Goal: Transaction & Acquisition: Subscribe to service/newsletter

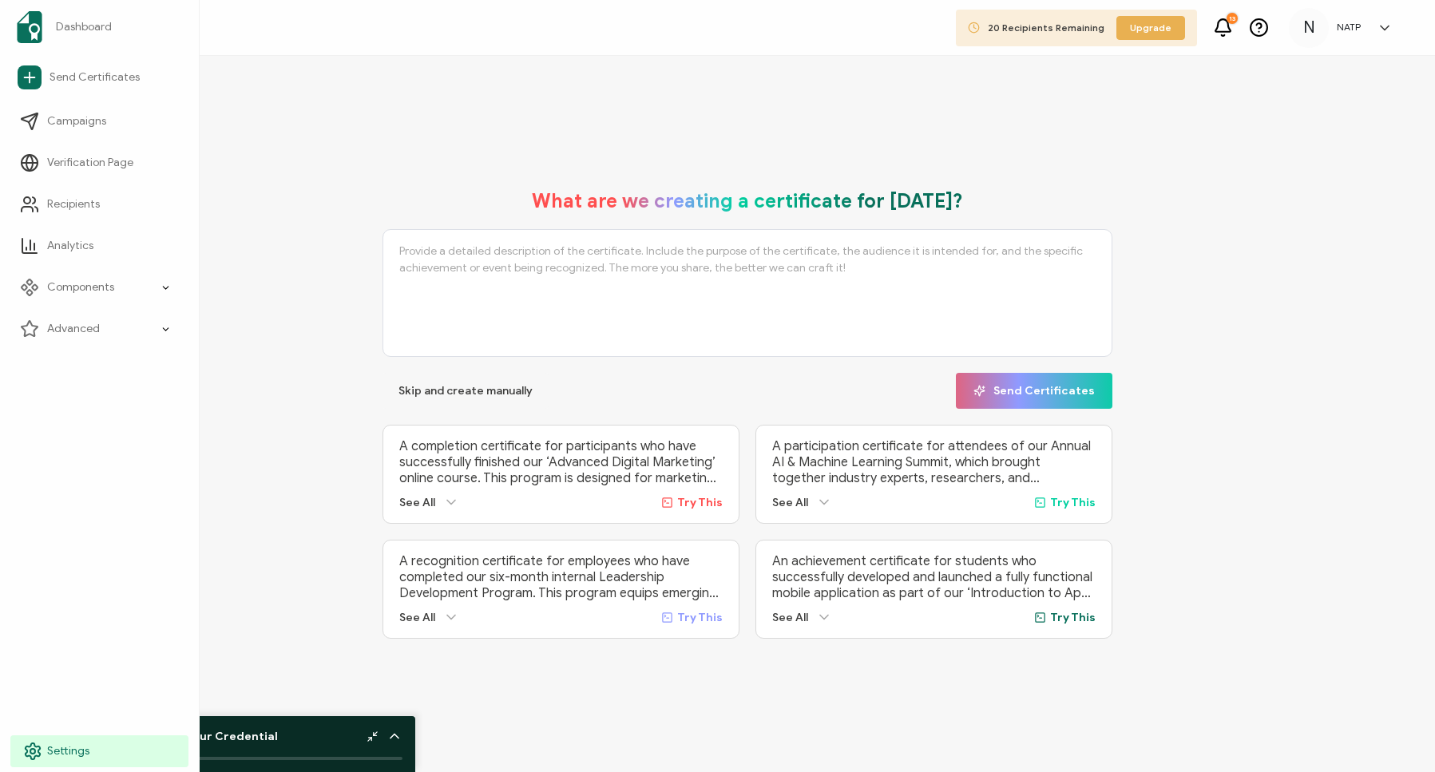
click at [34, 582] on icon at bounding box center [32, 751] width 19 height 19
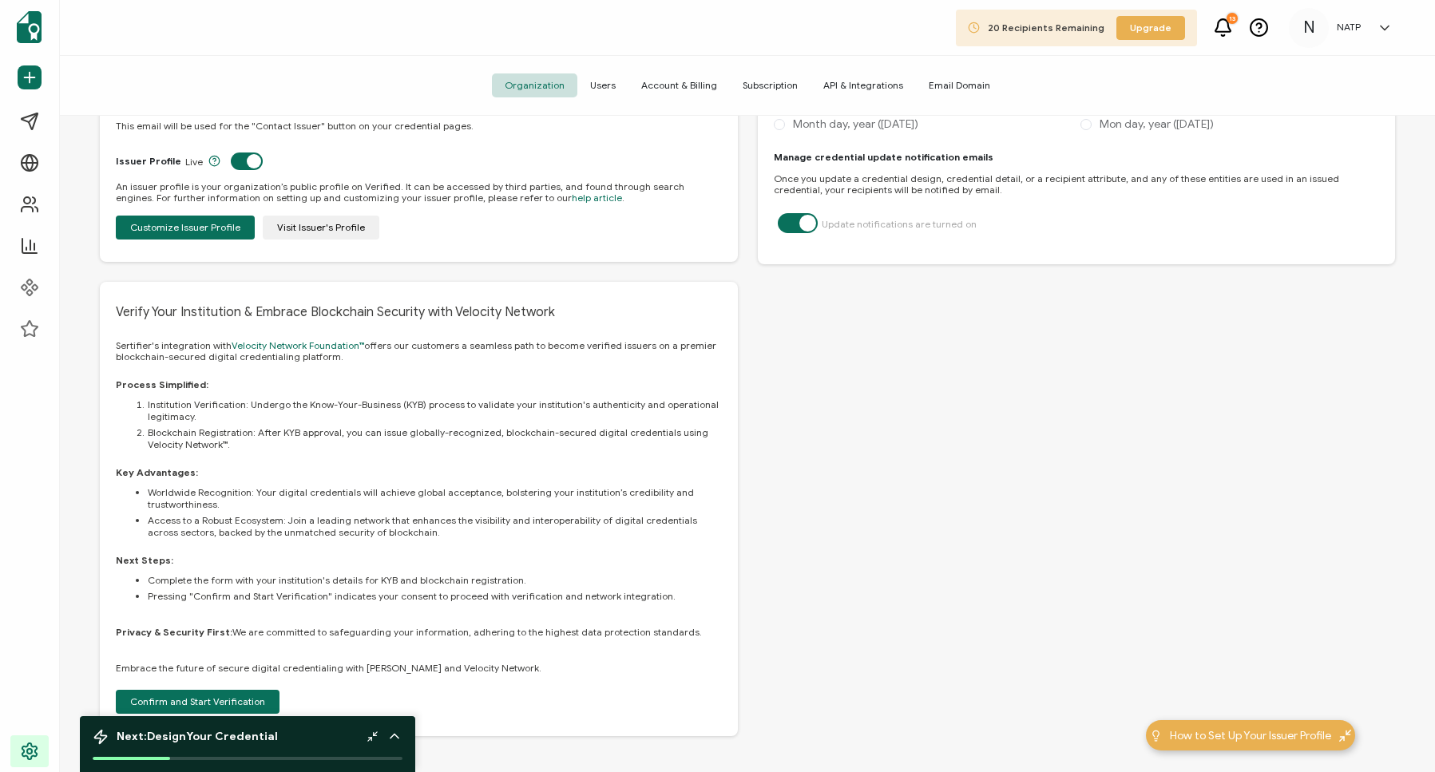
scroll to position [494, 0]
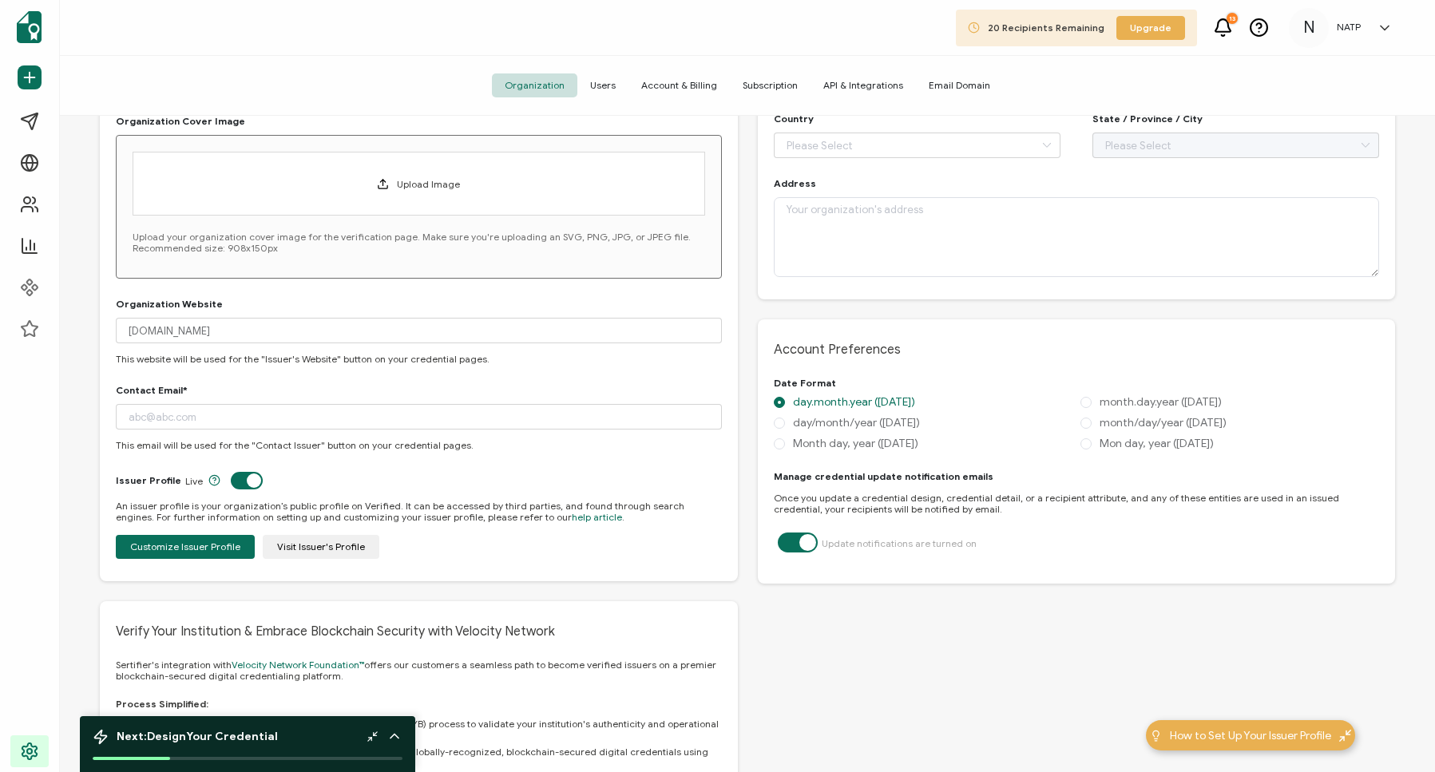
click at [391, 582] on icon at bounding box center [395, 736] width 16 height 16
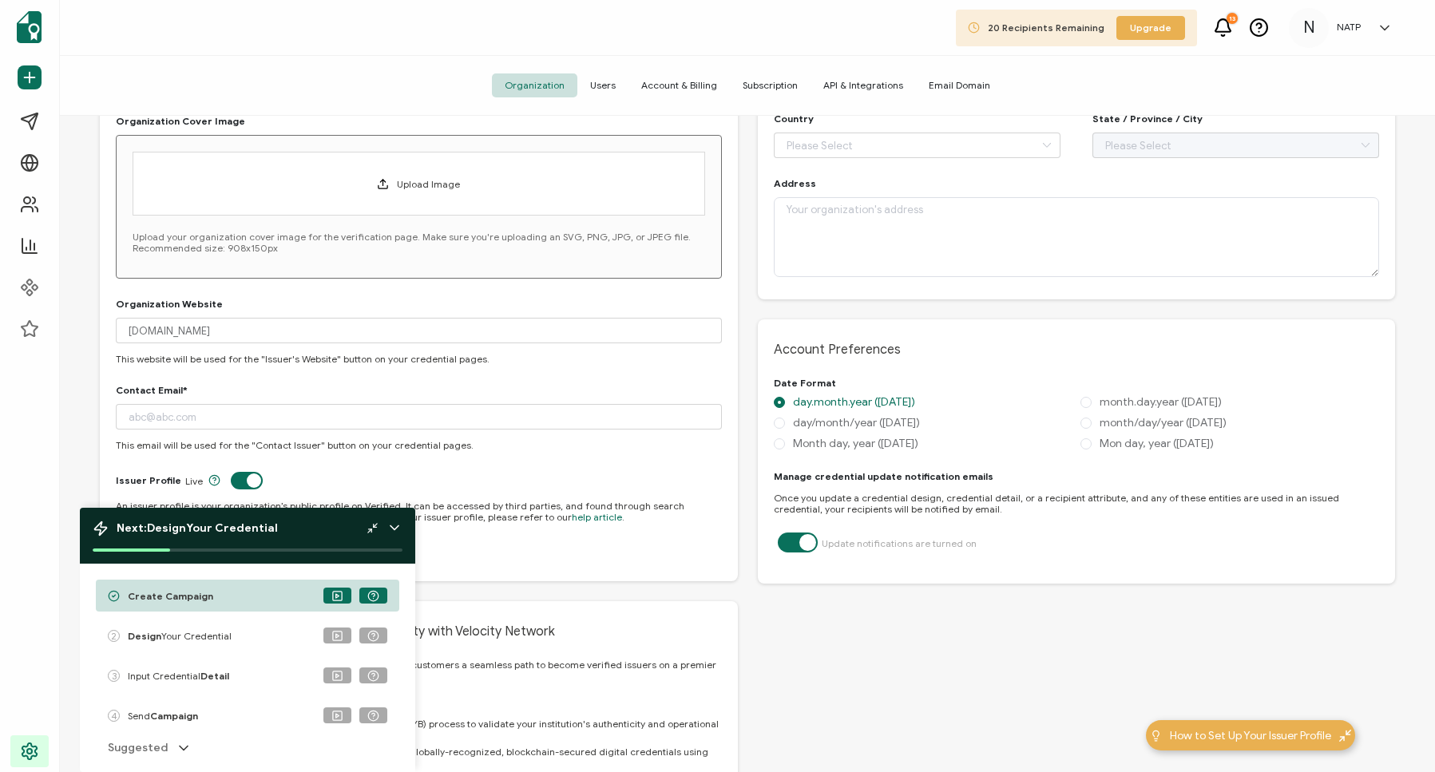
click at [394, 526] on icon at bounding box center [395, 528] width 16 height 16
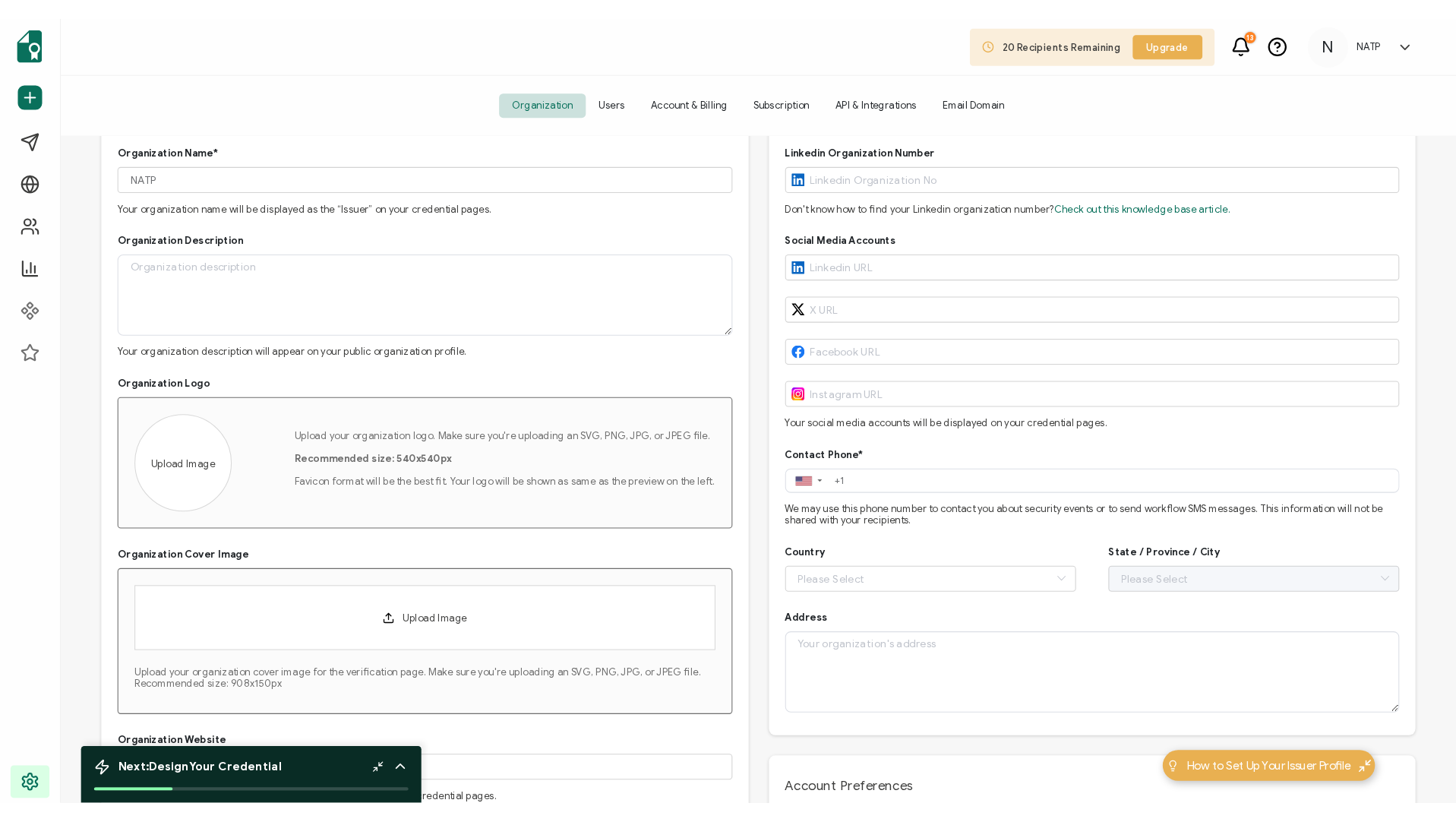
scroll to position [0, 0]
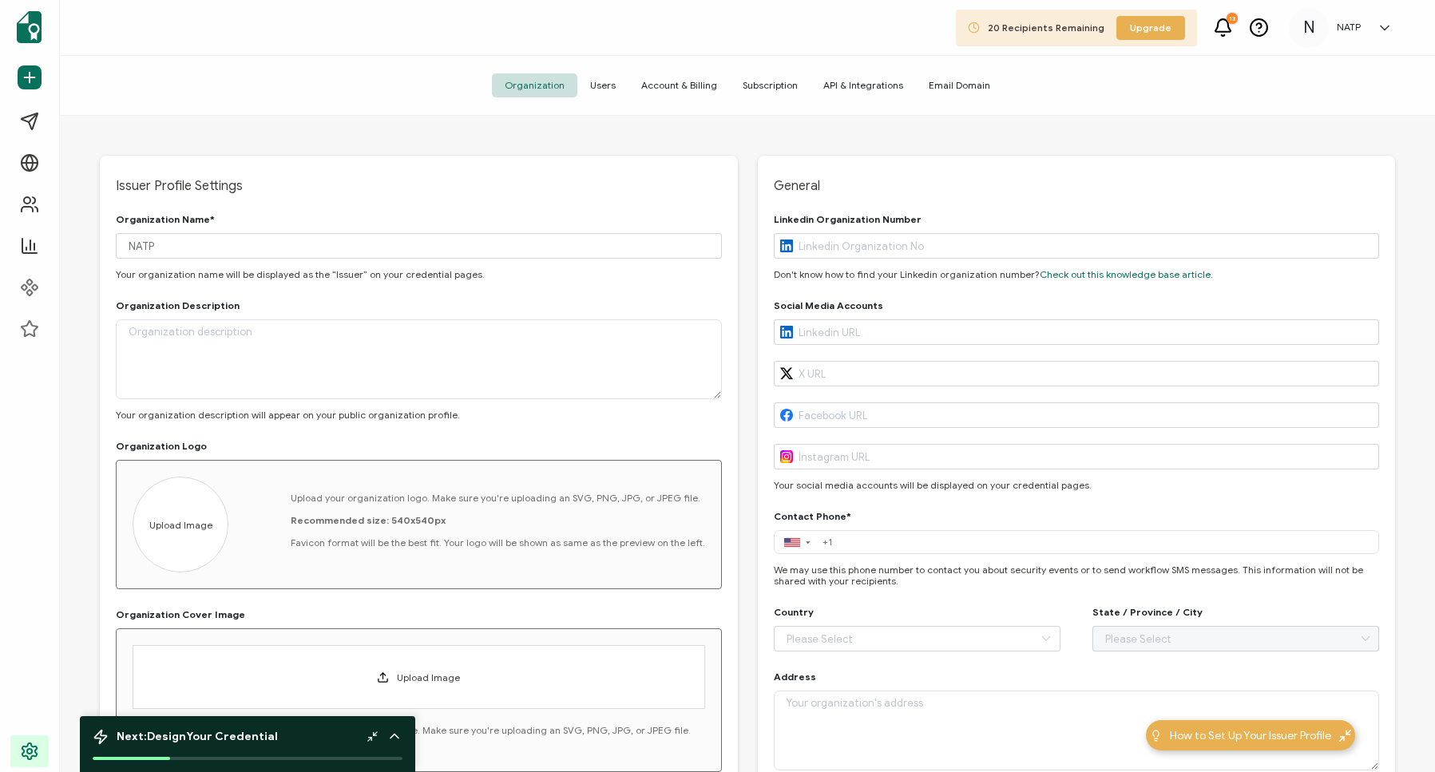
click at [681, 81] on span "Account & Billing" at bounding box center [679, 85] width 101 height 24
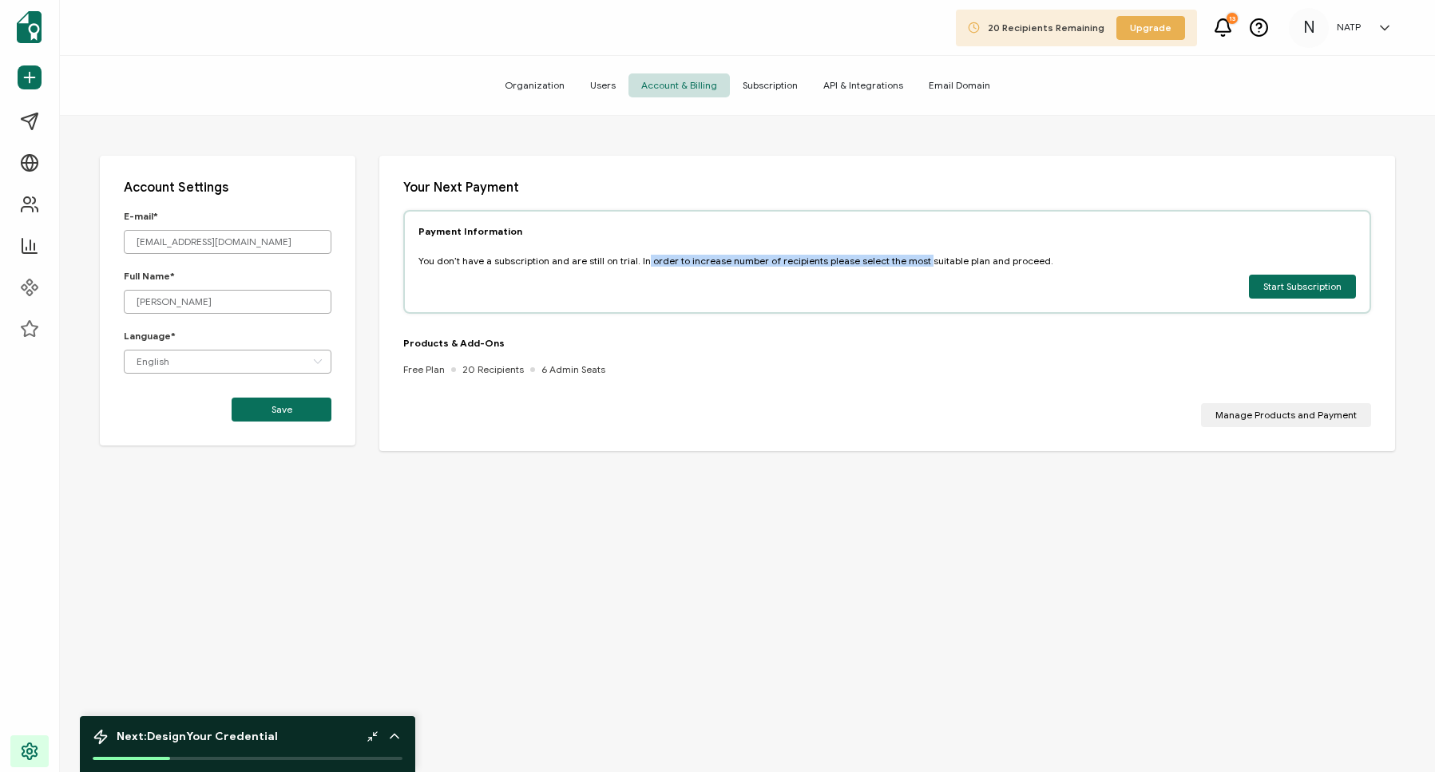
drag, startPoint x: 534, startPoint y: 257, endPoint x: 788, endPoint y: 258, distance: 253.2
click at [788, 258] on p "You don’t have a subscription and are still on trial. In order to increase numb…" at bounding box center [736, 261] width 635 height 12
click at [605, 262] on p "You don’t have a subscription and are still on trial. In order to increase numb…" at bounding box center [736, 261] width 635 height 12
drag, startPoint x: 570, startPoint y: 259, endPoint x: 861, endPoint y: 264, distance: 291.6
click at [861, 264] on p "You don’t have a subscription and are still on trial. In order to increase numb…" at bounding box center [736, 261] width 635 height 12
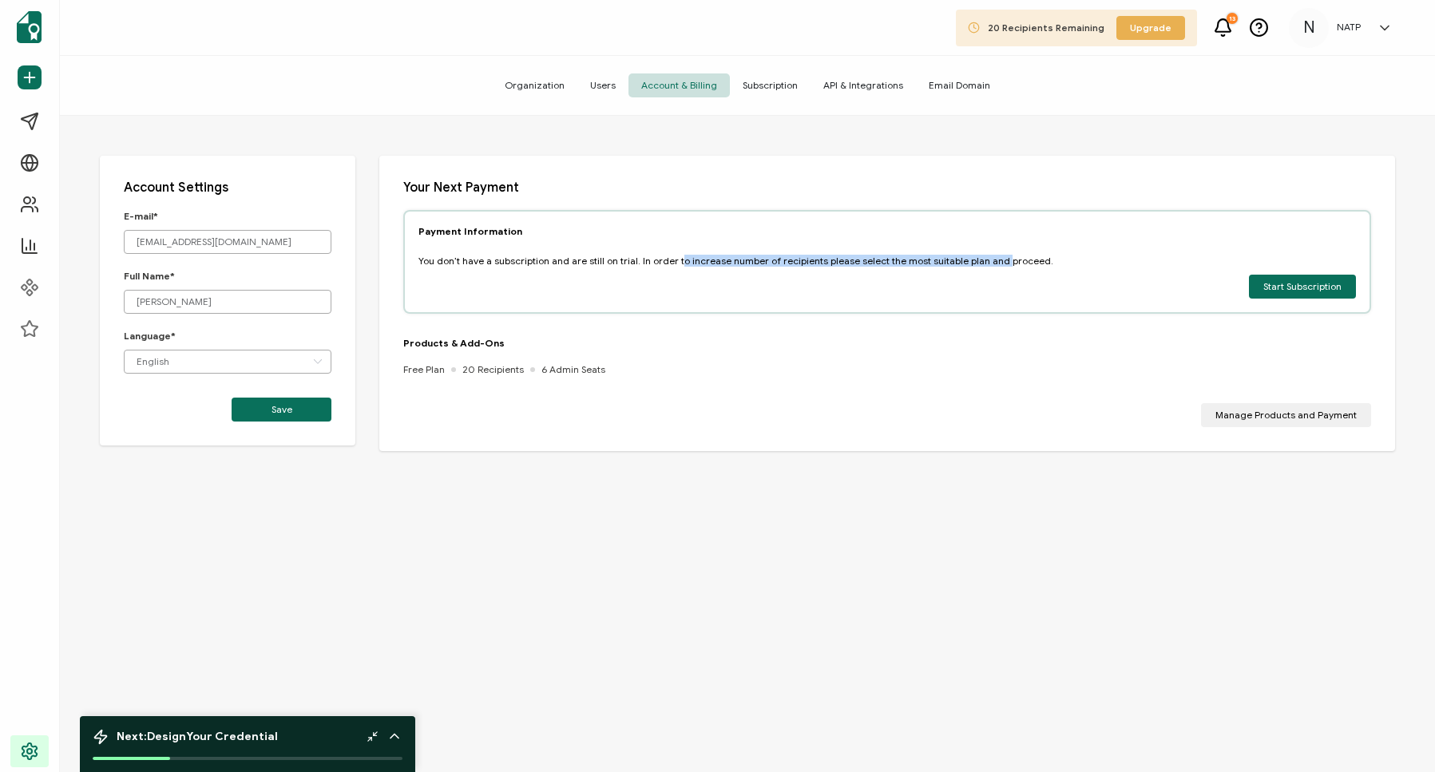
click at [861, 264] on p "You don’t have a subscription and are still on trial. In order to increase numb…" at bounding box center [736, 261] width 635 height 12
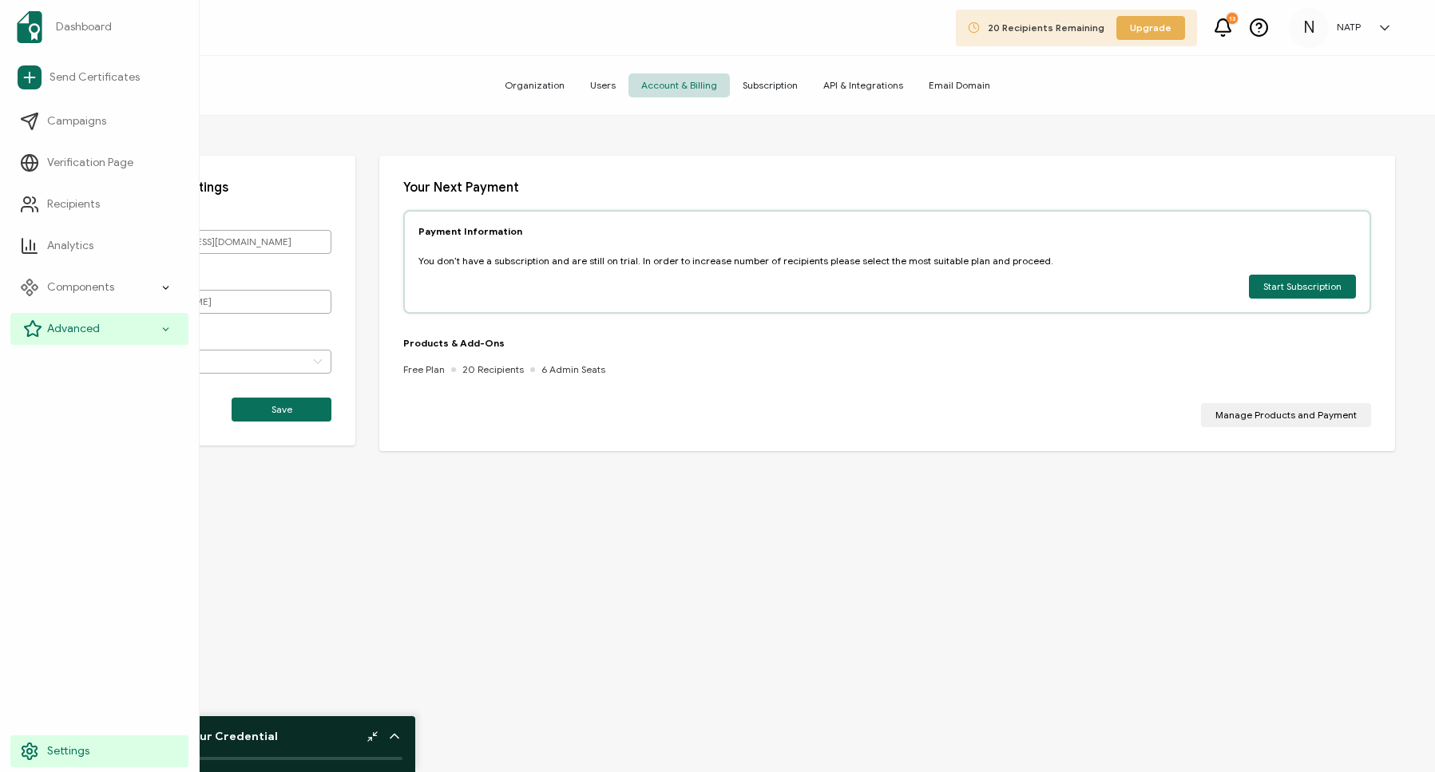
click at [157, 332] on div "Advanced" at bounding box center [99, 329] width 178 height 32
click at [48, 582] on link "Settings" at bounding box center [99, 752] width 178 height 32
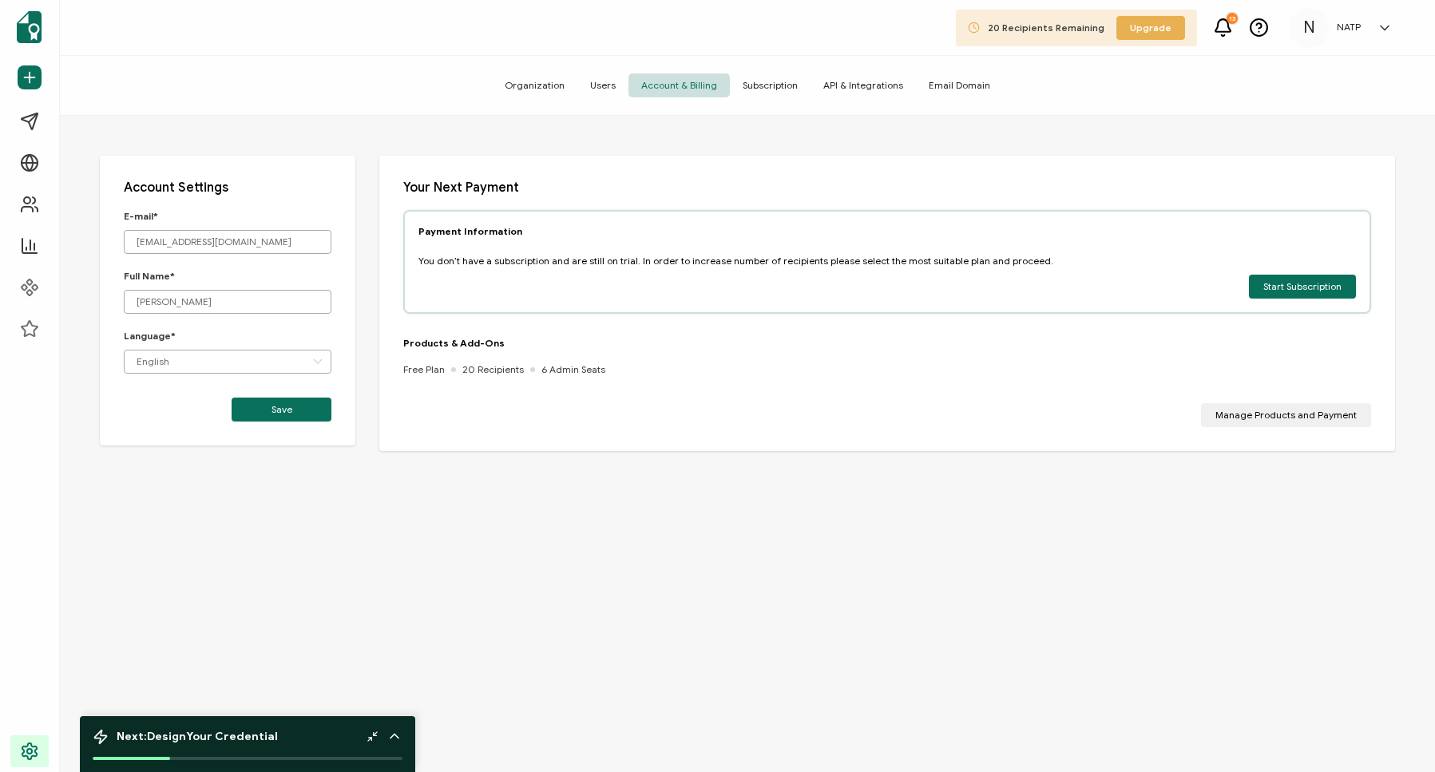
click at [610, 87] on span "Users" at bounding box center [603, 85] width 51 height 24
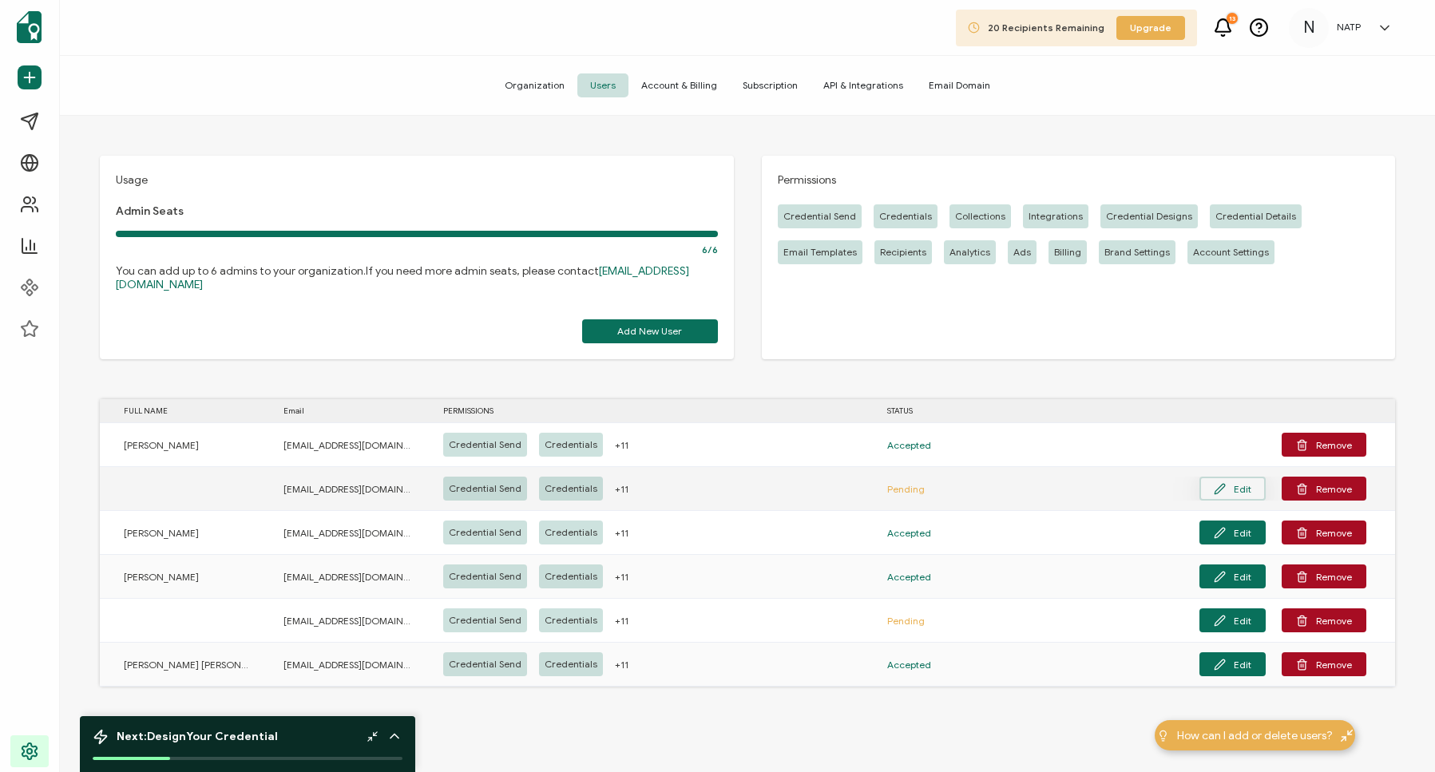
click at [1132, 477] on button "Edit" at bounding box center [1233, 489] width 66 height 24
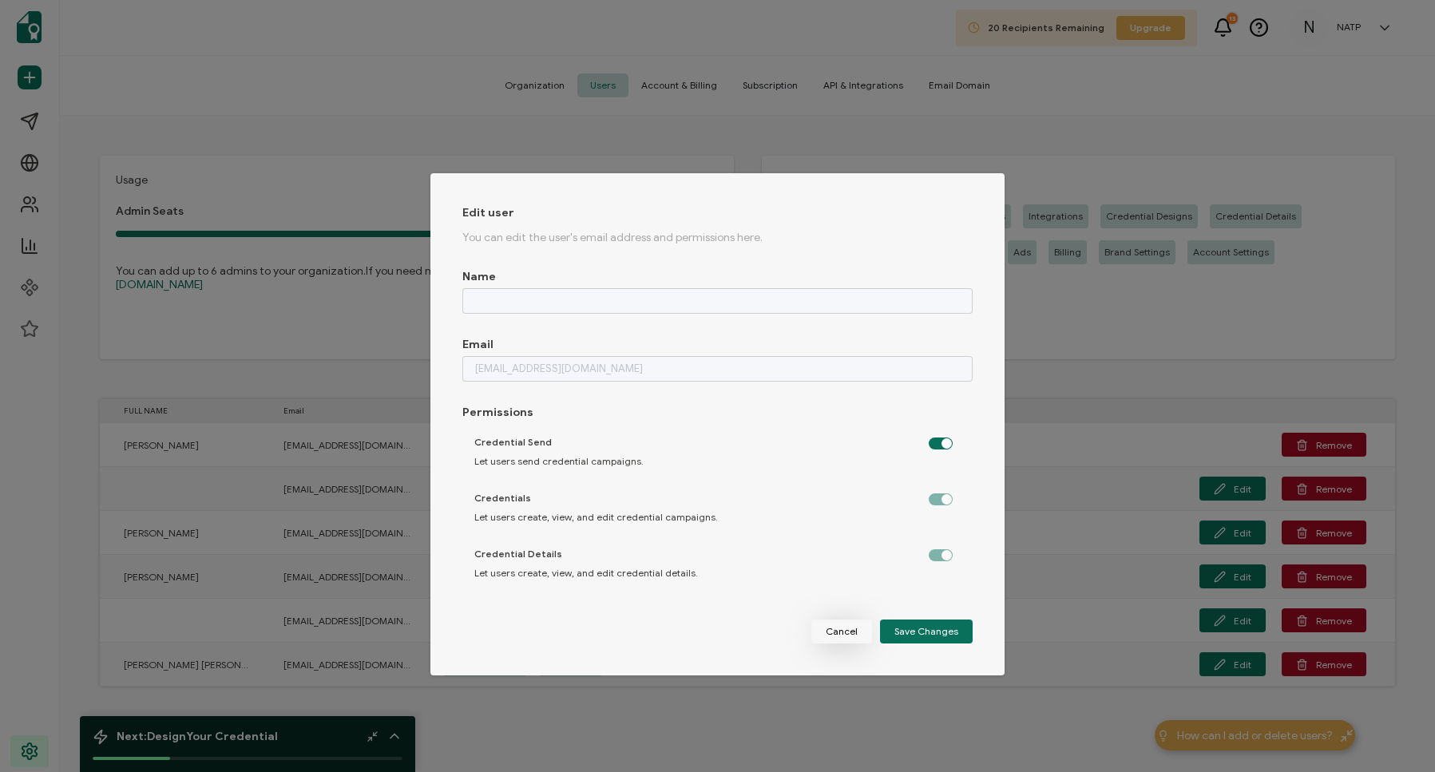
click at [852, 582] on span "Cancel" at bounding box center [842, 632] width 32 height 10
checkbox input "false"
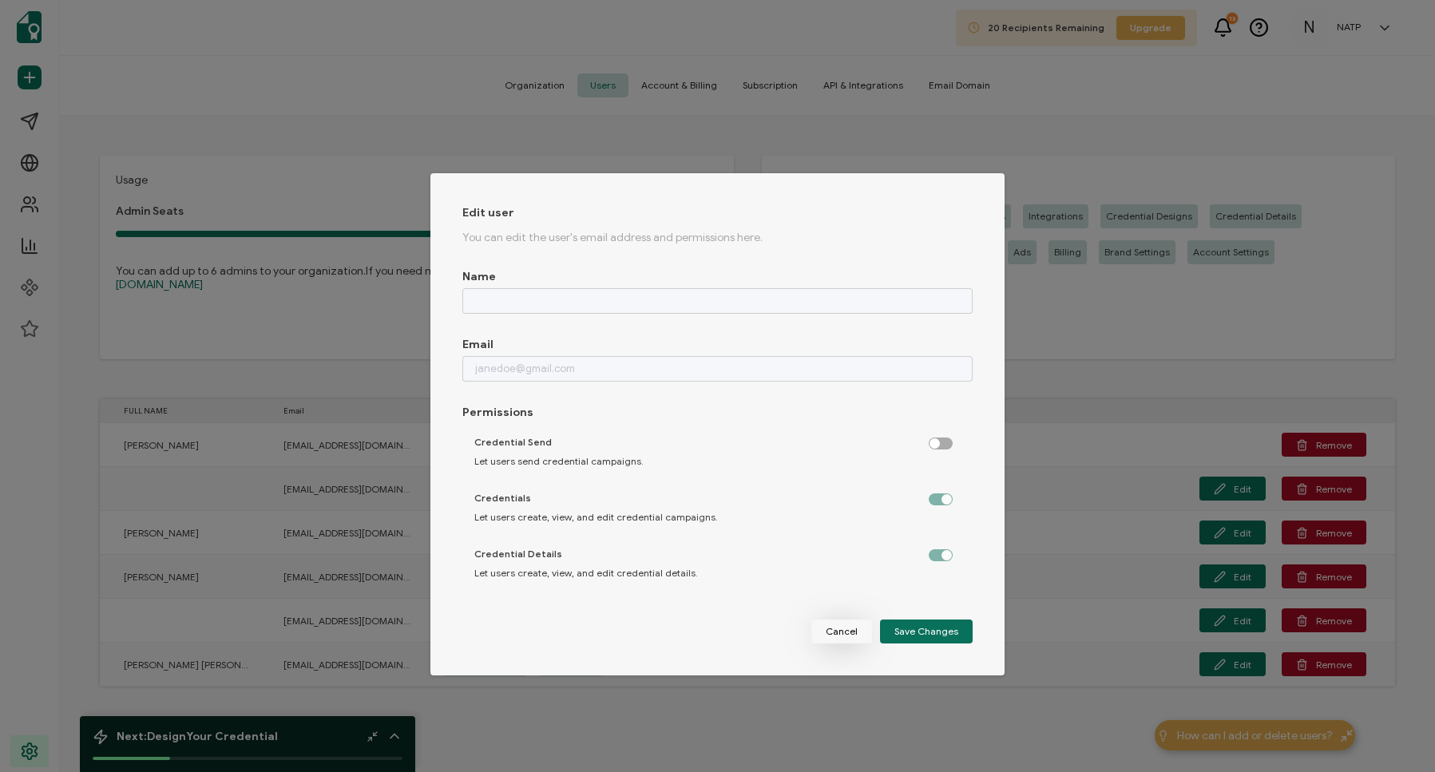
checkbox input "false"
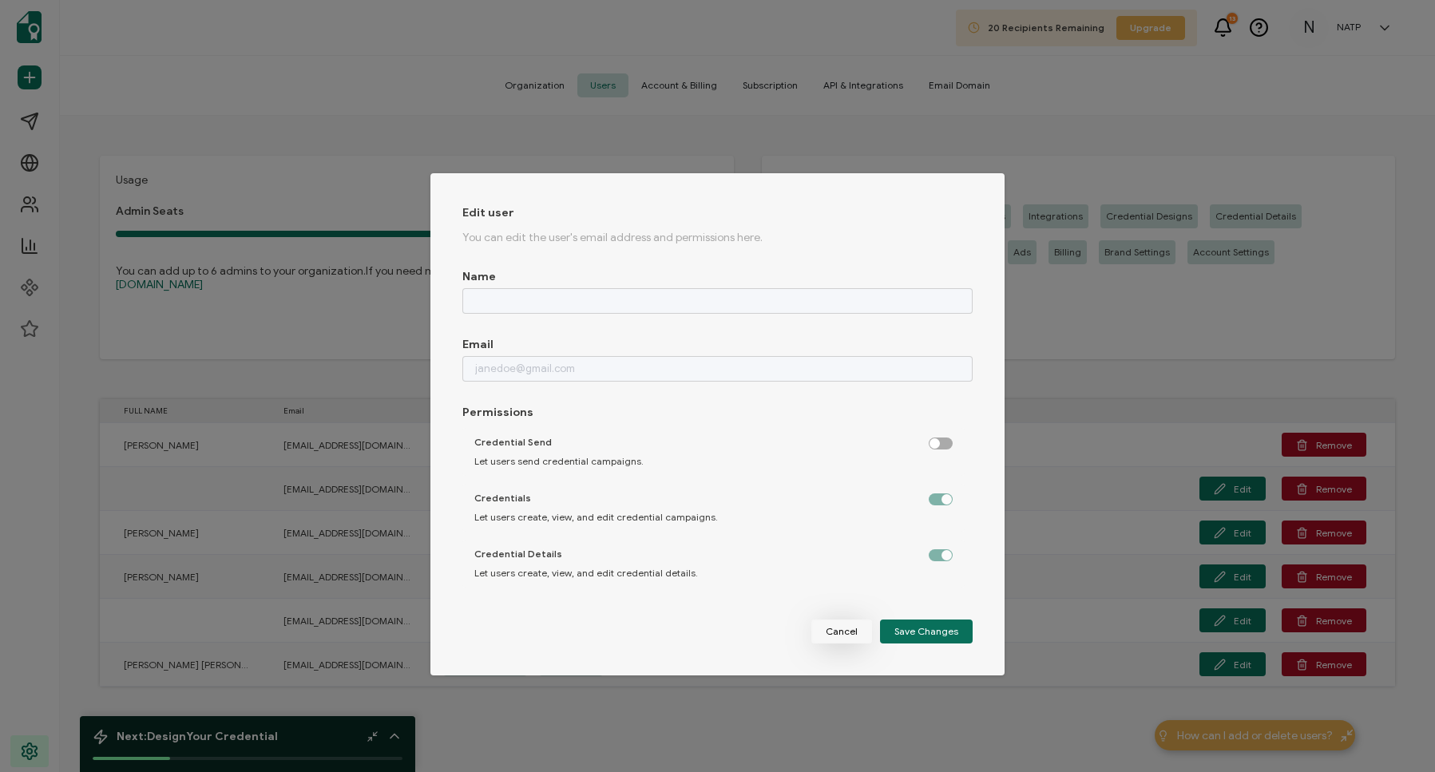
checkbox input "false"
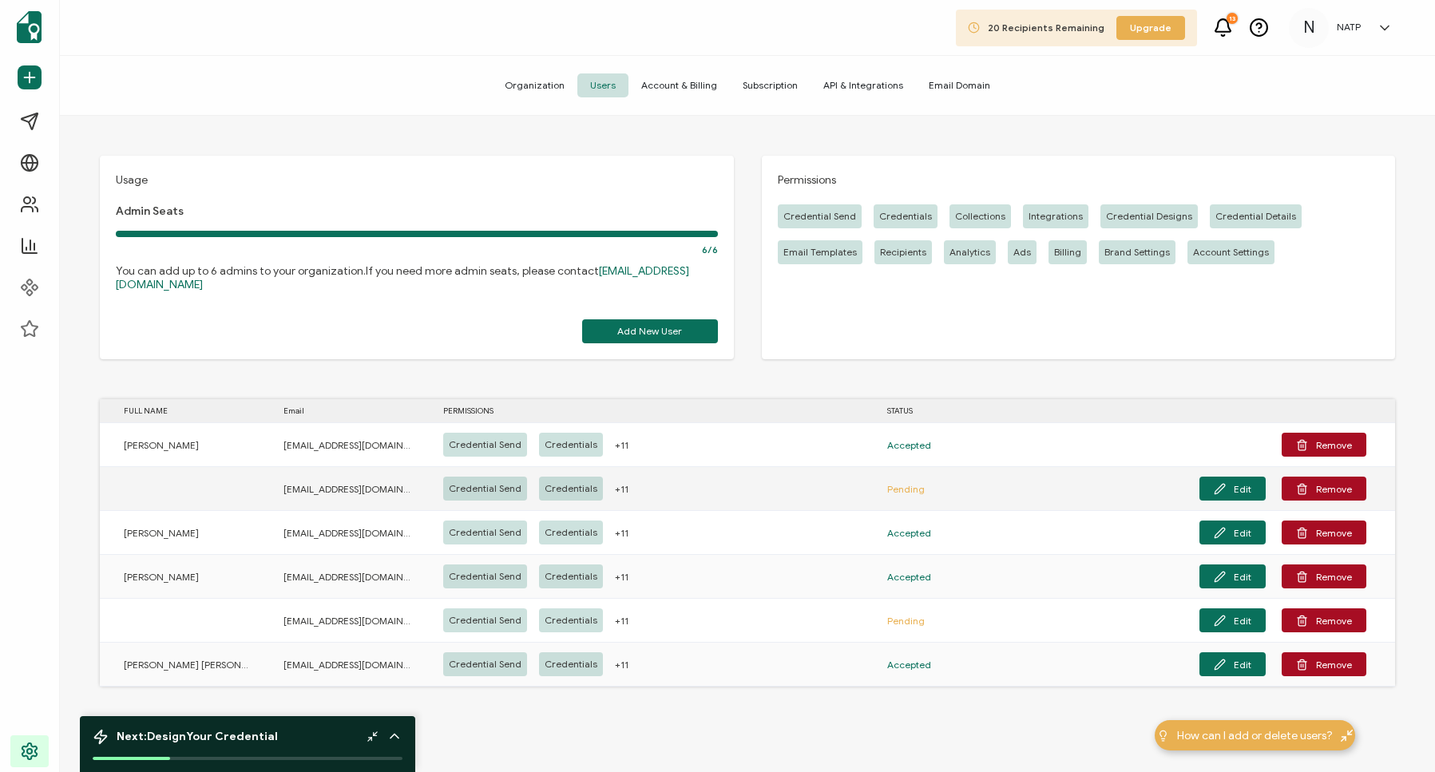
click at [340, 480] on span "costerhout@wearediagram.com" at bounding box center [348, 489] width 128 height 18
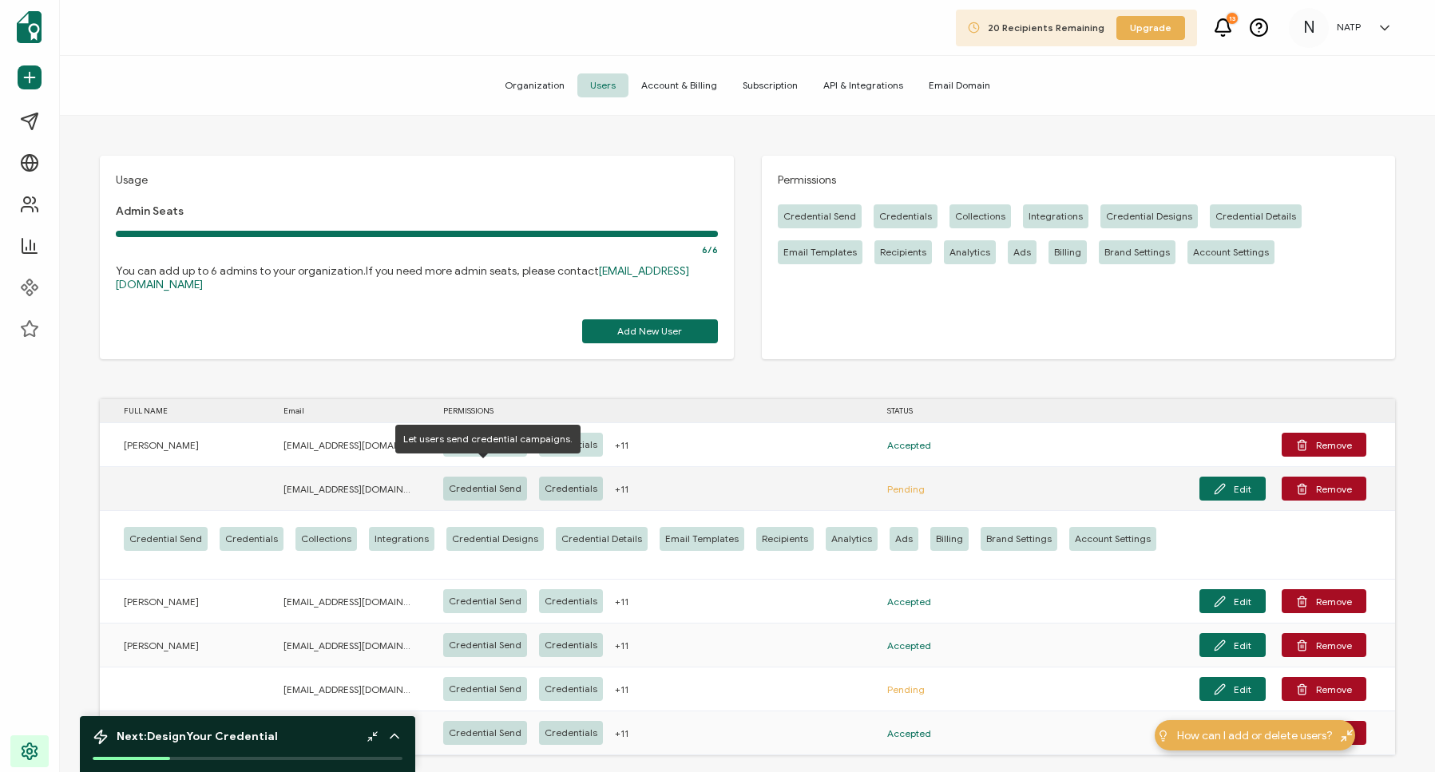
click at [444, 477] on div "Credential Send" at bounding box center [485, 489] width 84 height 24
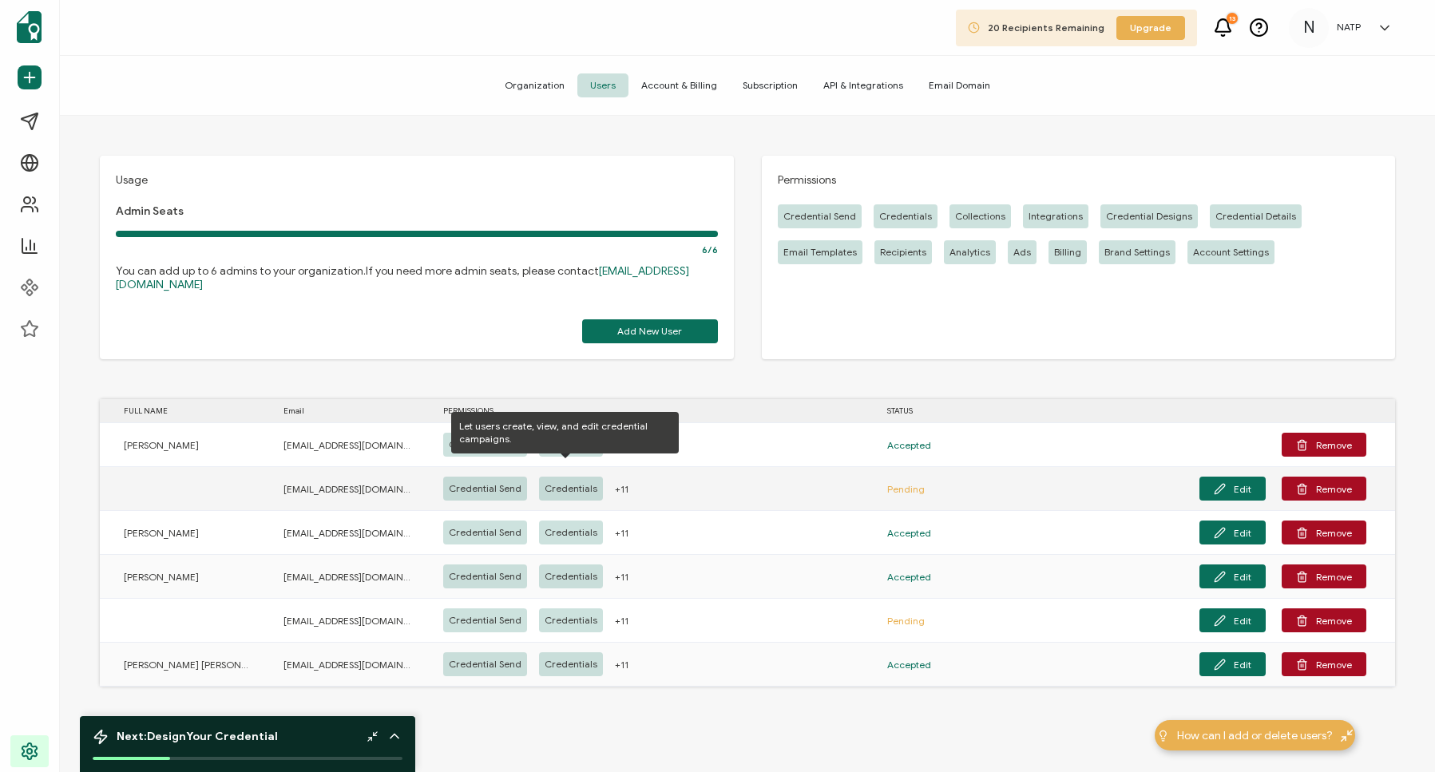
click at [648, 477] on div "Credential Send Credentials +11" at bounding box center [641, 489] width 444 height 24
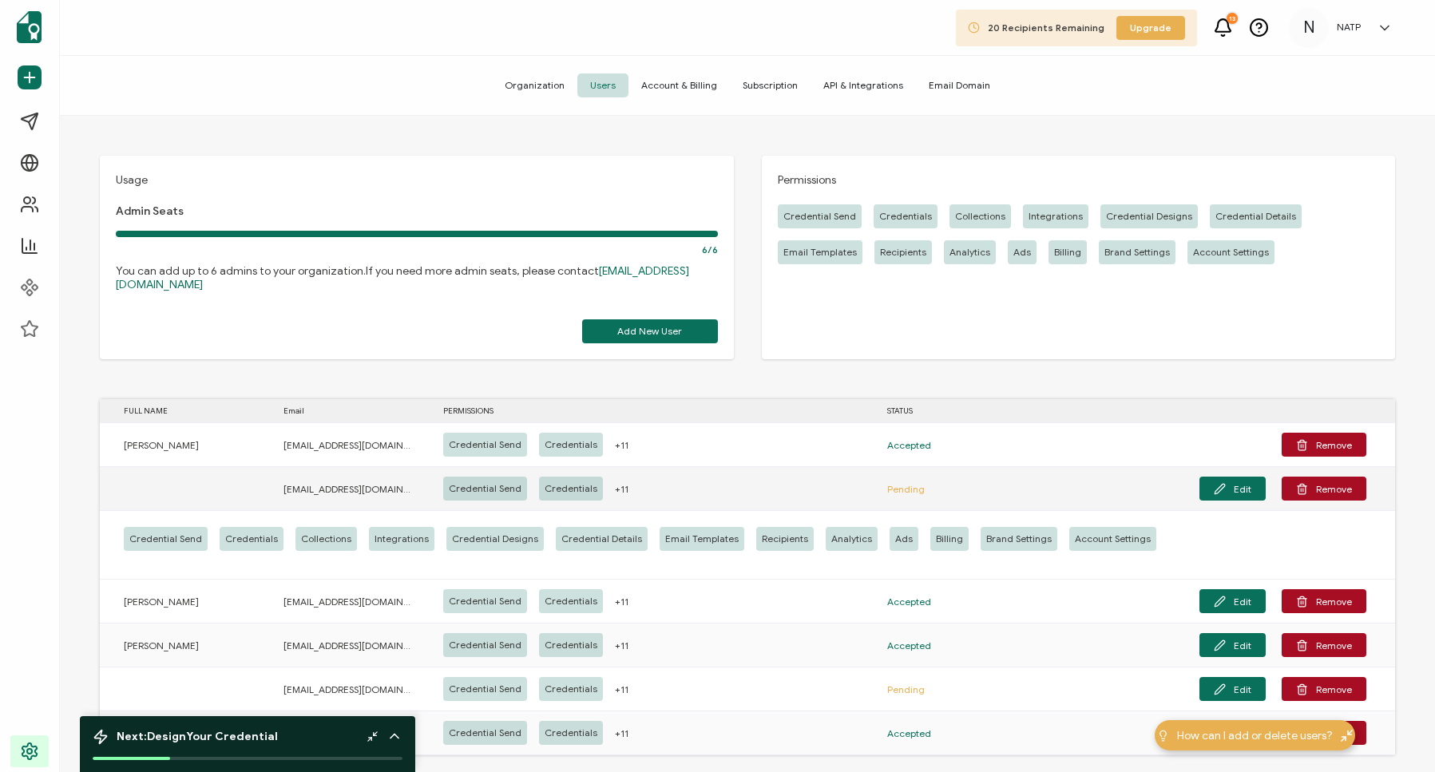
click at [884, 480] on div "Pending" at bounding box center [907, 489] width 88 height 18
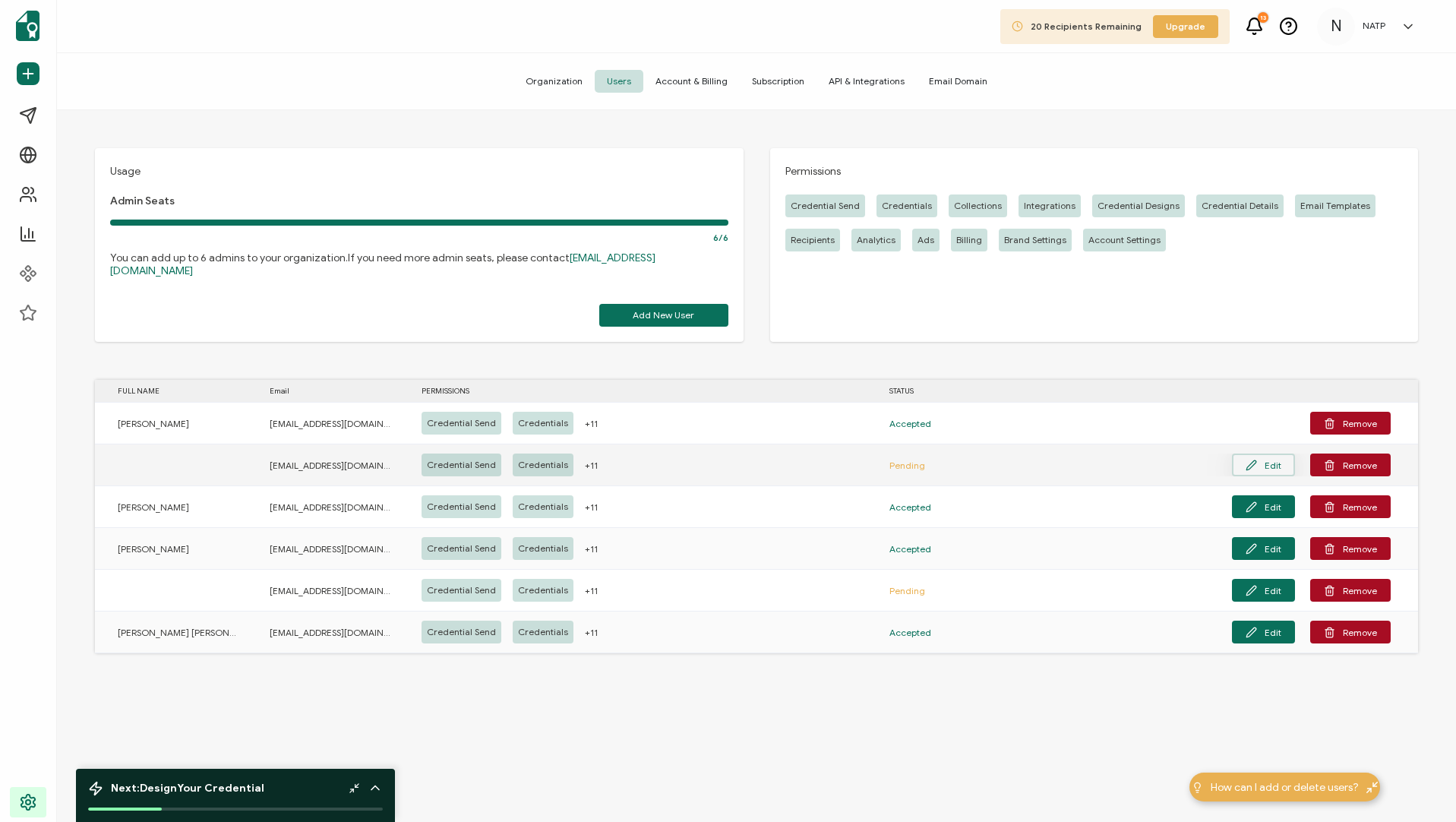
click at [1077, 454] on button "Edit" at bounding box center [1264, 465] width 63 height 23
type input "costerhout@wearediagram.com"
checkbox input "true"
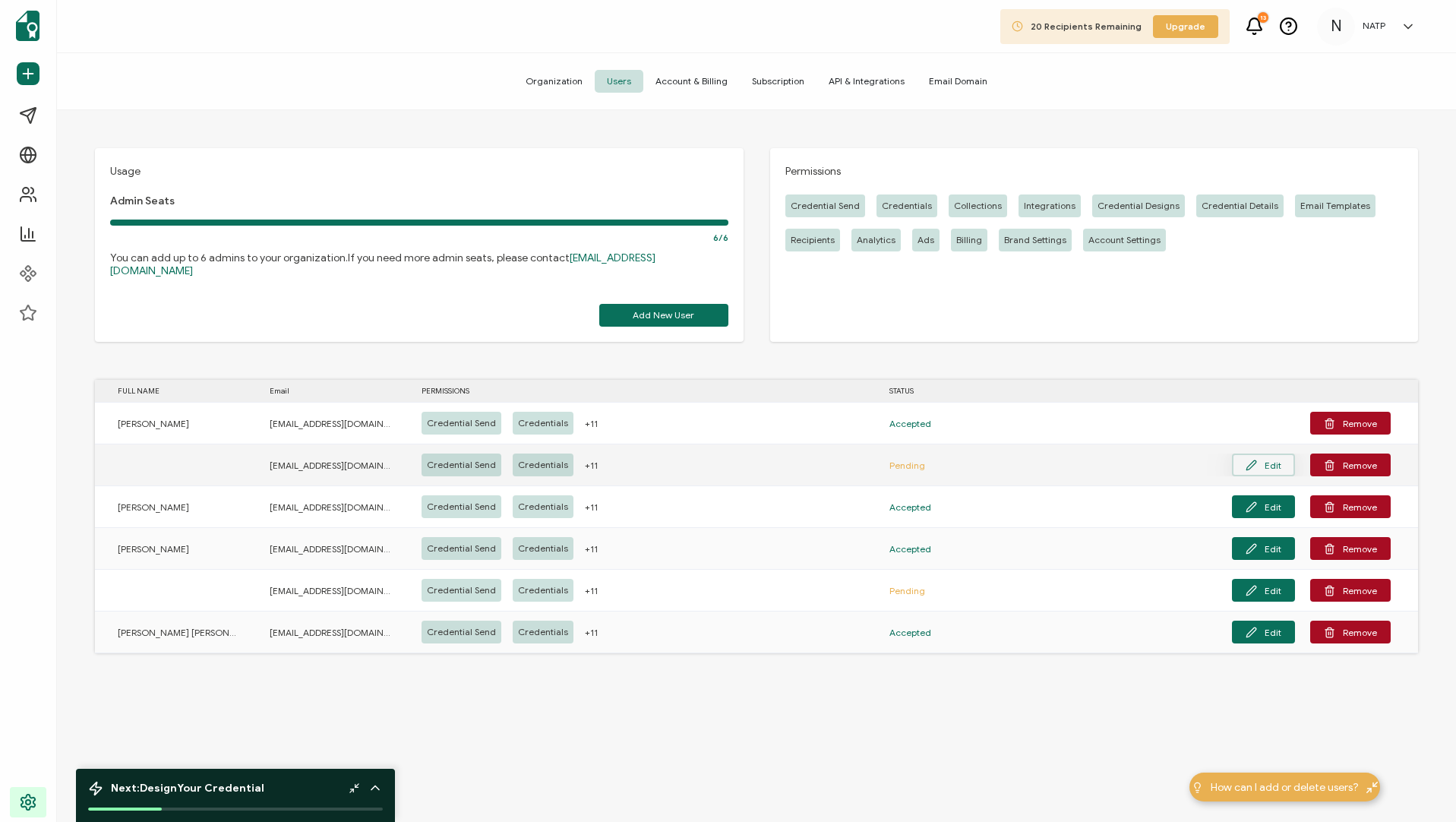
checkbox input "true"
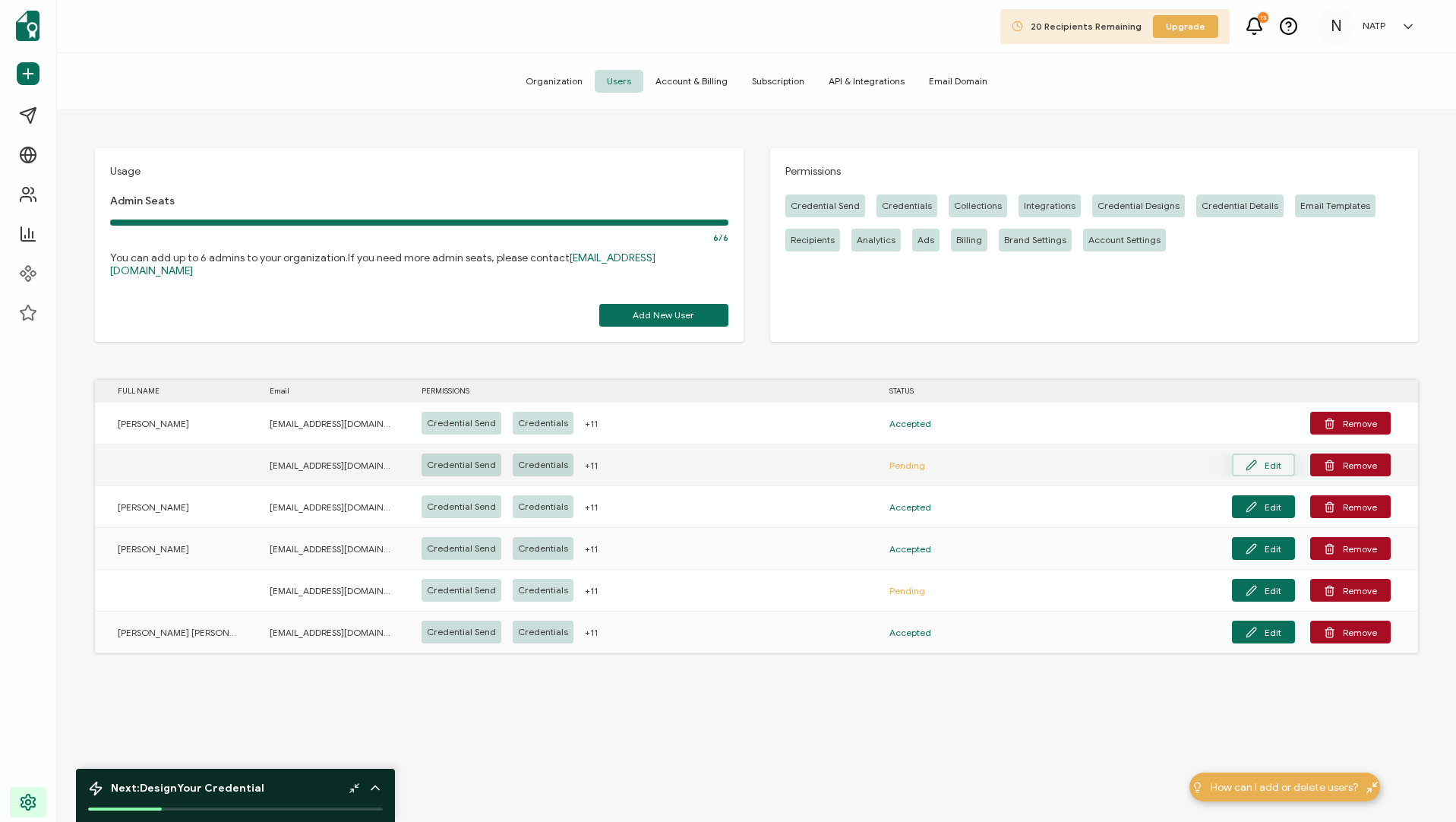
checkbox input "true"
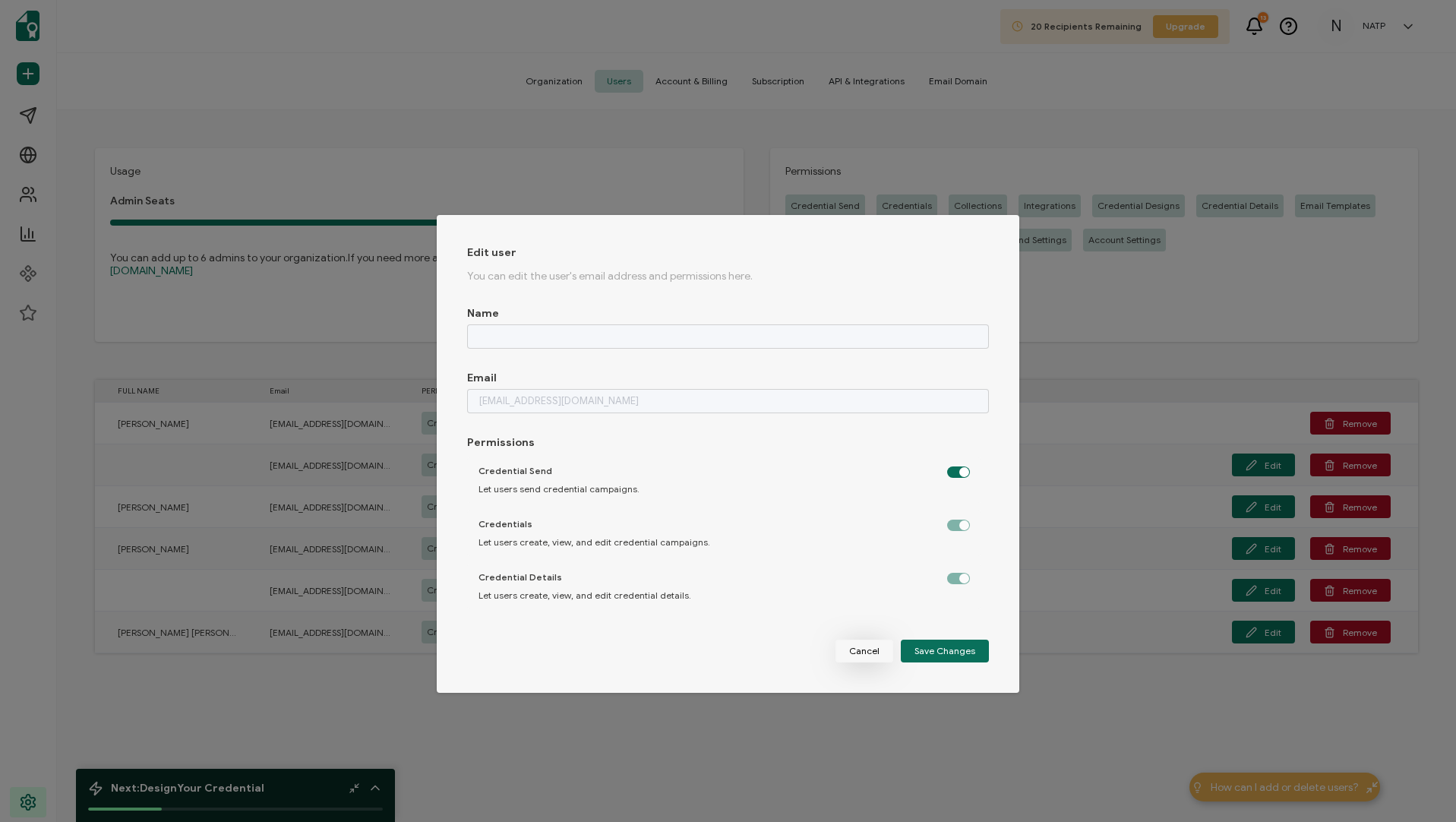
click at [856, 554] on span "Cancel" at bounding box center [864, 652] width 30 height 10
checkbox input "false"
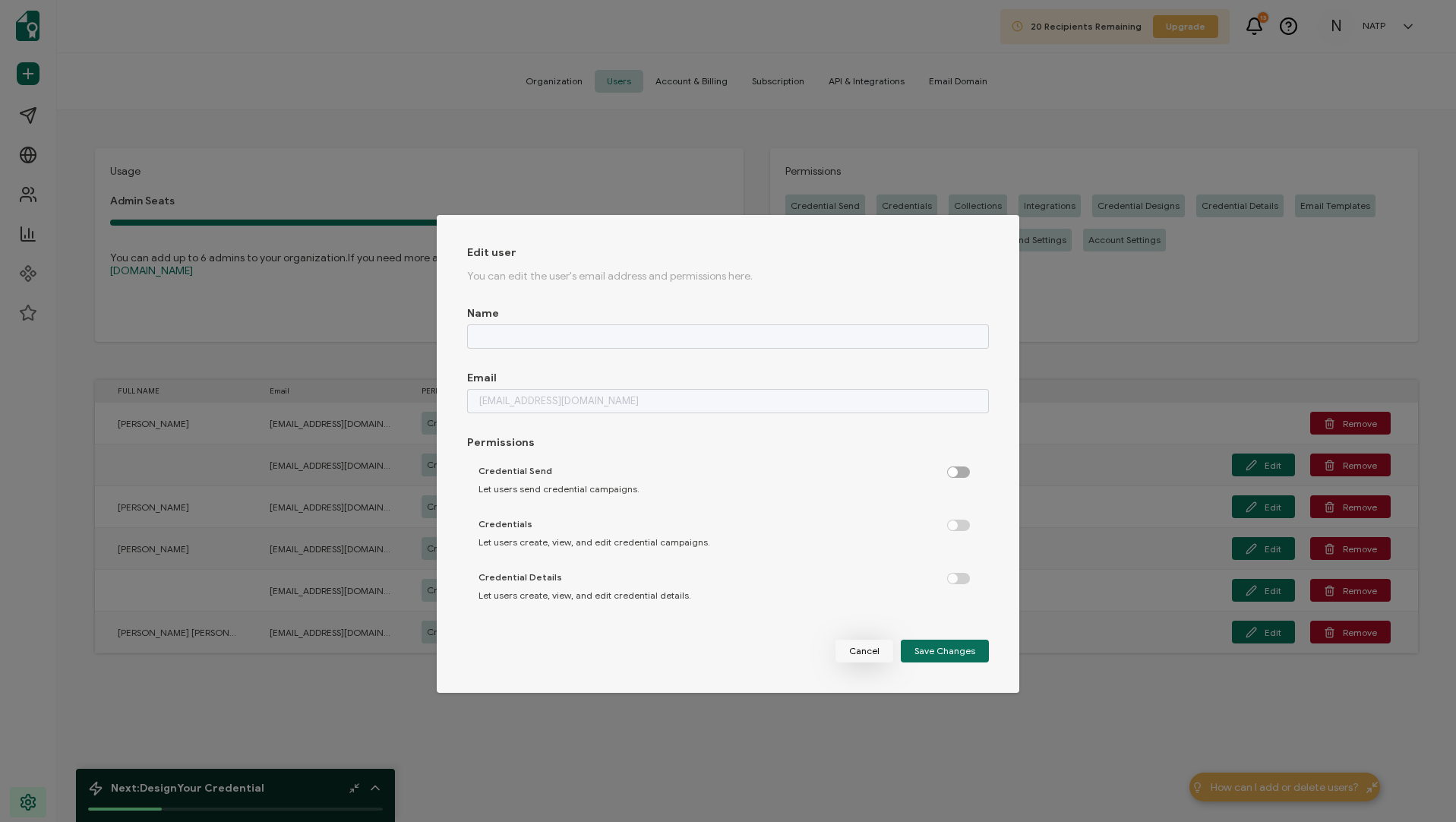
checkbox input "false"
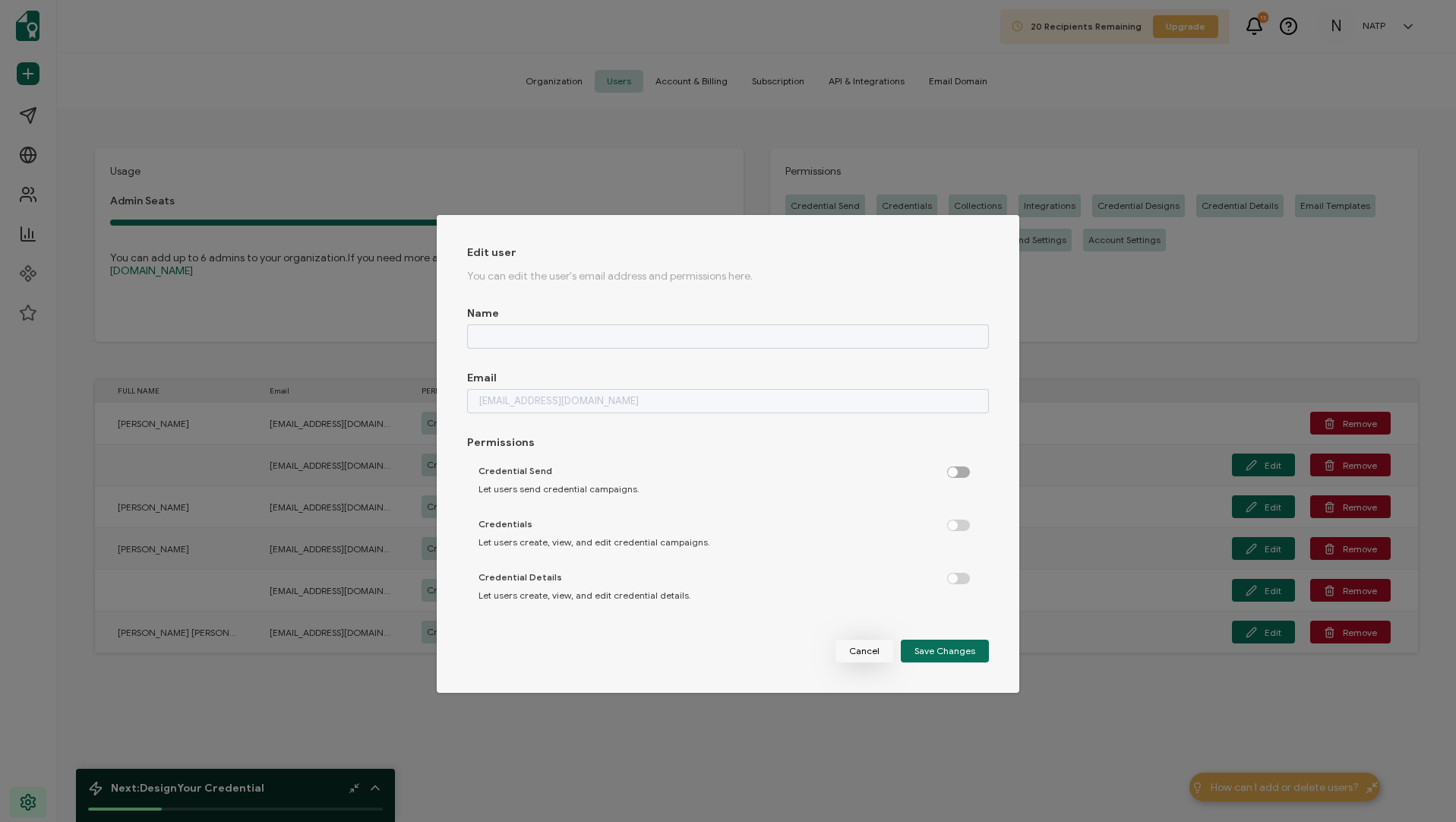
checkbox input "false"
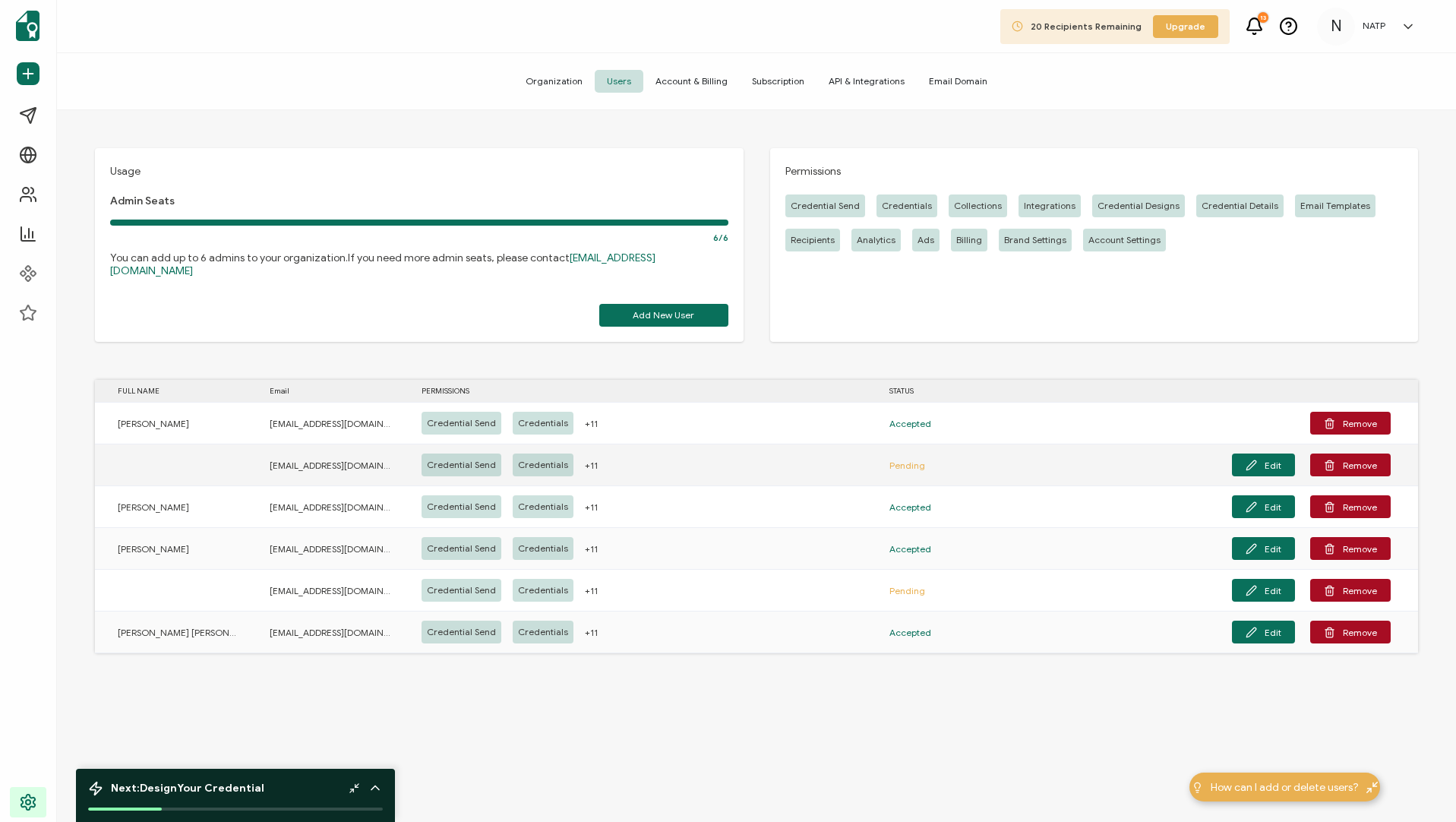
click at [1077, 454] on div "Edit Remove" at bounding box center [1191, 465] width 437 height 23
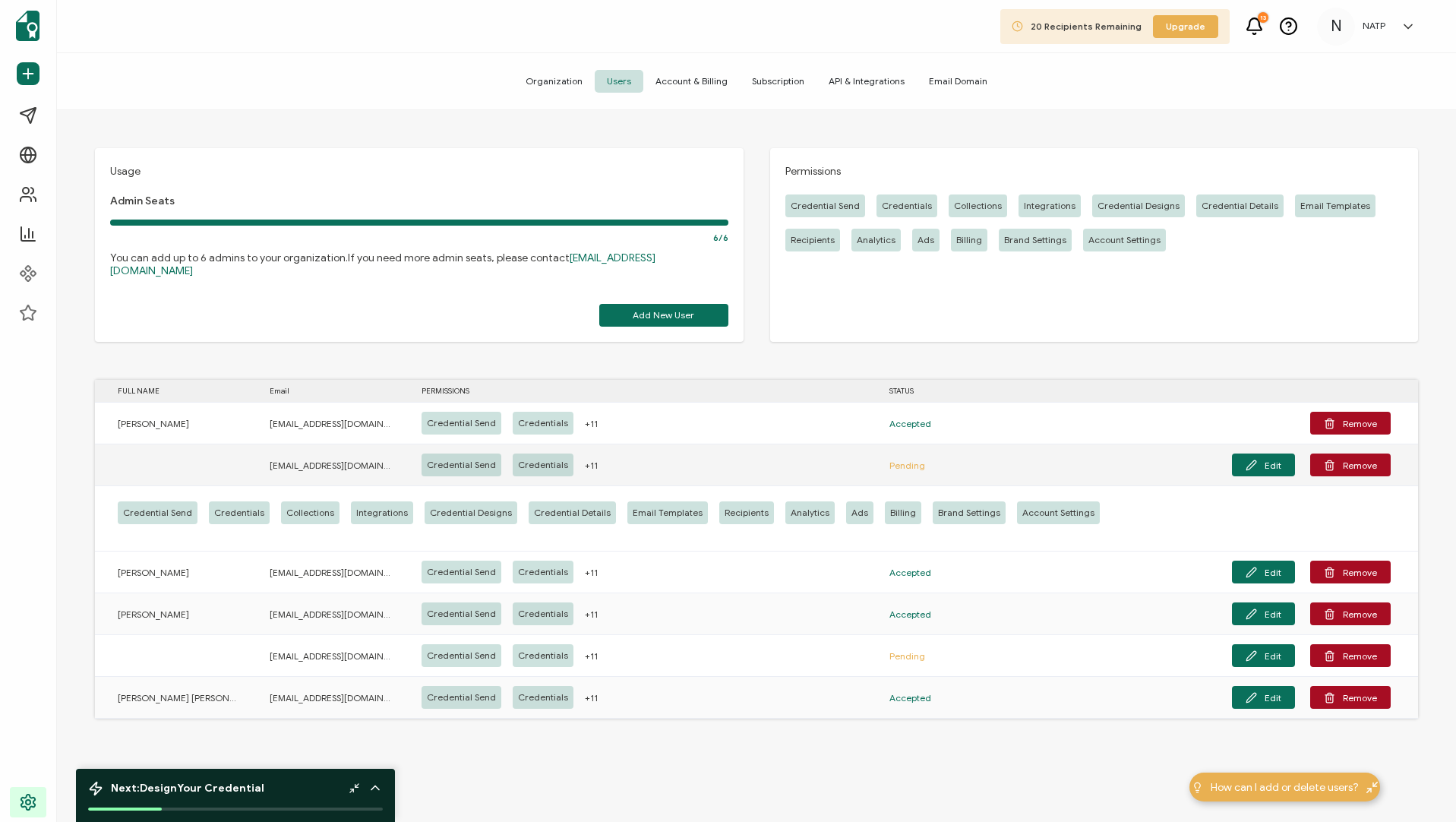
click at [345, 457] on span "costerhout@wearediagram.com" at bounding box center [331, 465] width 122 height 17
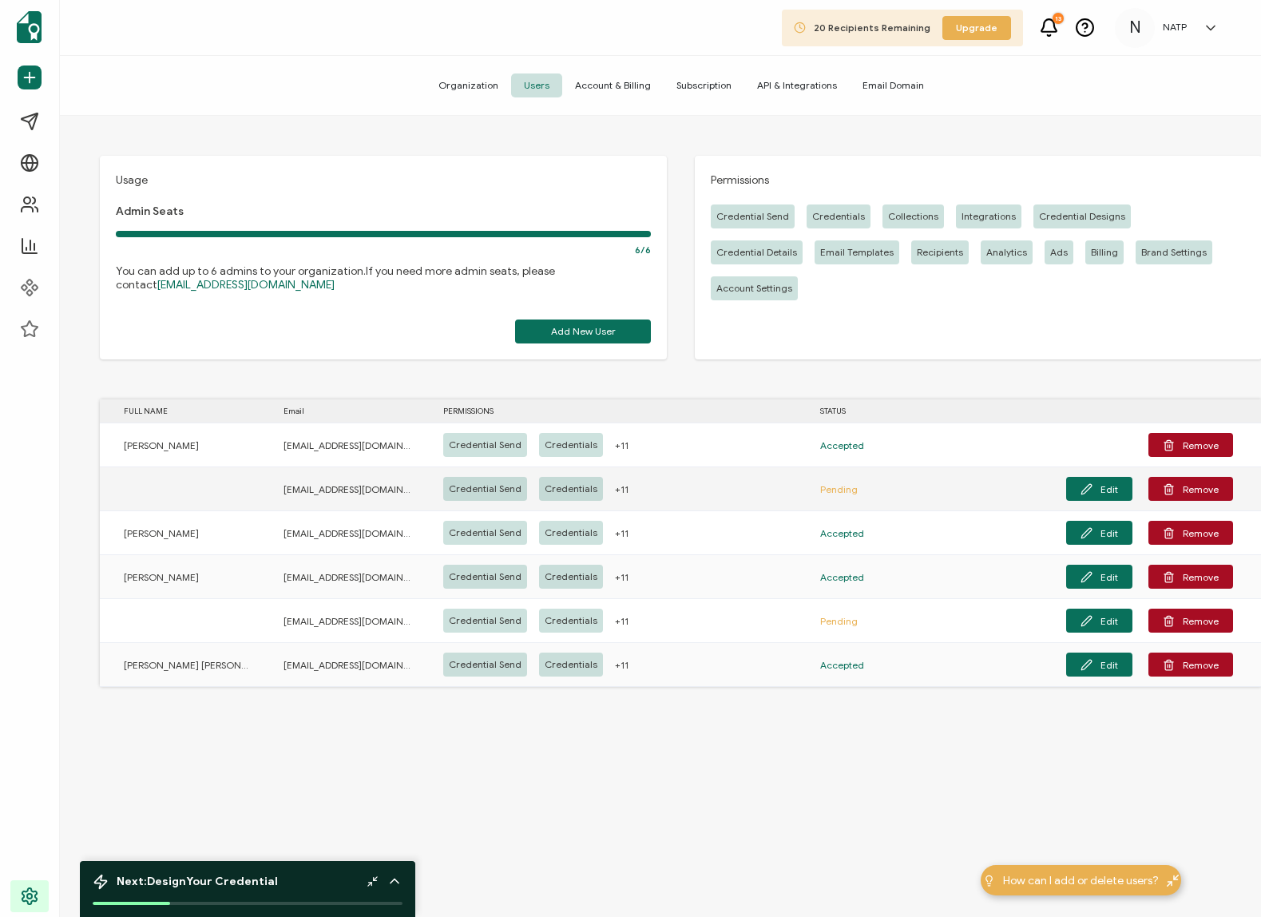
click at [286, 491] on span "costerhout@wearediagram.com" at bounding box center [348, 489] width 128 height 18
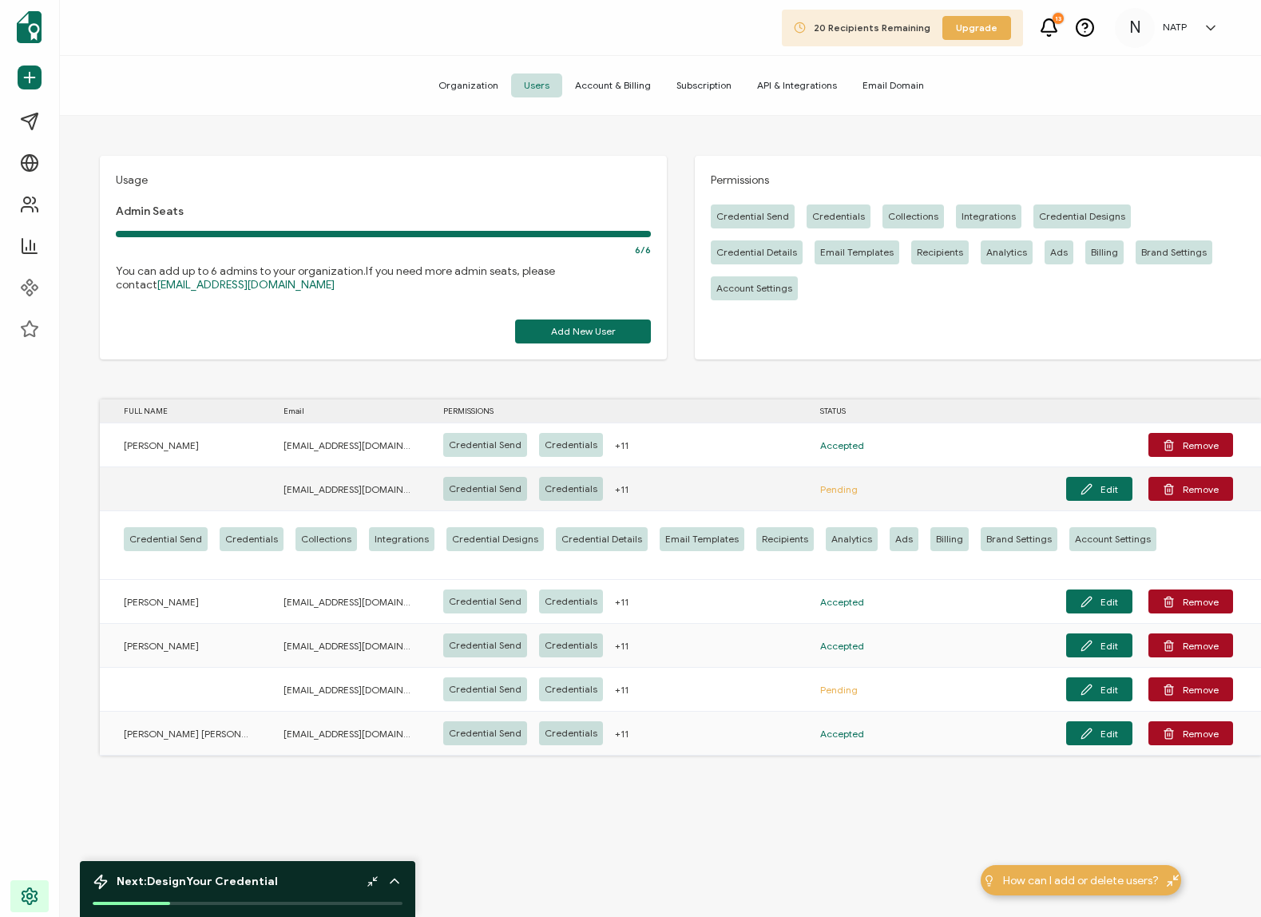
click at [312, 491] on span "costerhout@wearediagram.com" at bounding box center [348, 489] width 128 height 18
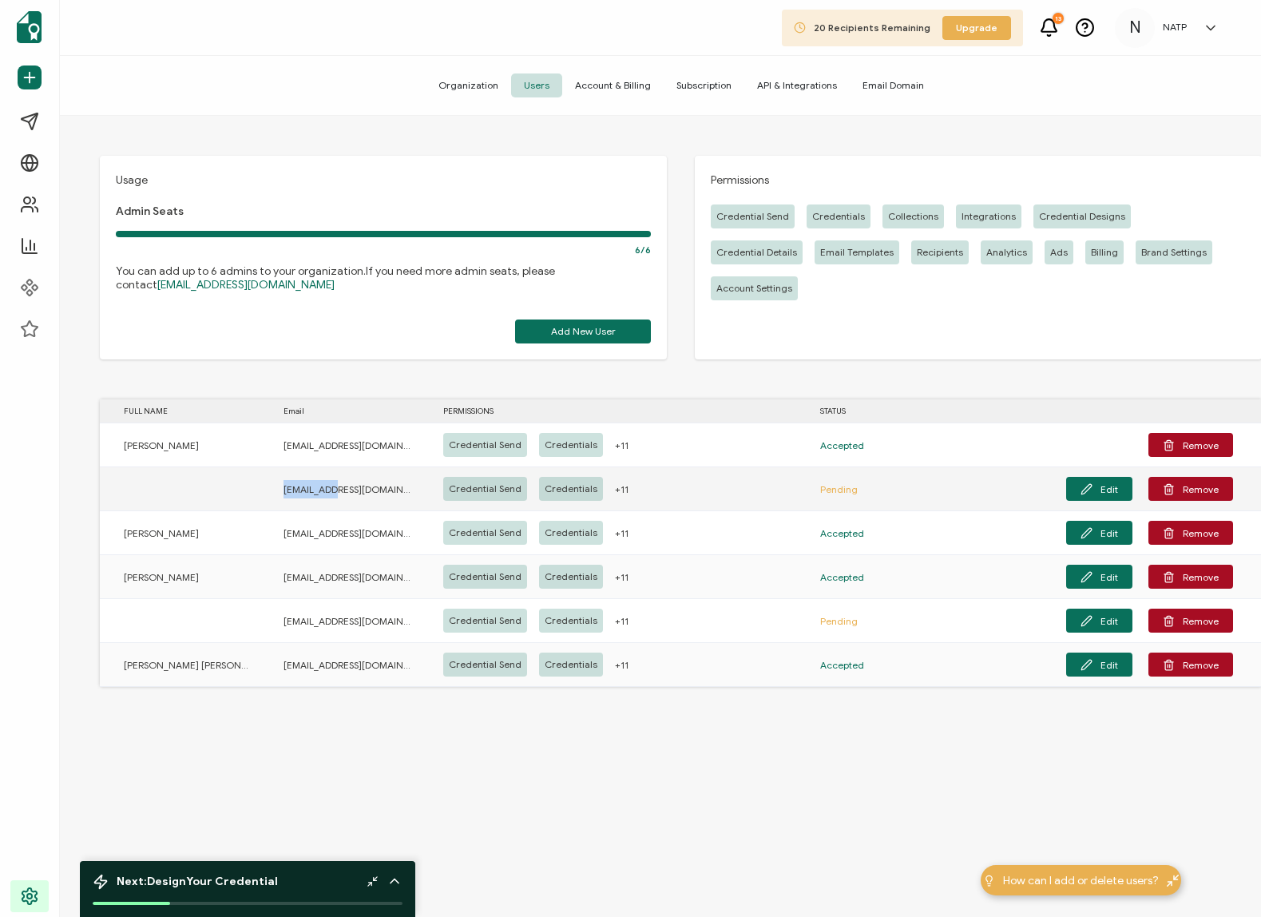
click at [312, 491] on span "costerhout@wearediagram.com" at bounding box center [348, 489] width 128 height 18
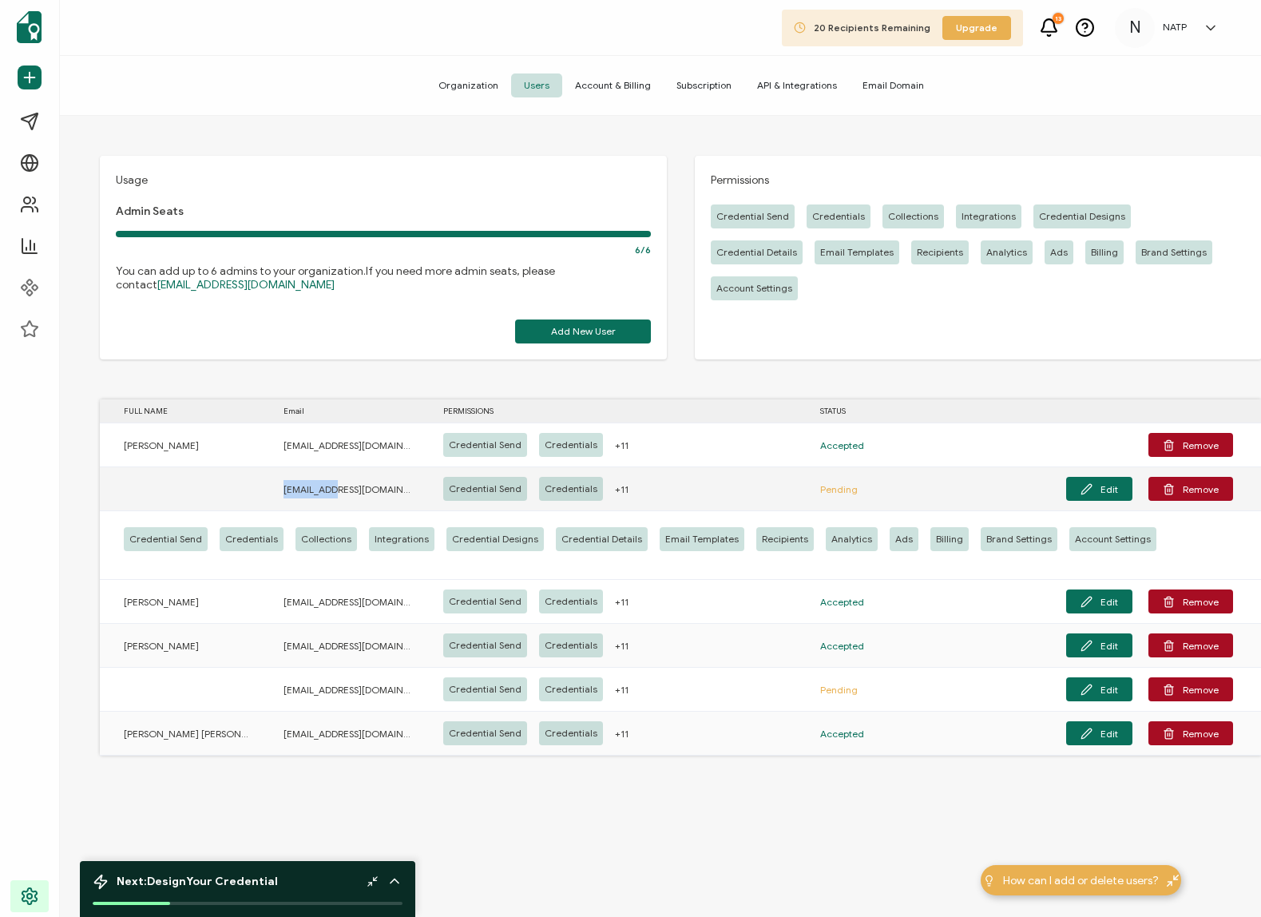
click at [312, 491] on span "costerhout@wearediagram.com" at bounding box center [348, 489] width 128 height 18
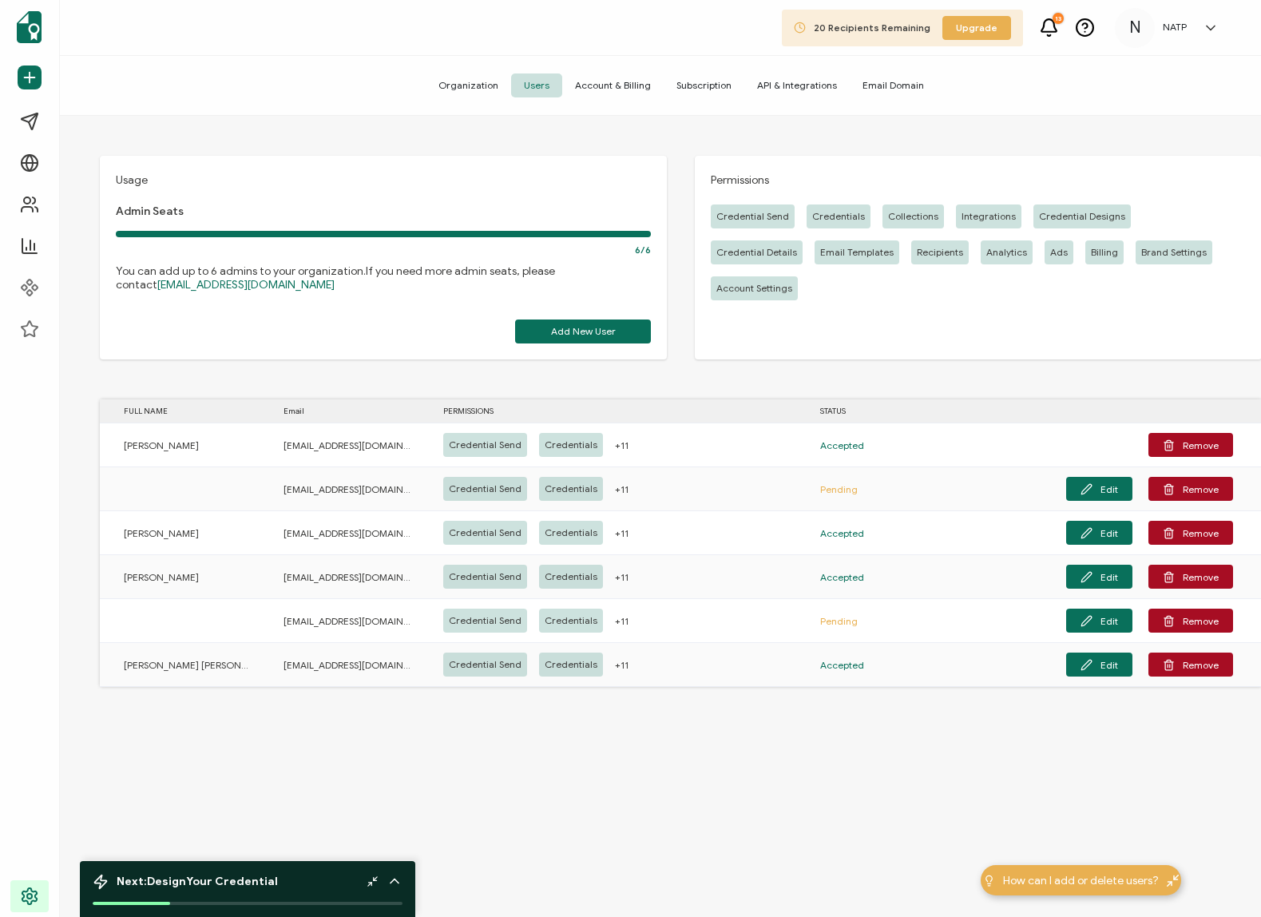
click at [329, 261] on div "Usage Admin Seats 6/6 You can add up to 6 admins to your organization. If you n…" at bounding box center [383, 258] width 567 height 204
click at [1132, 490] on button "Remove" at bounding box center [1191, 489] width 85 height 24
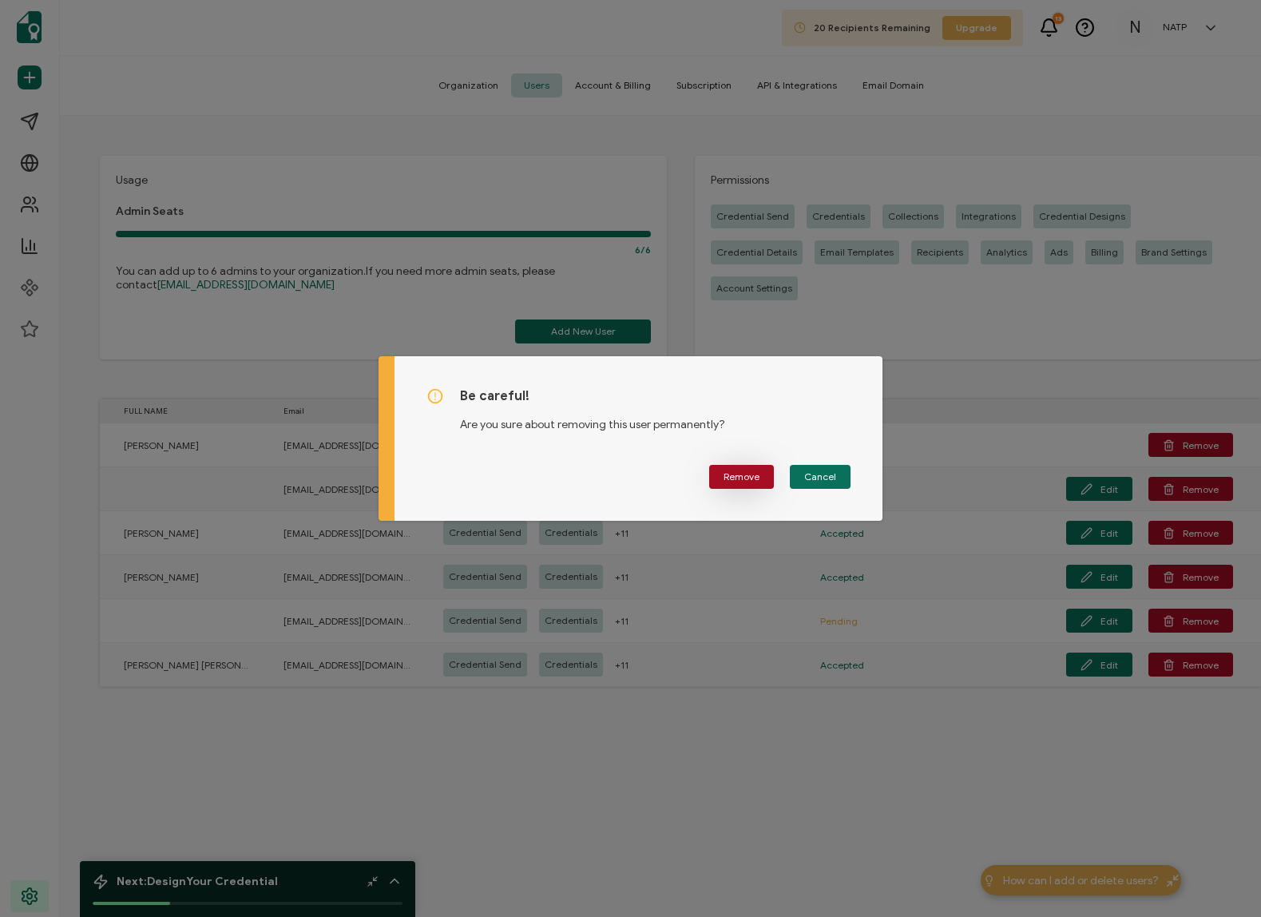
click at [738, 476] on span "Remove" at bounding box center [742, 477] width 36 height 10
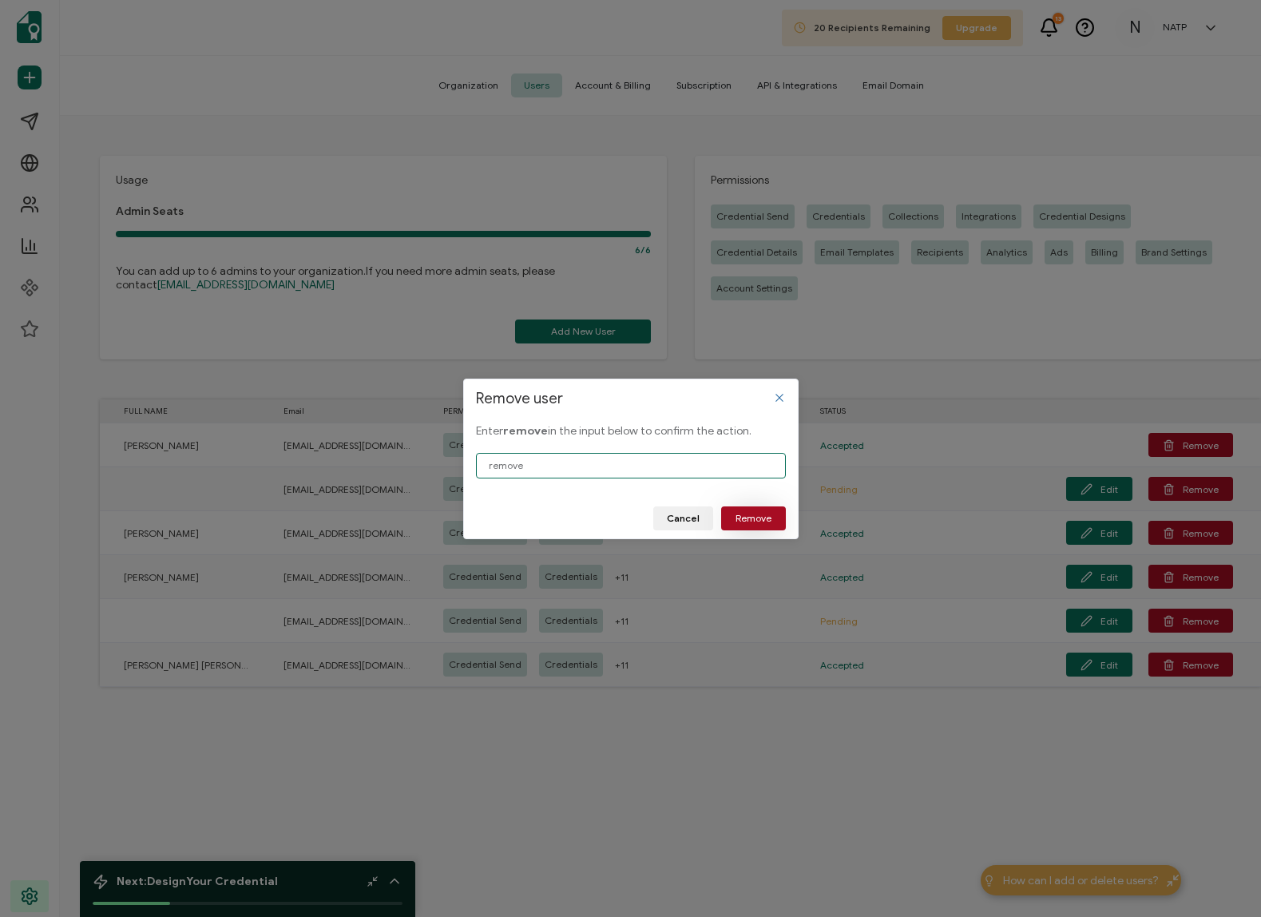
type input "remove"
click at [756, 514] on span "Remove" at bounding box center [754, 519] width 36 height 10
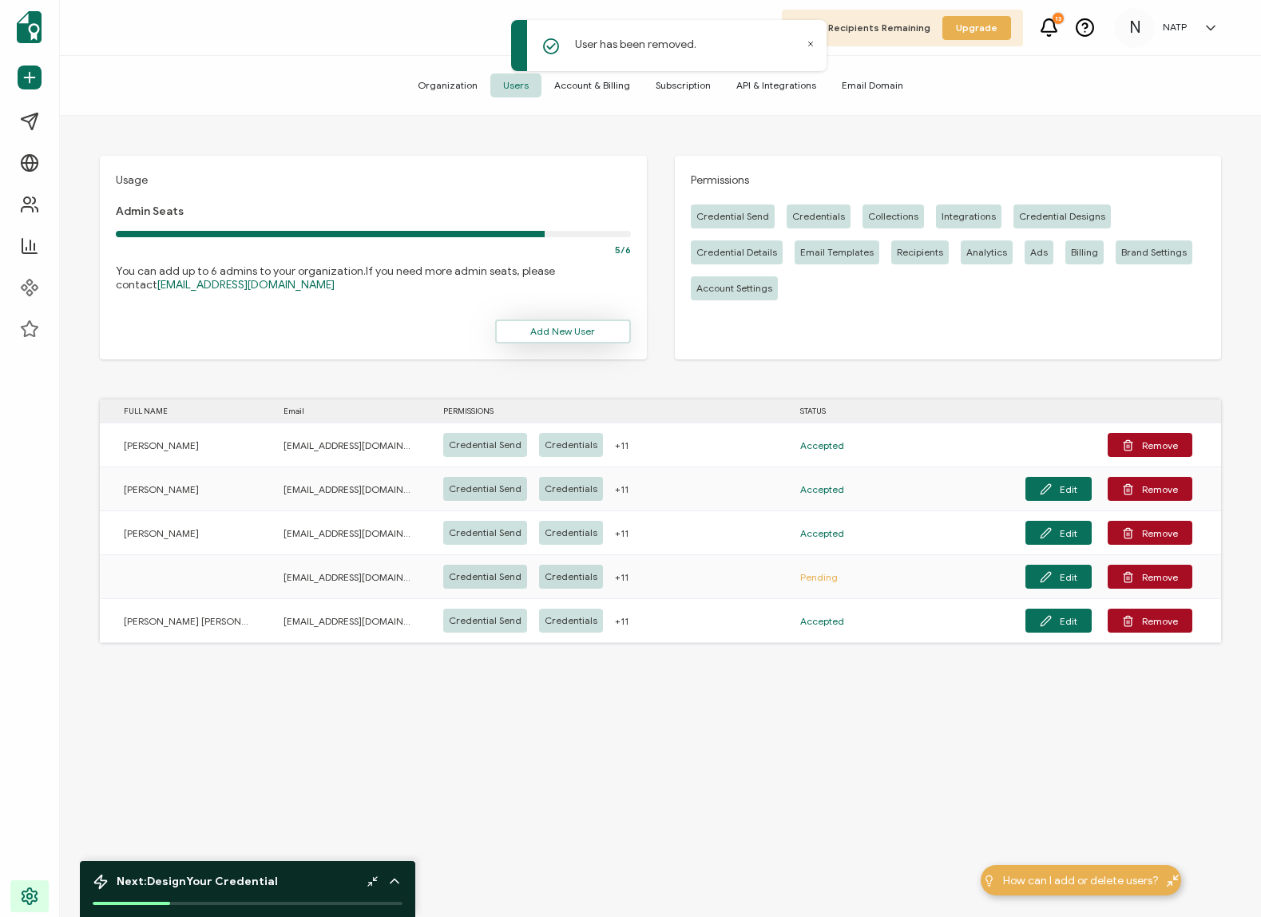
click at [553, 327] on span "Add New User" at bounding box center [562, 332] width 65 height 10
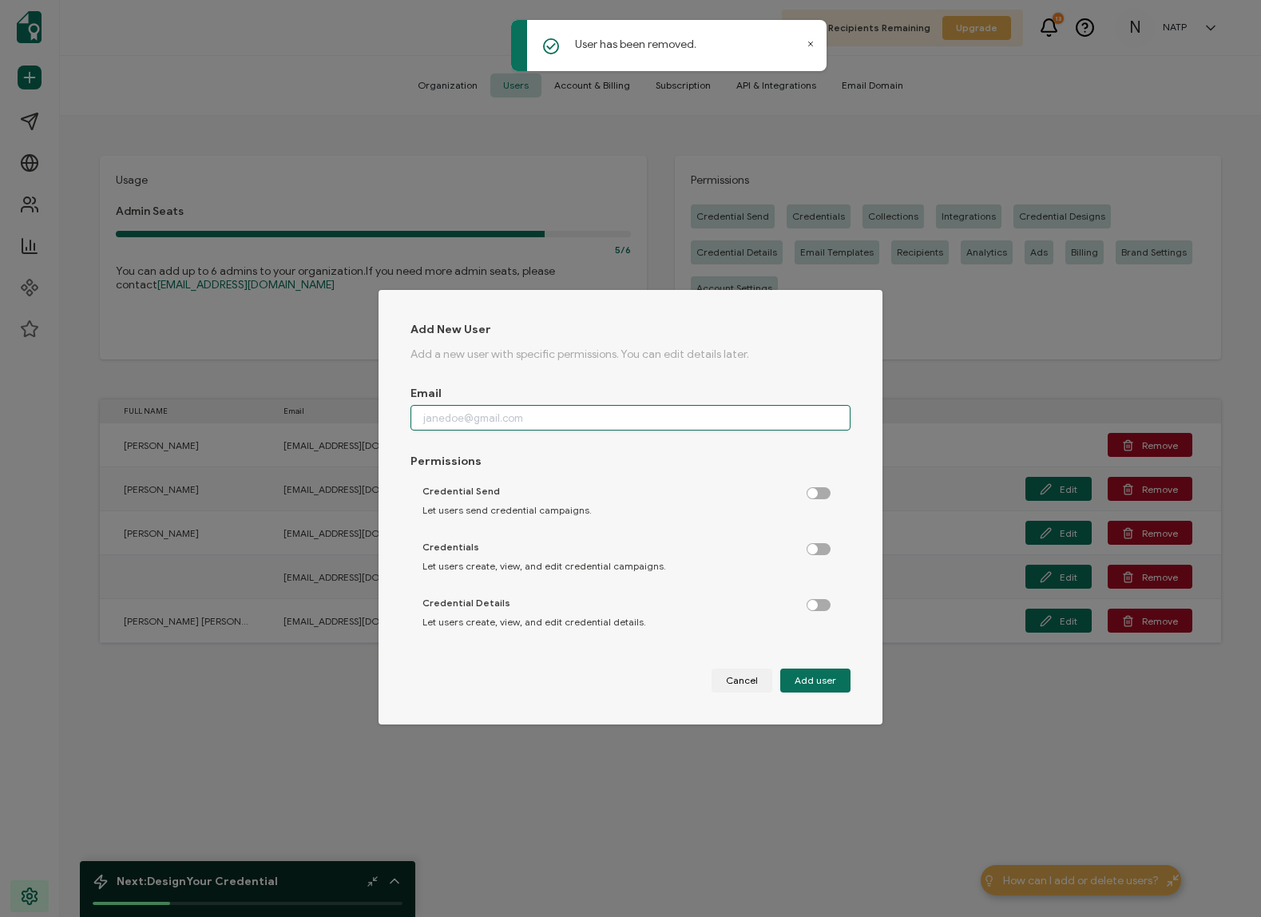
click at [447, 420] on input "dialog" at bounding box center [631, 418] width 441 height 26
paste input "costerhout@wearediagram.com"
type input "costerhout@wearediagram.com"
click at [807, 491] on label "dialog" at bounding box center [827, 489] width 40 height 4
click at [815, 495] on input "dialog" at bounding box center [820, 494] width 10 height 10
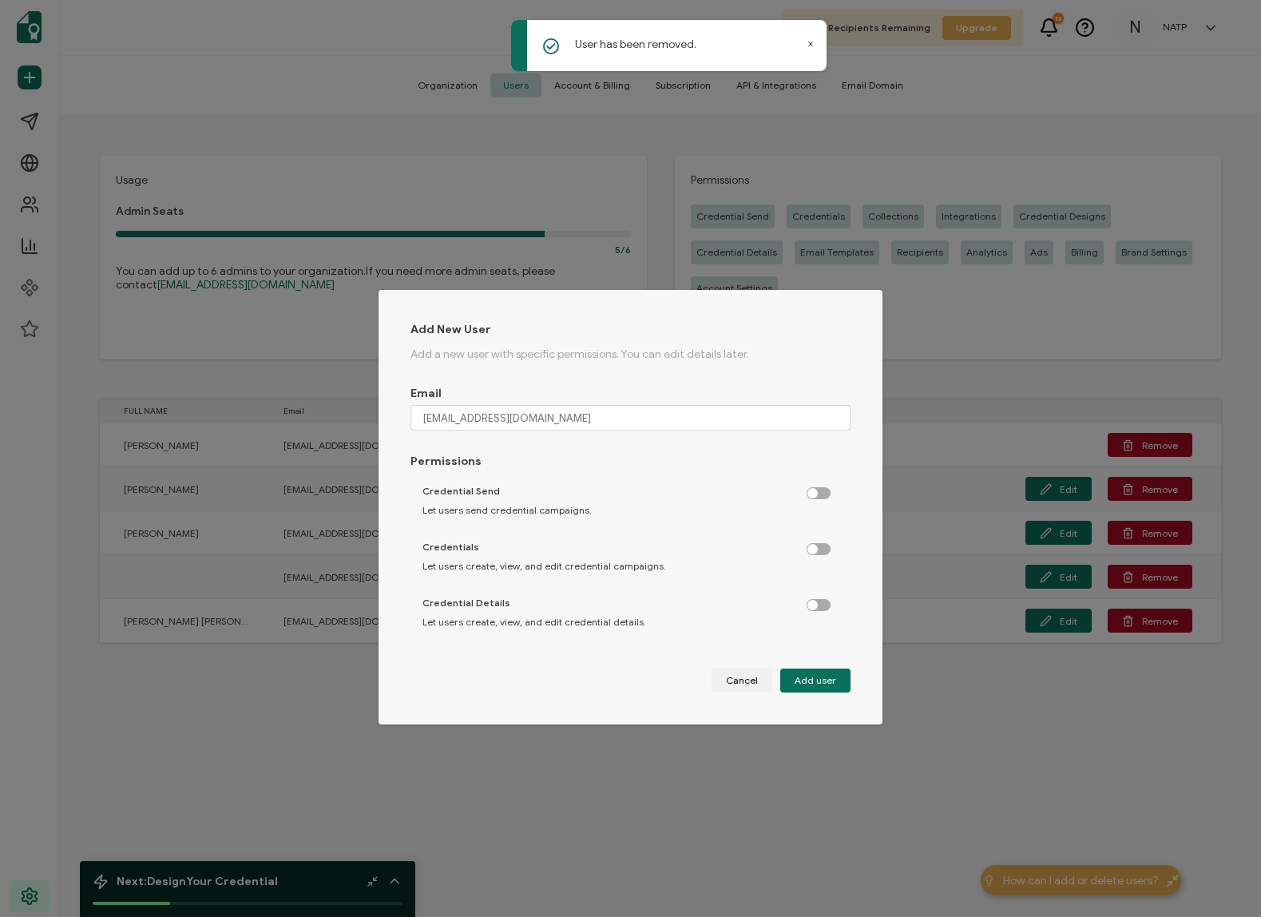
checkbox input "true"
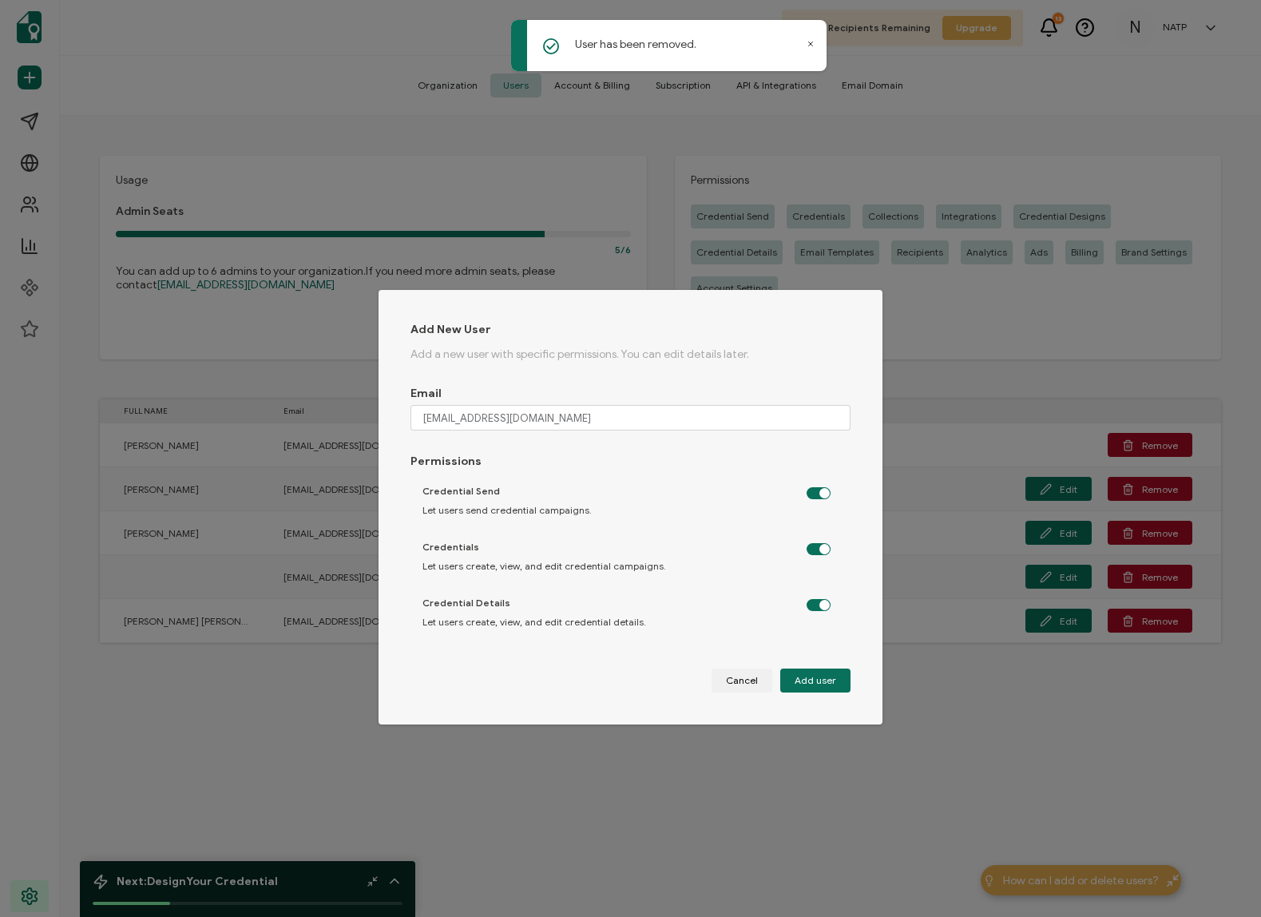
checkbox input "true"
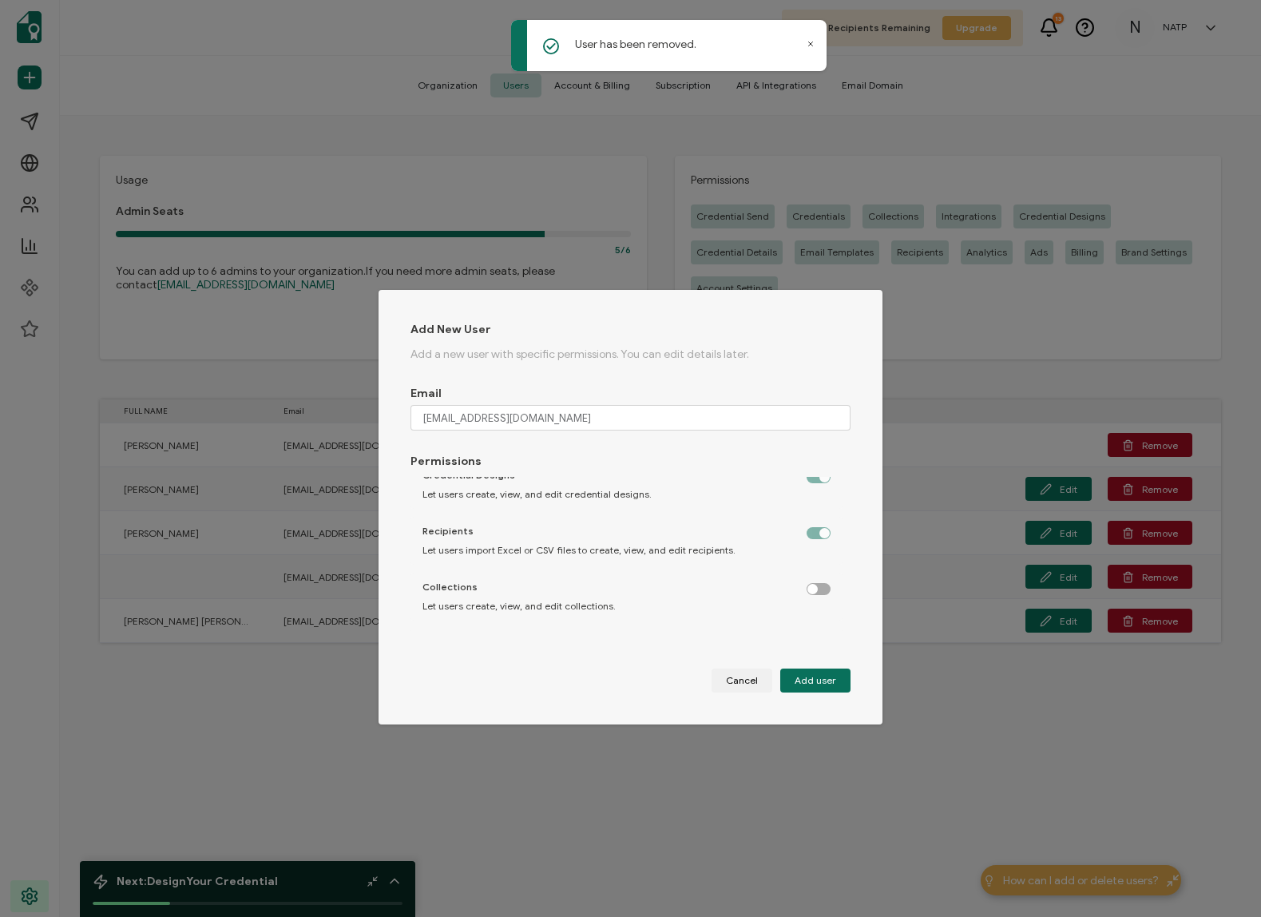
click at [814, 582] on label "dialog" at bounding box center [827, 585] width 40 height 4
click at [815, 582] on input "dialog" at bounding box center [820, 590] width 10 height 10
checkbox input "true"
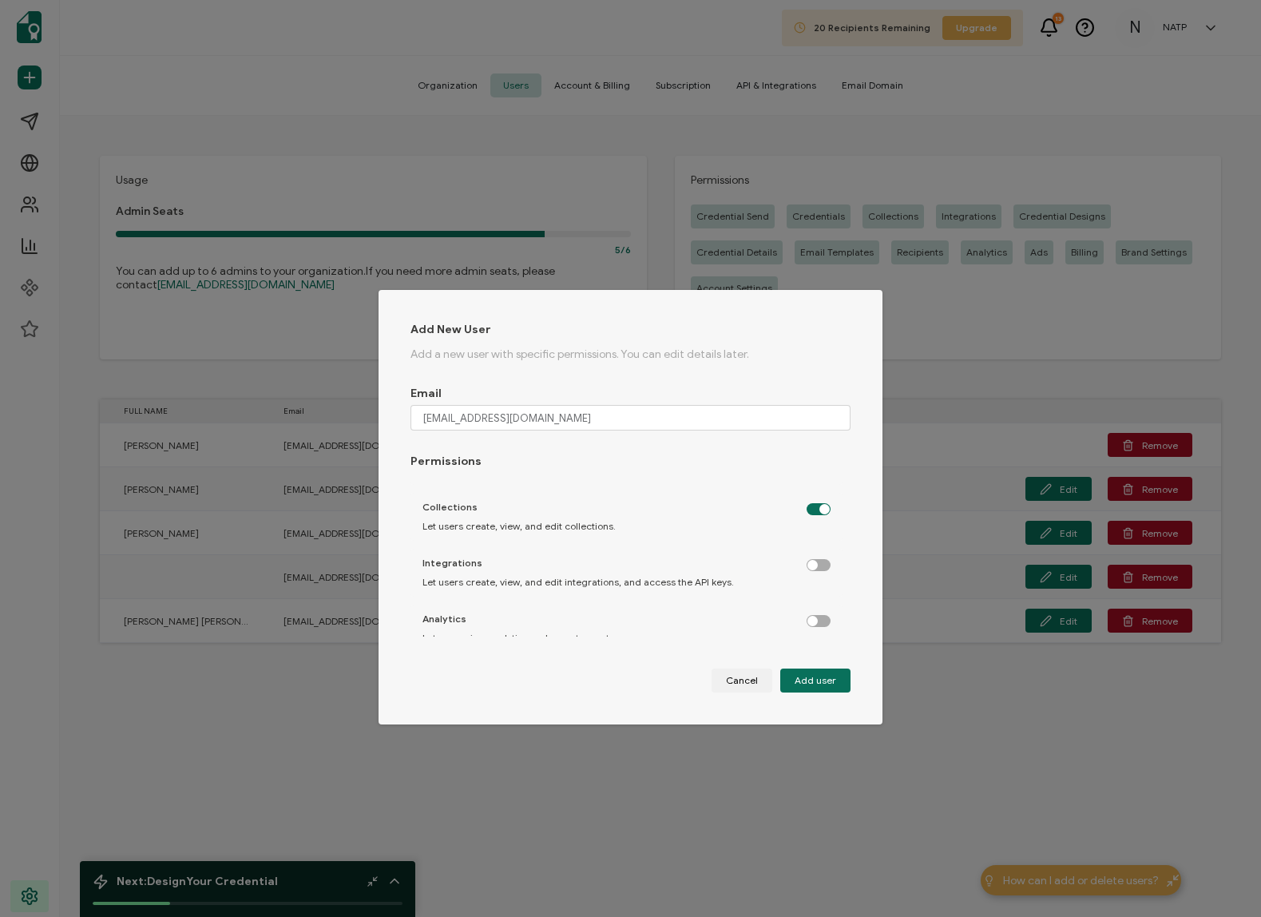
click at [816, 563] on label "dialog" at bounding box center [827, 561] width 40 height 4
click at [816, 566] on input "dialog" at bounding box center [820, 566] width 10 height 10
checkbox input "true"
click at [816, 582] on div "Analytics Let users view analytics and export reports." at bounding box center [627, 629] width 433 height 48
click at [809, 582] on label "dialog" at bounding box center [827, 617] width 40 height 4
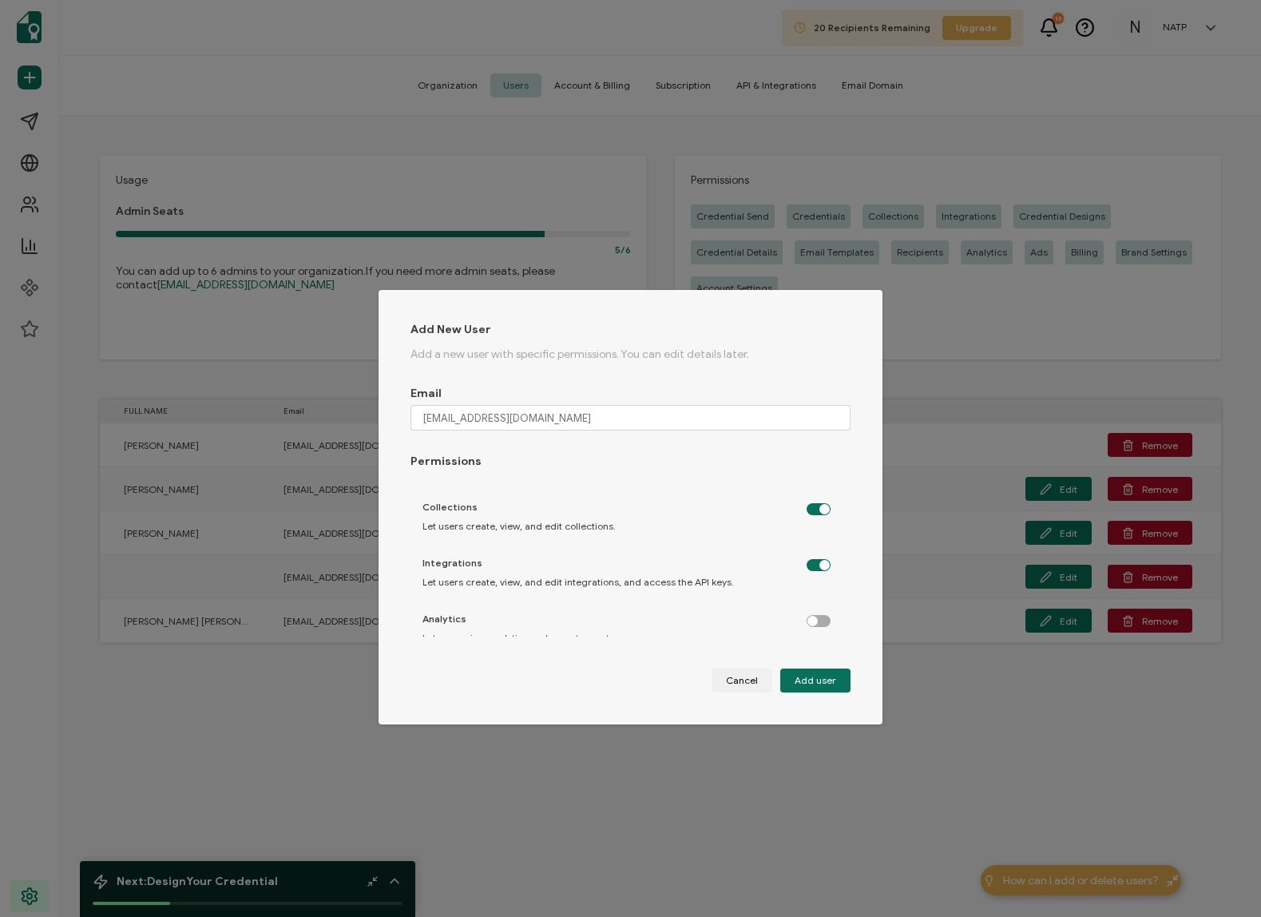
click at [815, 582] on input "dialog" at bounding box center [820, 622] width 10 height 10
checkbox input "true"
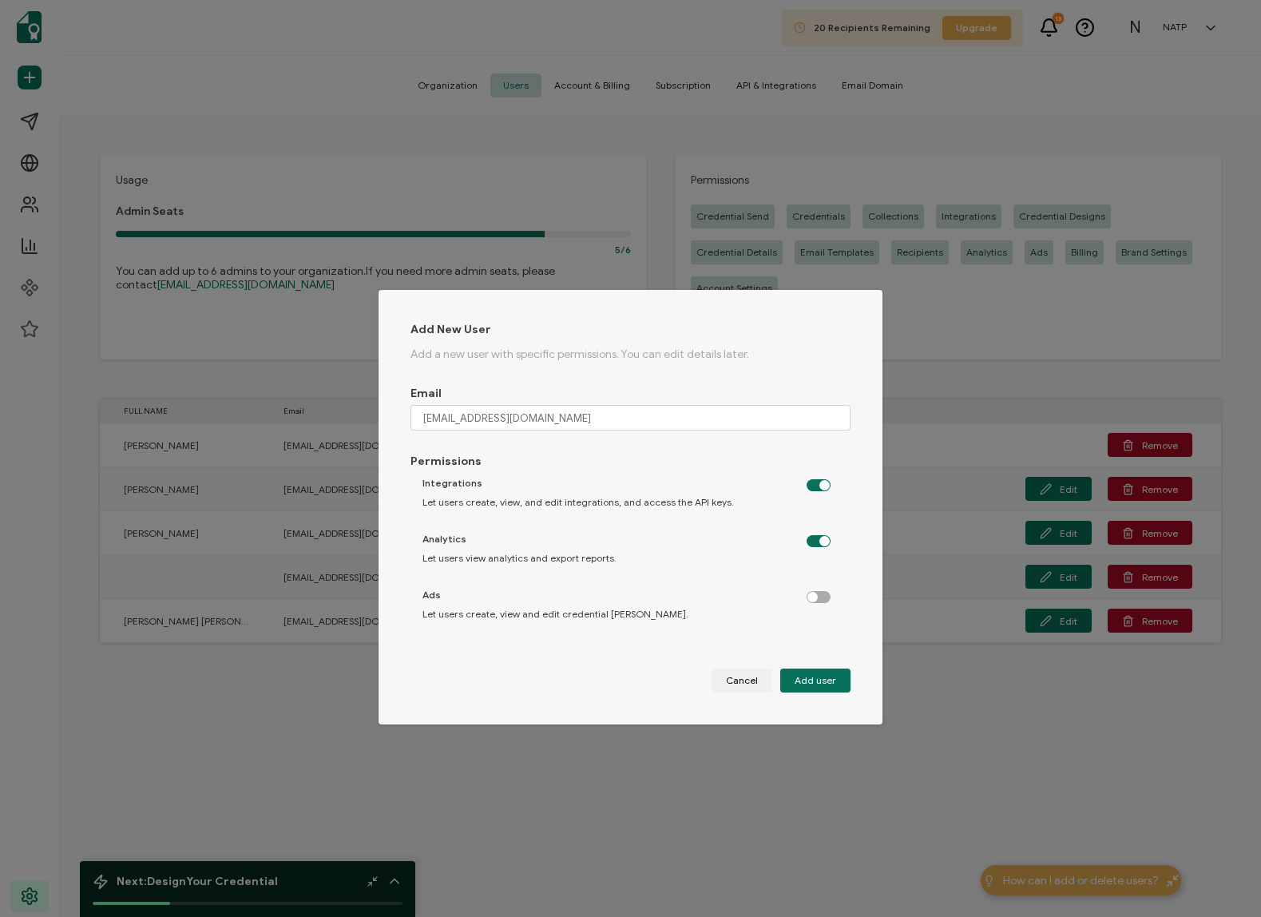
click at [817, 582] on label "dialog" at bounding box center [827, 593] width 40 height 4
click at [817, 582] on input "dialog" at bounding box center [820, 598] width 10 height 10
checkbox input "true"
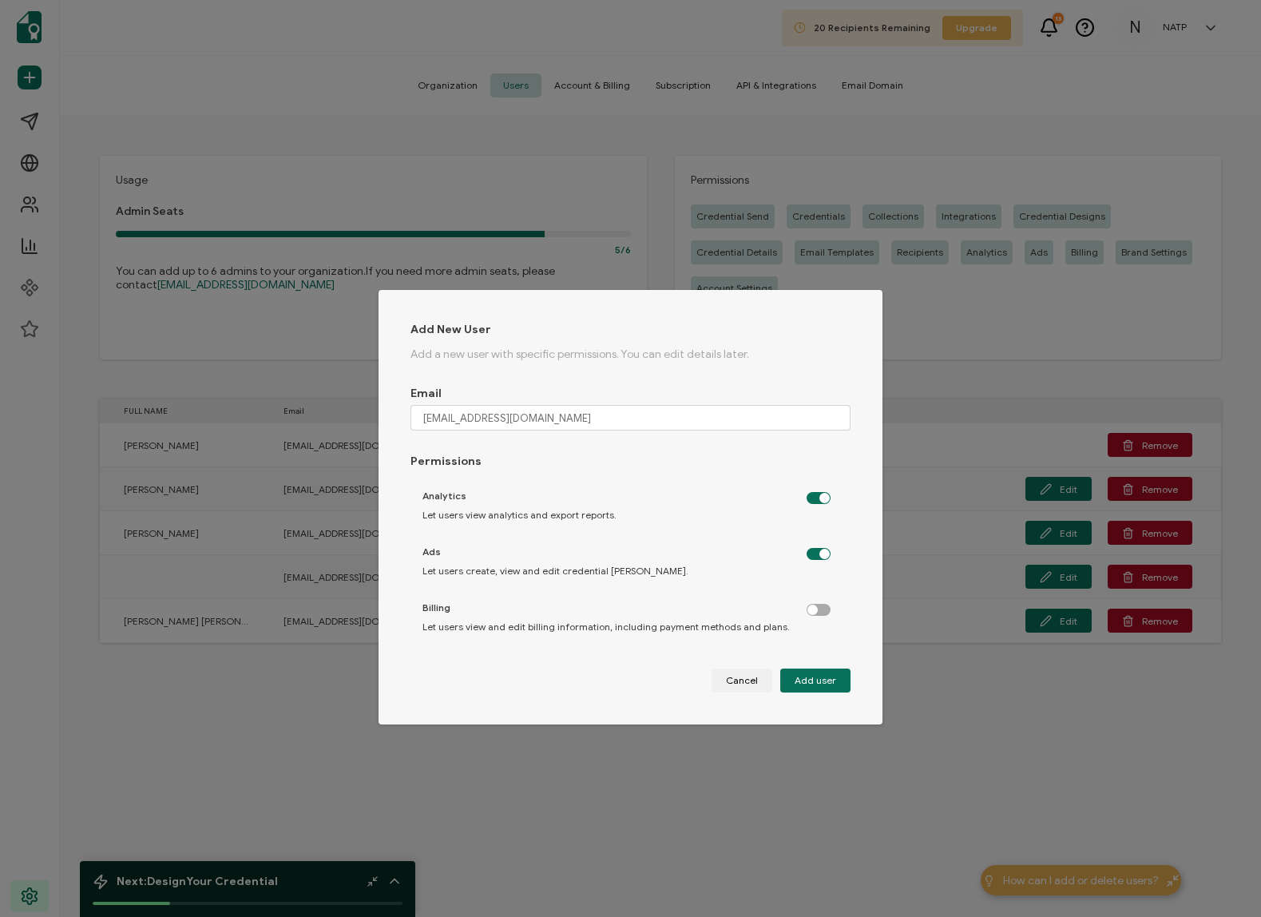
scroll to position [479, 0]
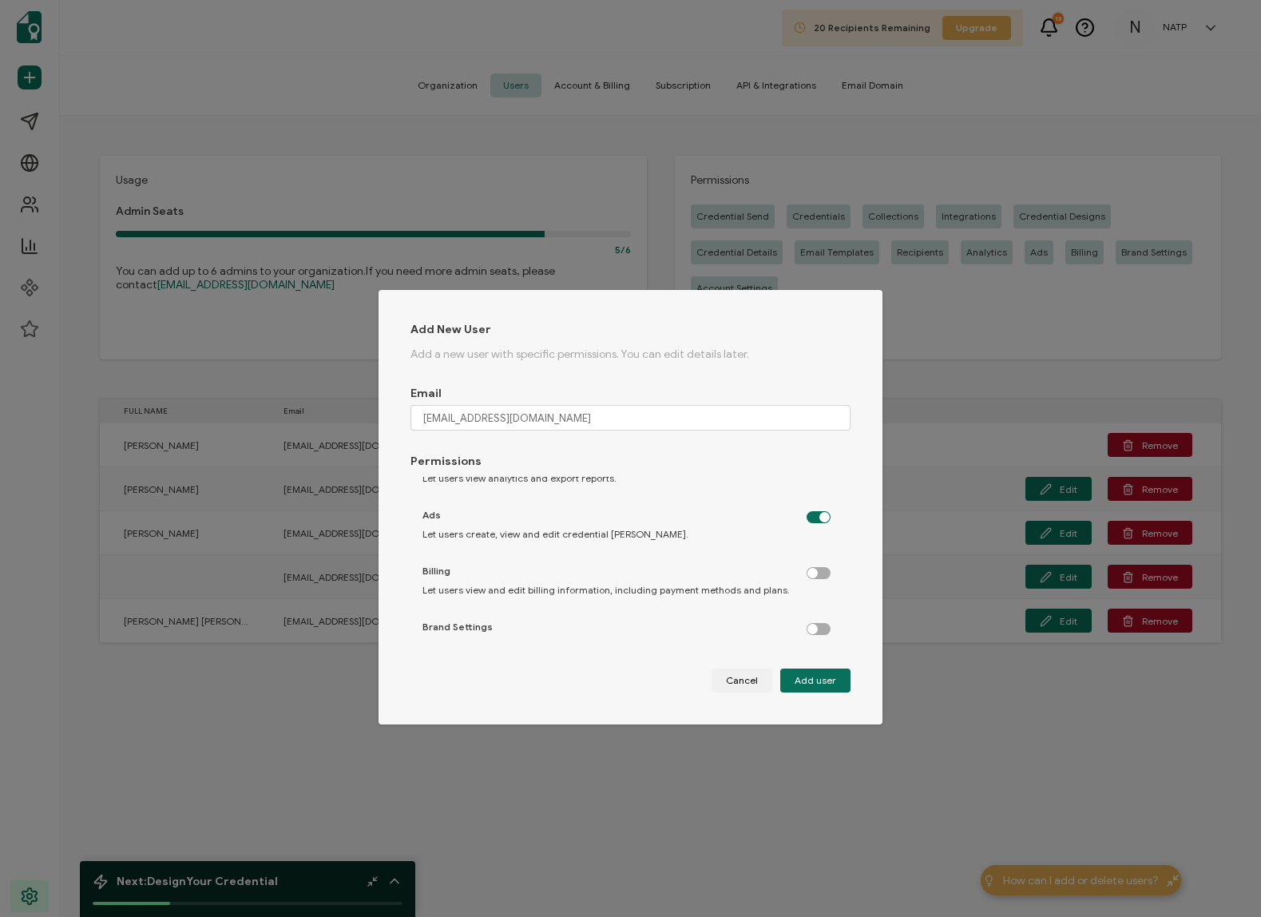
click at [812, 571] on label "dialog" at bounding box center [827, 569] width 40 height 4
click at [815, 573] on input "dialog" at bounding box center [820, 574] width 10 height 10
checkbox input "true"
click at [817, 582] on label "dialog" at bounding box center [827, 625] width 40 height 4
click at [817, 582] on input "dialog" at bounding box center [820, 630] width 10 height 10
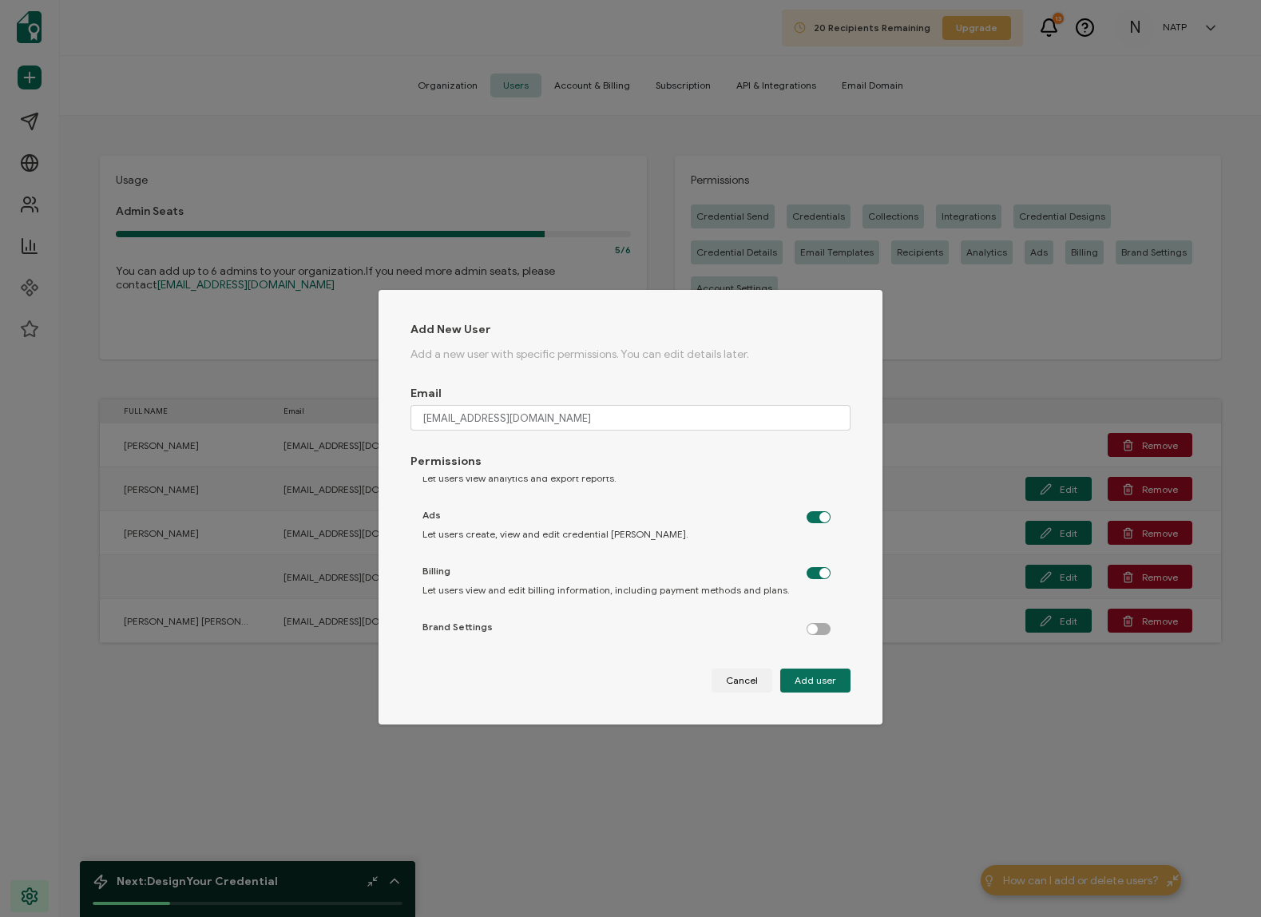
checkbox input "true"
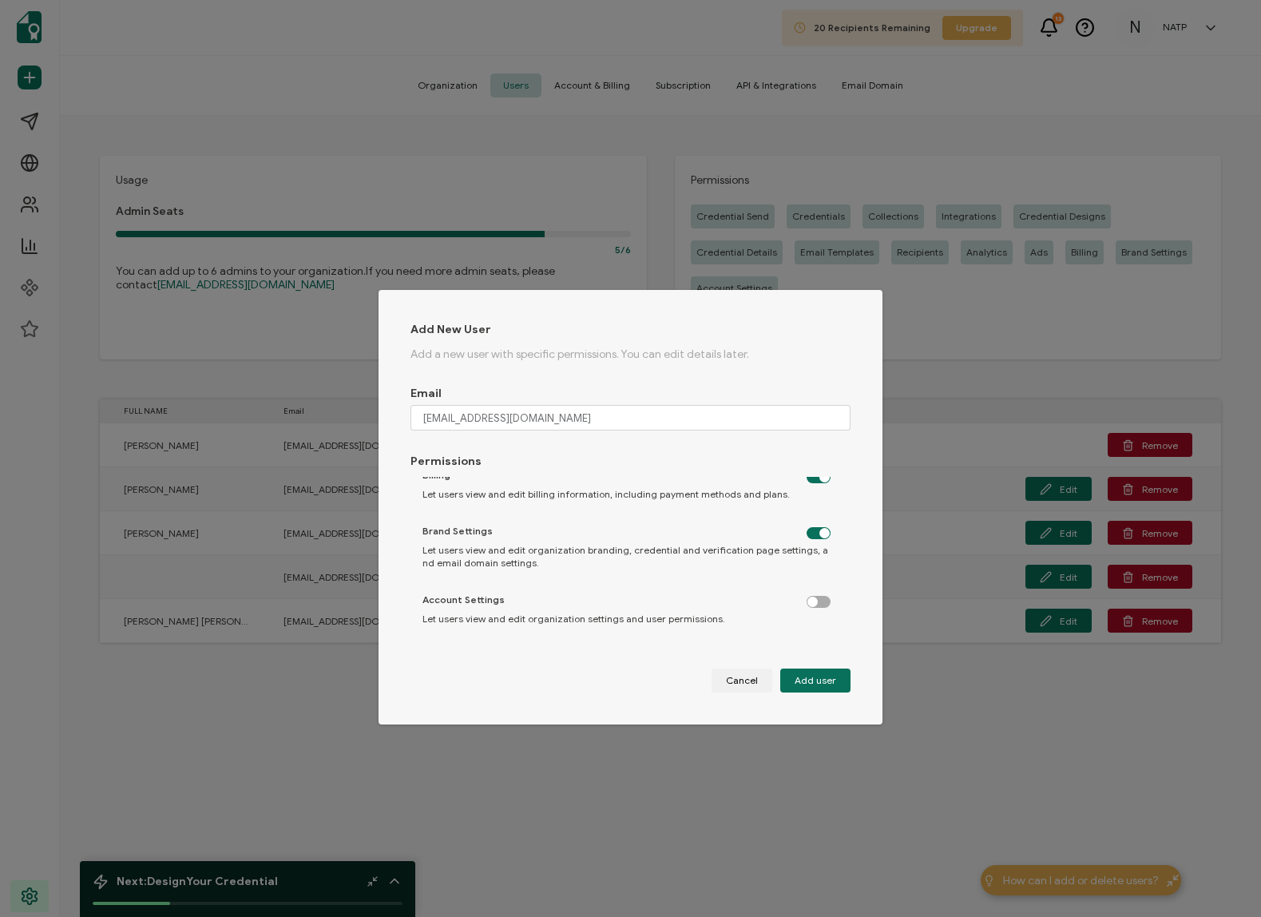
scroll to position [580, 0]
click at [815, 582] on label "dialog" at bounding box center [827, 593] width 40 height 4
click at [815, 582] on input "dialog" at bounding box center [820, 598] width 10 height 10
checkbox input "true"
click at [818, 582] on span "Add user" at bounding box center [816, 681] width 42 height 10
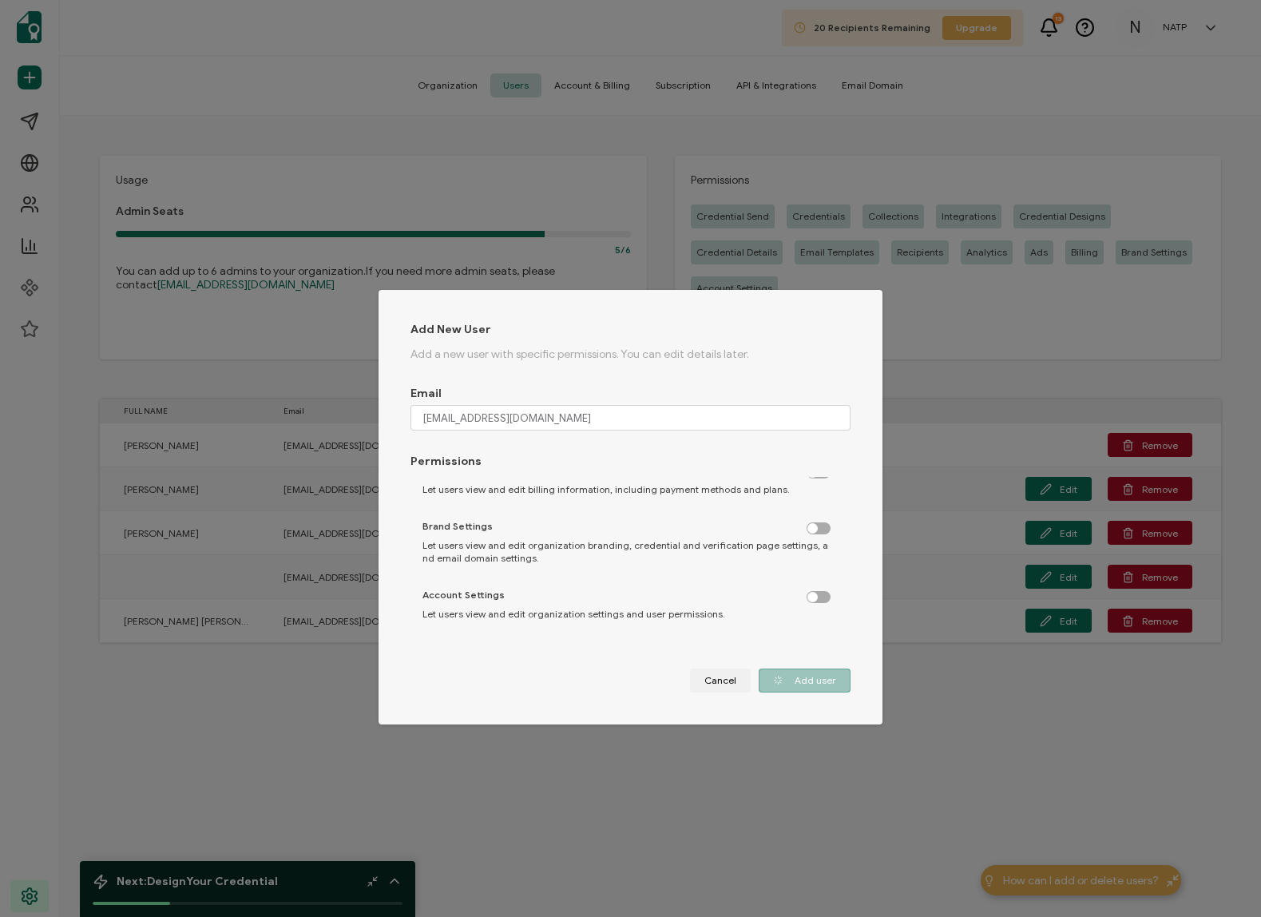
checkbox input "false"
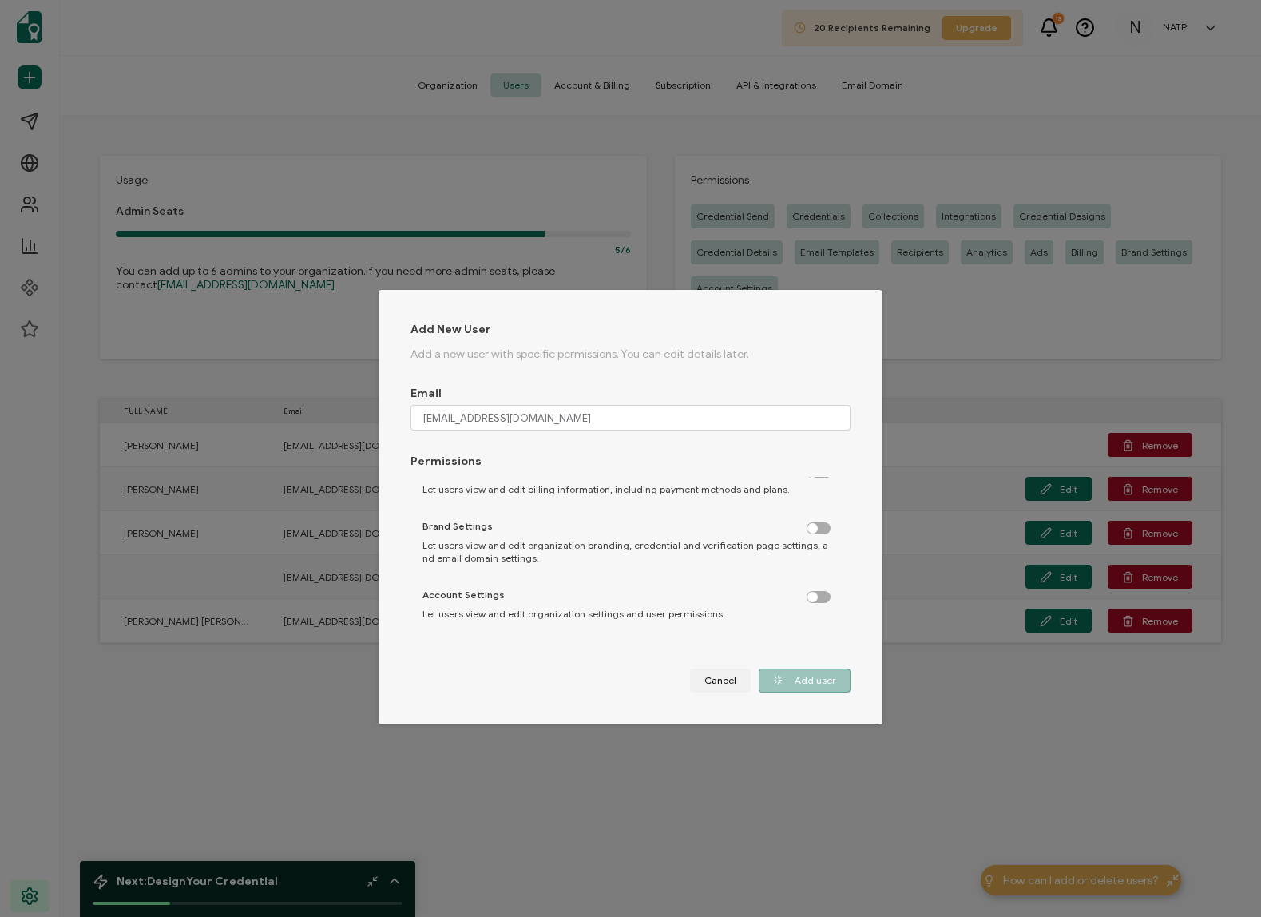
checkbox input "false"
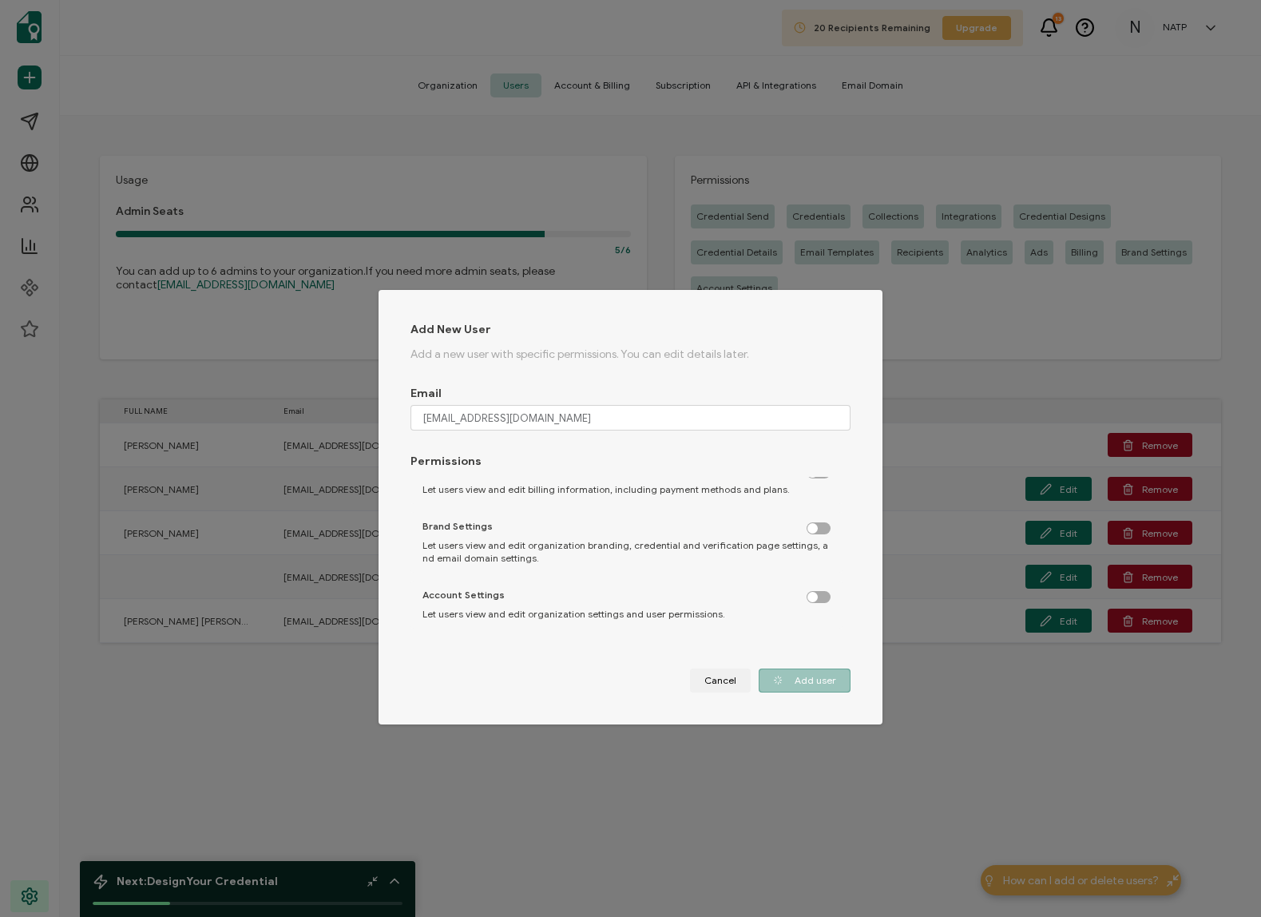
checkbox input "false"
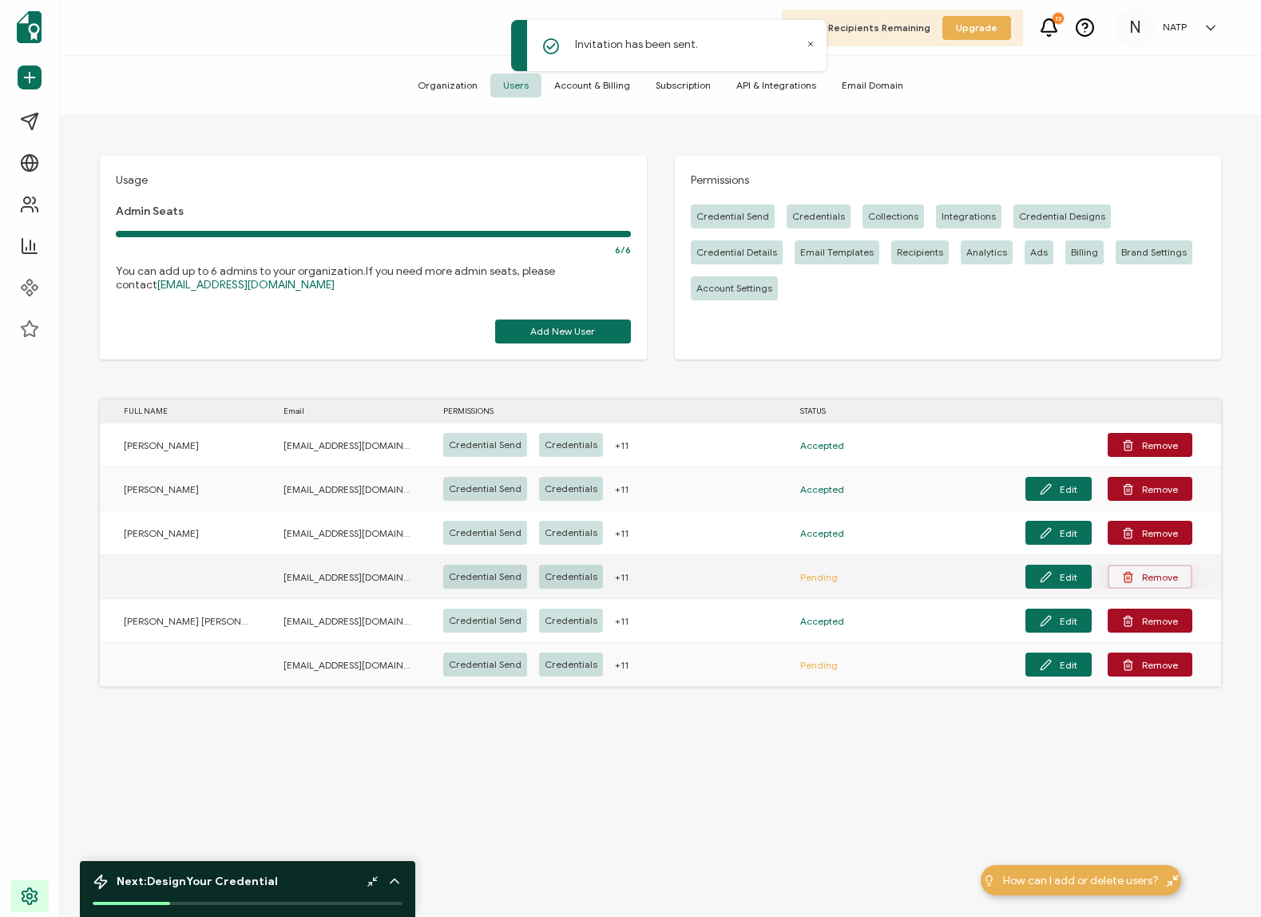
click at [1132, 581] on button "Remove" at bounding box center [1150, 577] width 85 height 24
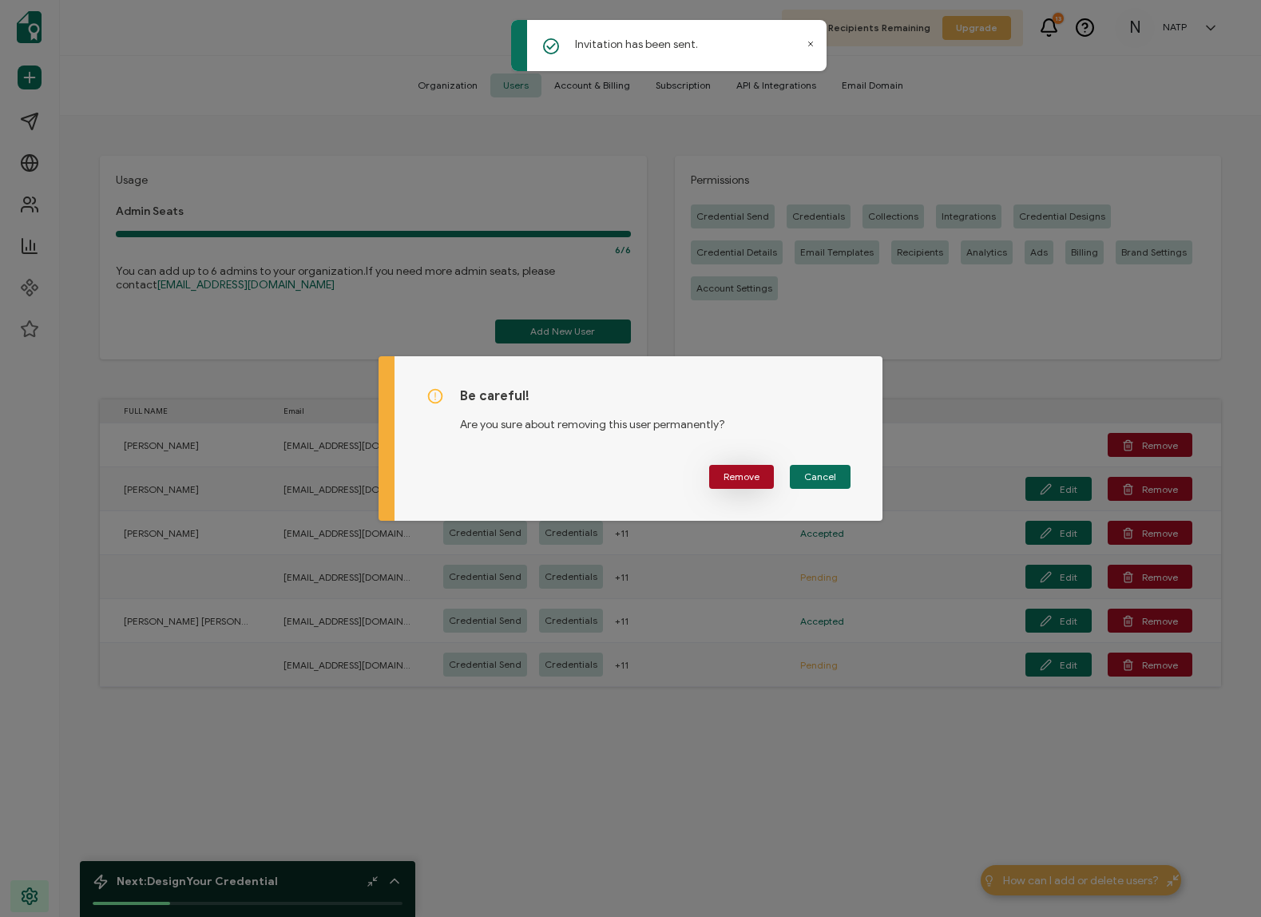
click at [739, 480] on span "Remove" at bounding box center [742, 477] width 36 height 10
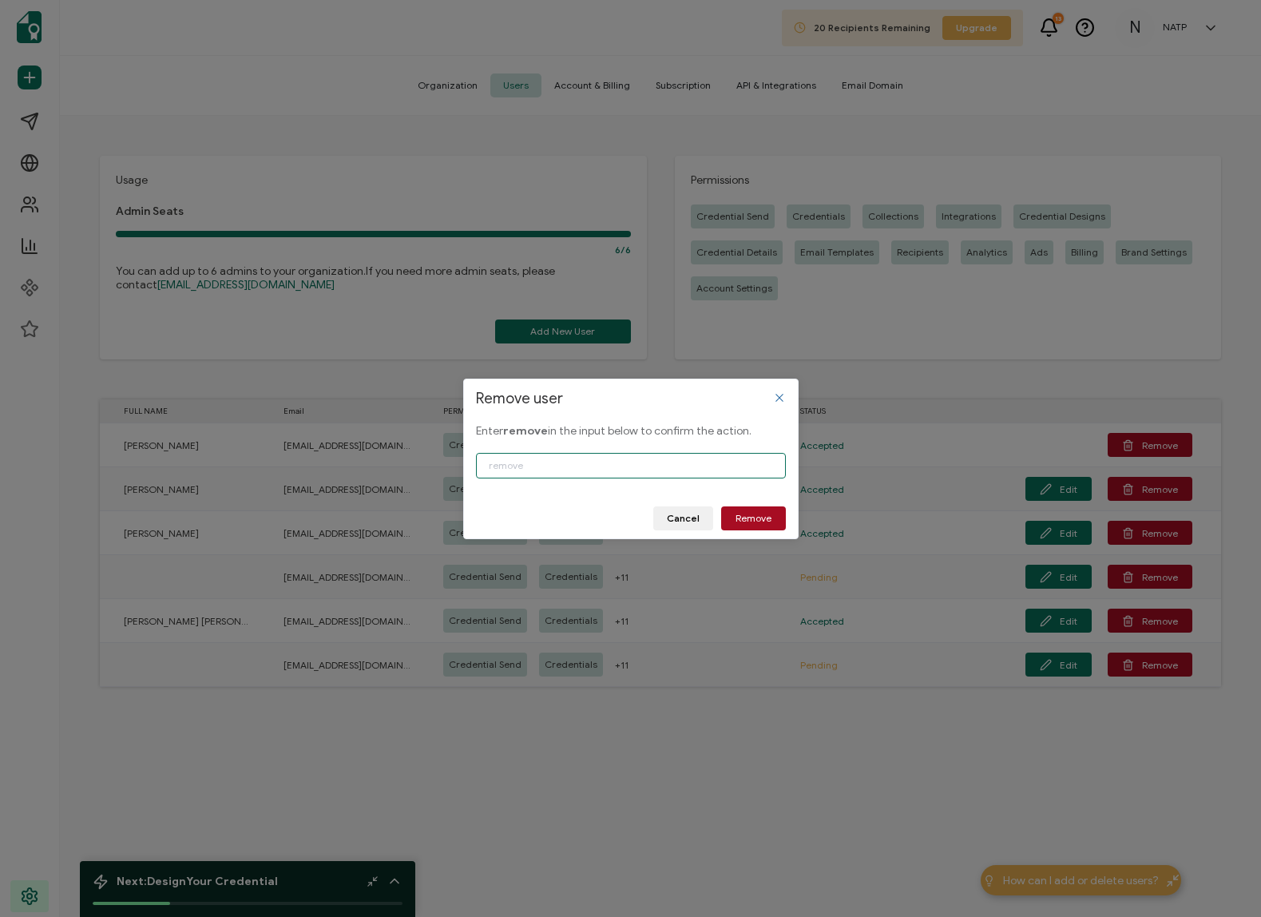
click at [540, 466] on input "Remove user" at bounding box center [631, 466] width 310 height 26
type input "remove"
click at [762, 514] on span "Remove" at bounding box center [754, 519] width 36 height 10
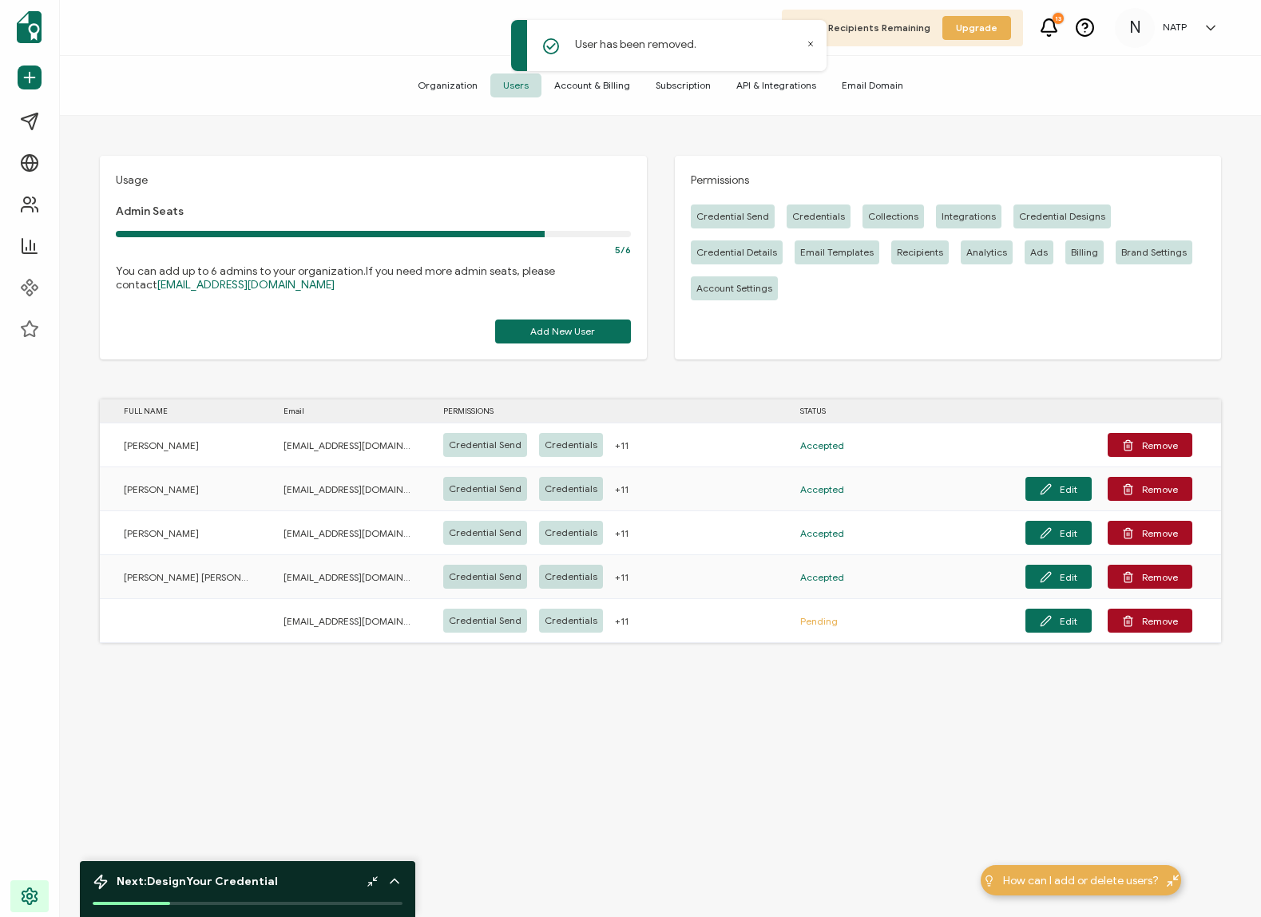
click at [709, 582] on div "Usage Admin Seats 5/6 You can add up to 6 admins to your organization. If you n…" at bounding box center [660, 518] width 1201 height 805
click at [550, 341] on button "Add New User" at bounding box center [563, 332] width 136 height 24
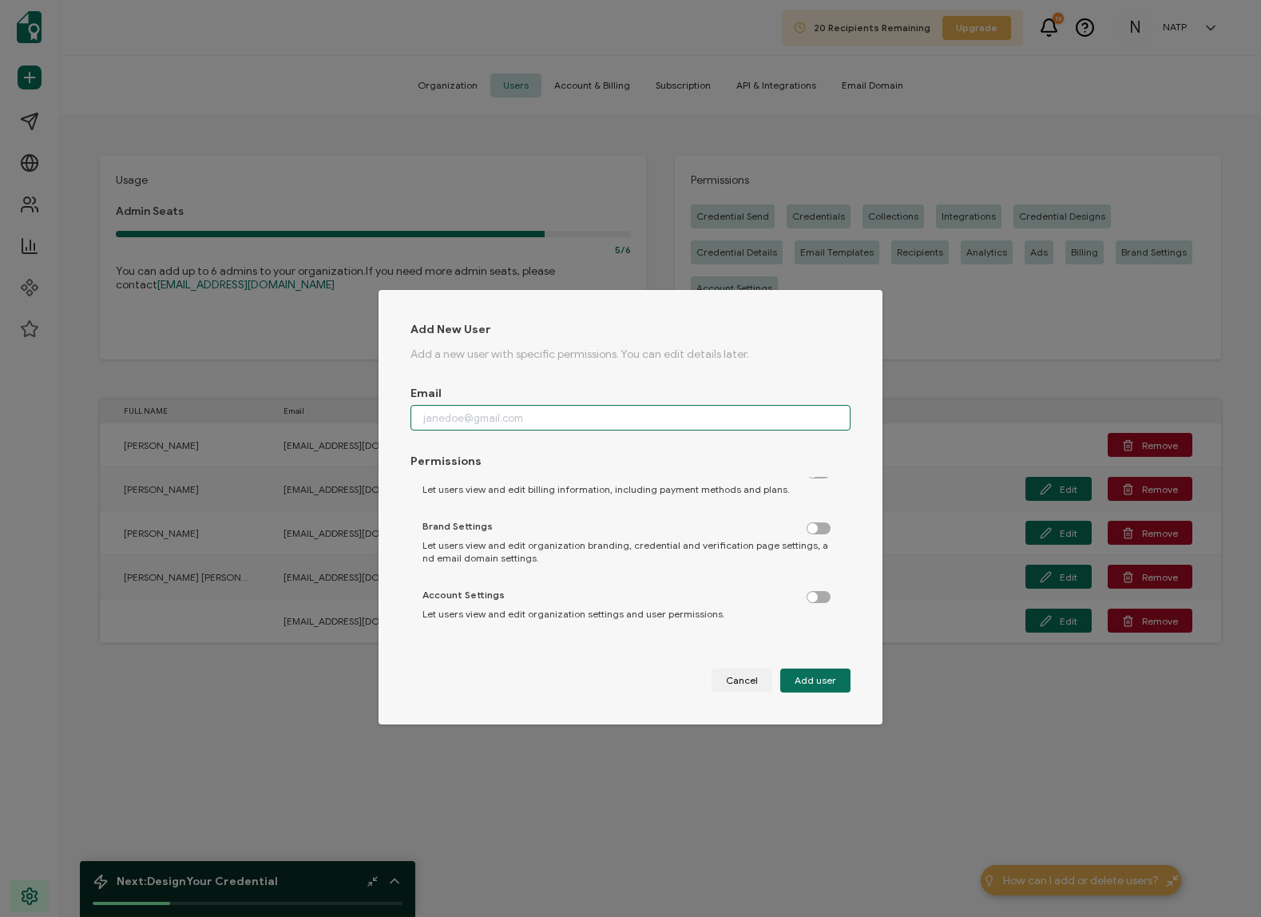
click at [461, 419] on input "dialog" at bounding box center [631, 418] width 441 height 26
paste input "sstanley@wearediagram.com"
type input "sstanley@wearediagram.com"
click at [815, 526] on label "dialog" at bounding box center [827, 524] width 40 height 4
click at [815, 526] on input "dialog" at bounding box center [820, 529] width 10 height 10
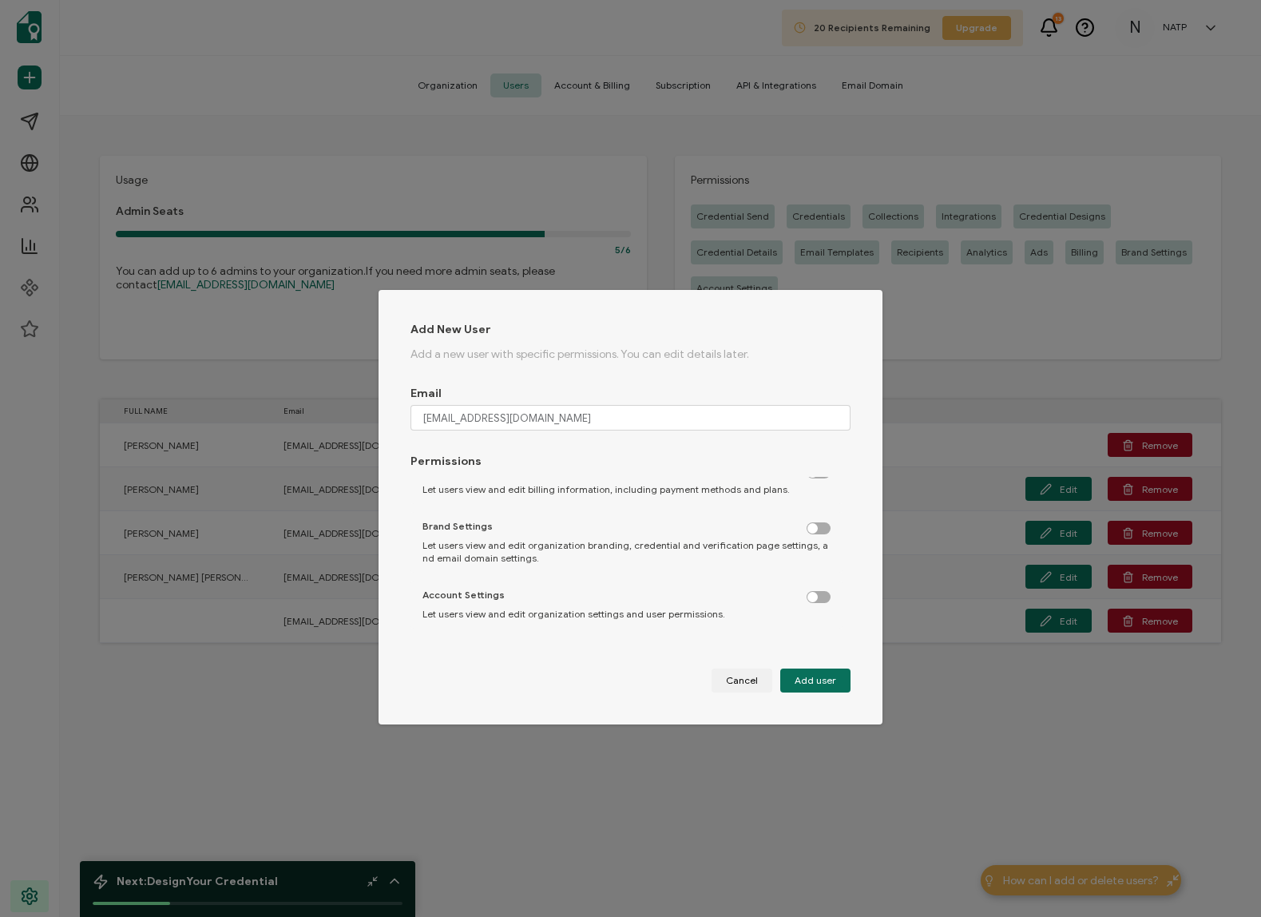
checkbox input "true"
click at [817, 582] on label "dialog" at bounding box center [827, 593] width 40 height 4
click at [817, 582] on input "dialog" at bounding box center [820, 598] width 10 height 10
checkbox input "true"
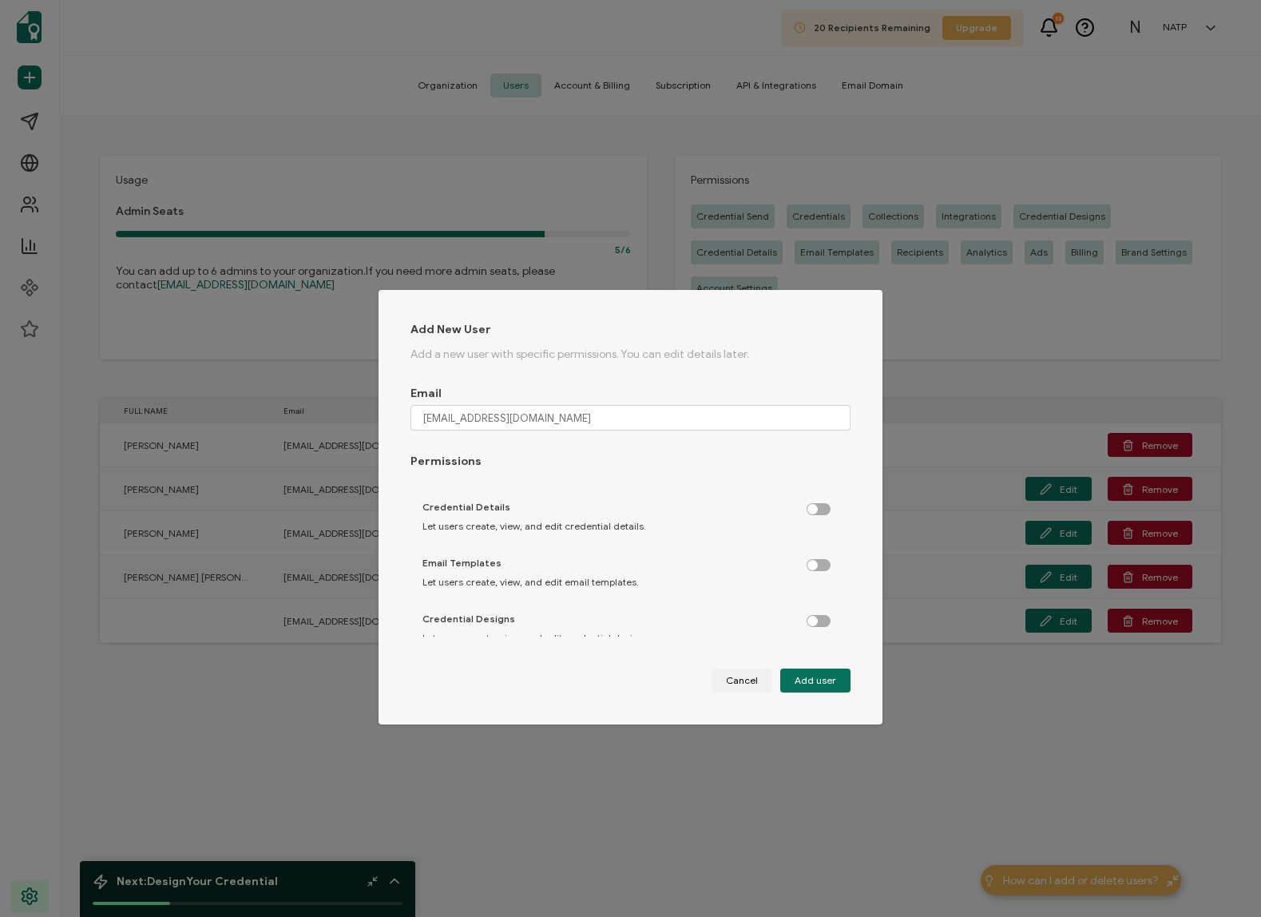
scroll to position [0, 0]
click at [817, 491] on label "dialog" at bounding box center [827, 489] width 40 height 4
click at [817, 492] on input "dialog" at bounding box center [820, 494] width 10 height 10
checkbox input "true"
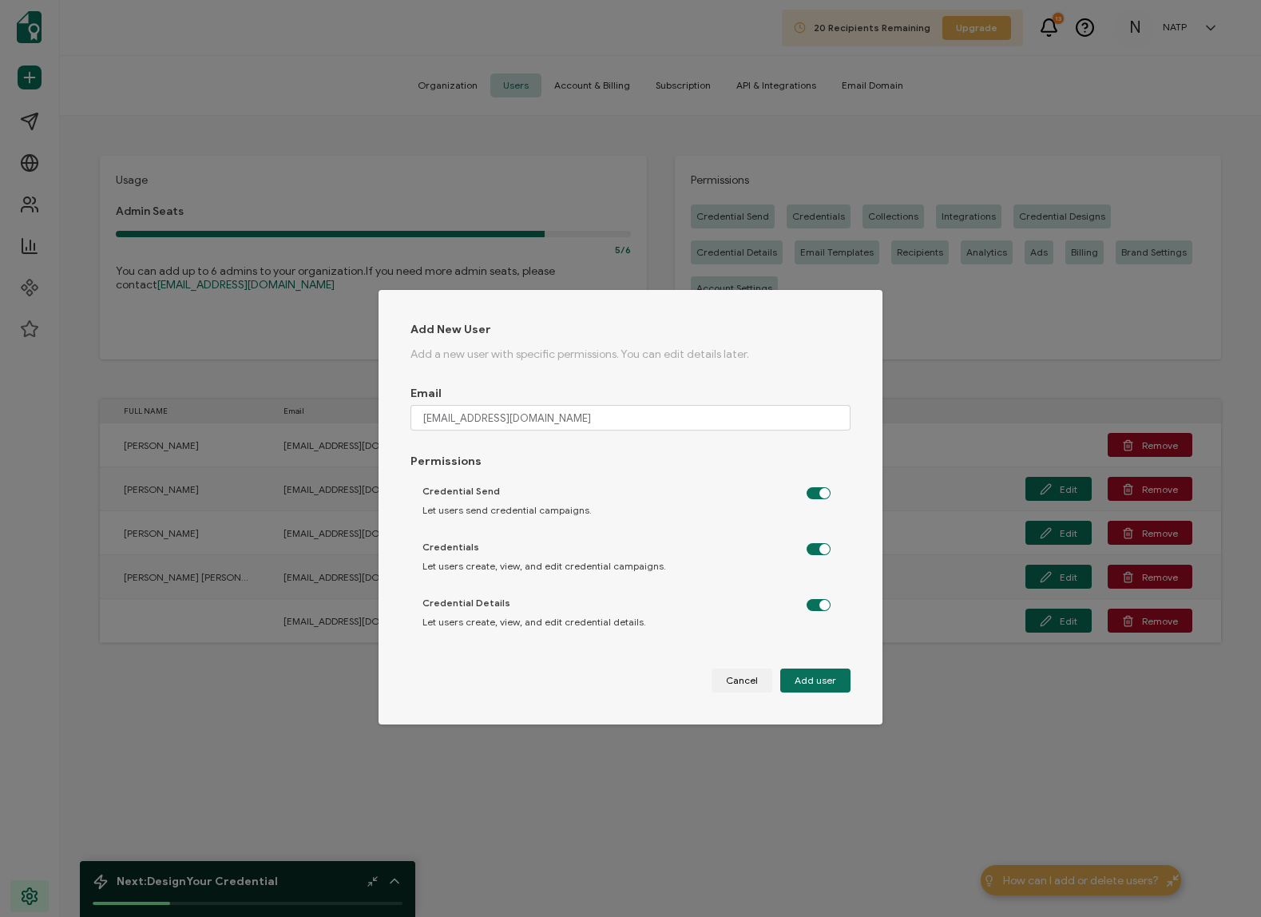
checkbox input "true"
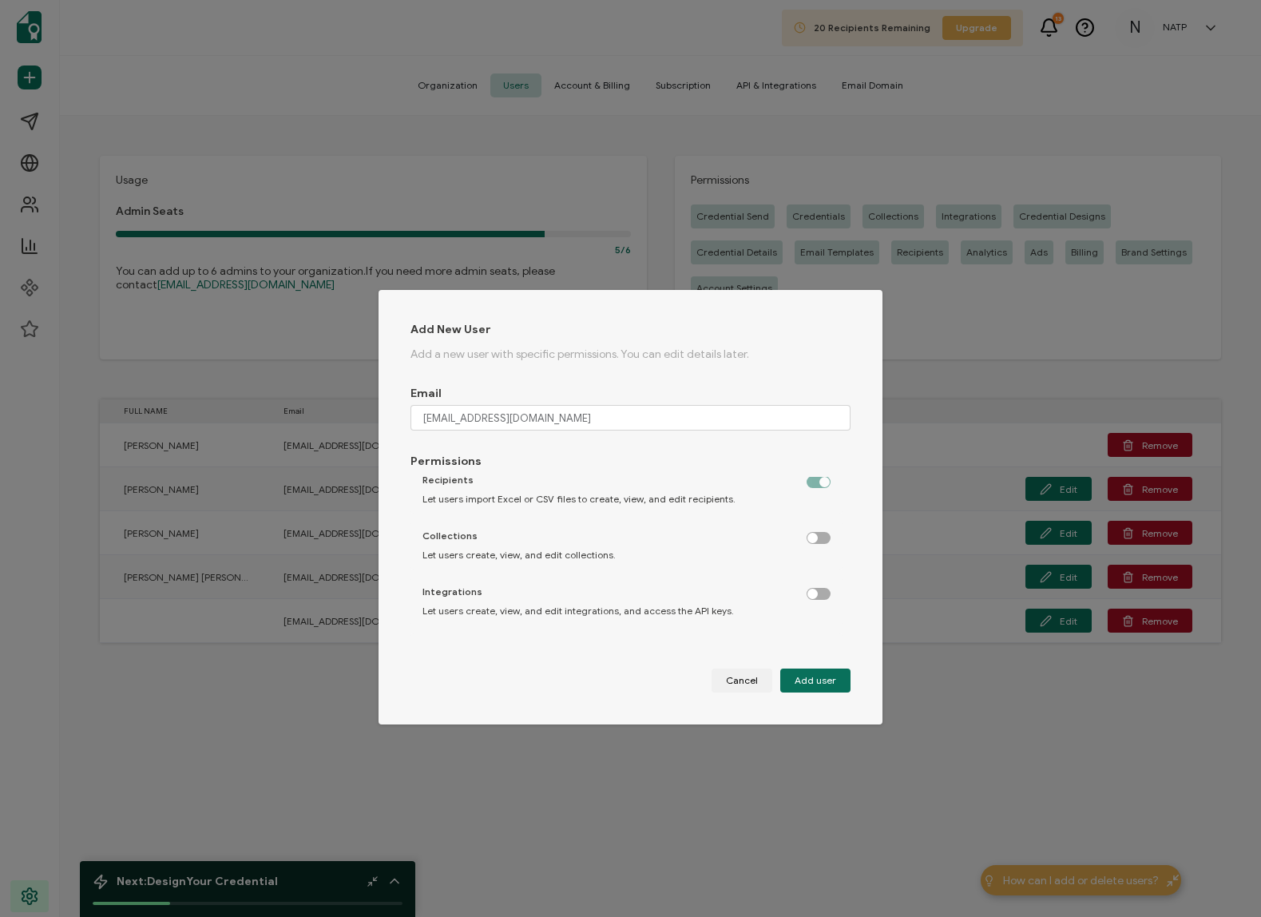
scroll to position [320, 0]
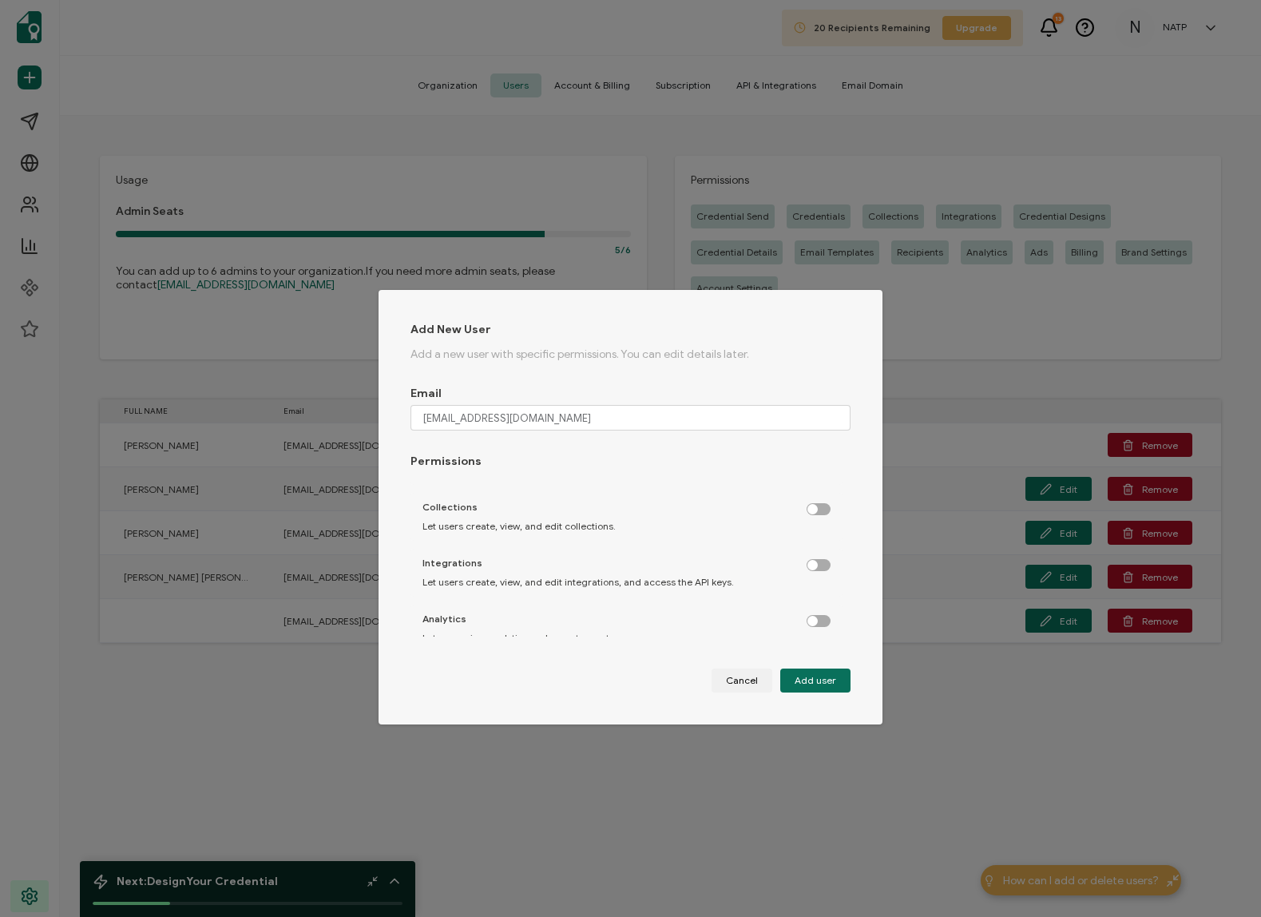
click at [812, 507] on label "dialog" at bounding box center [827, 505] width 40 height 4
click at [815, 510] on input "dialog" at bounding box center [820, 510] width 10 height 10
checkbox input "true"
click at [812, 562] on label "dialog" at bounding box center [827, 561] width 40 height 4
click at [815, 562] on input "dialog" at bounding box center [820, 566] width 10 height 10
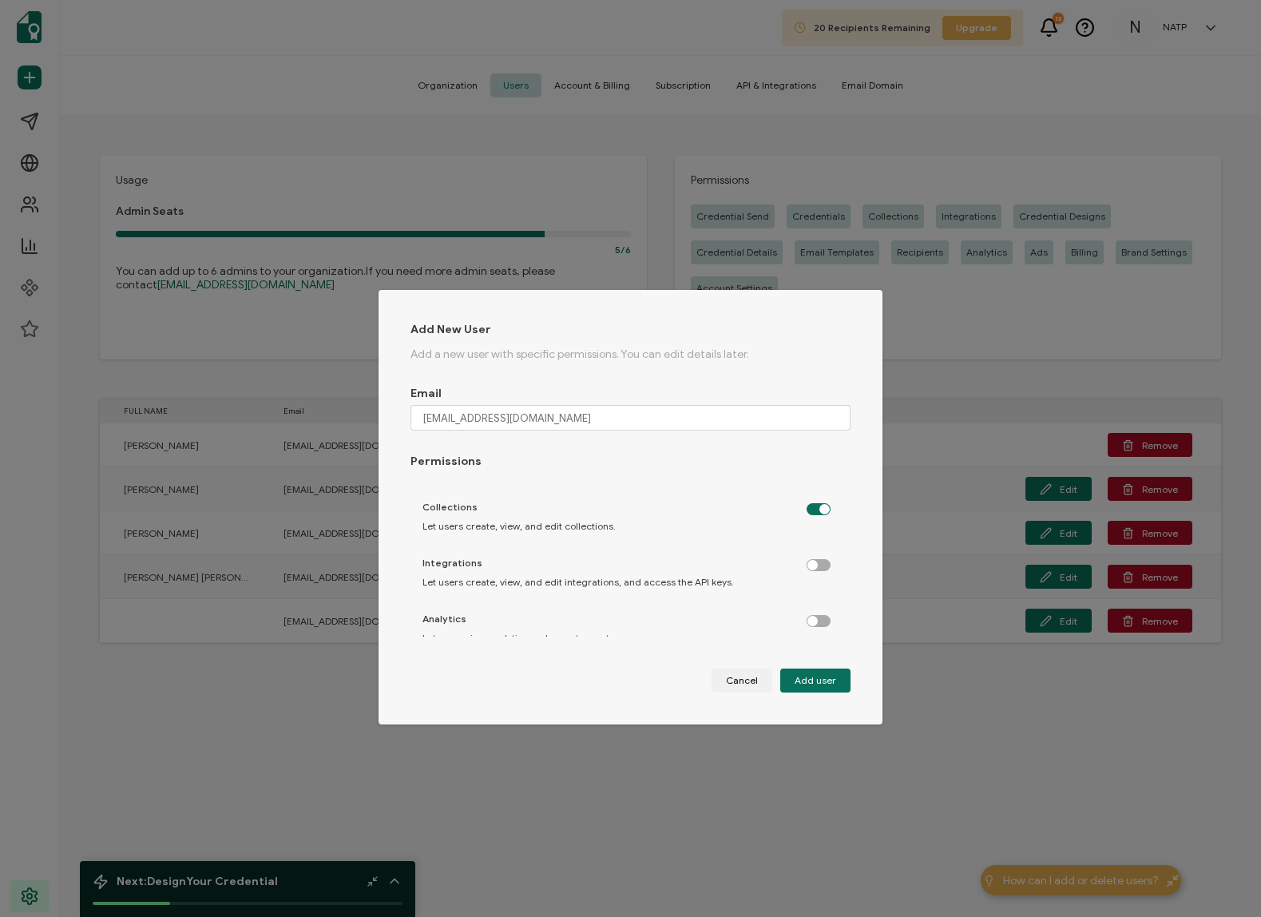
checkbox input "true"
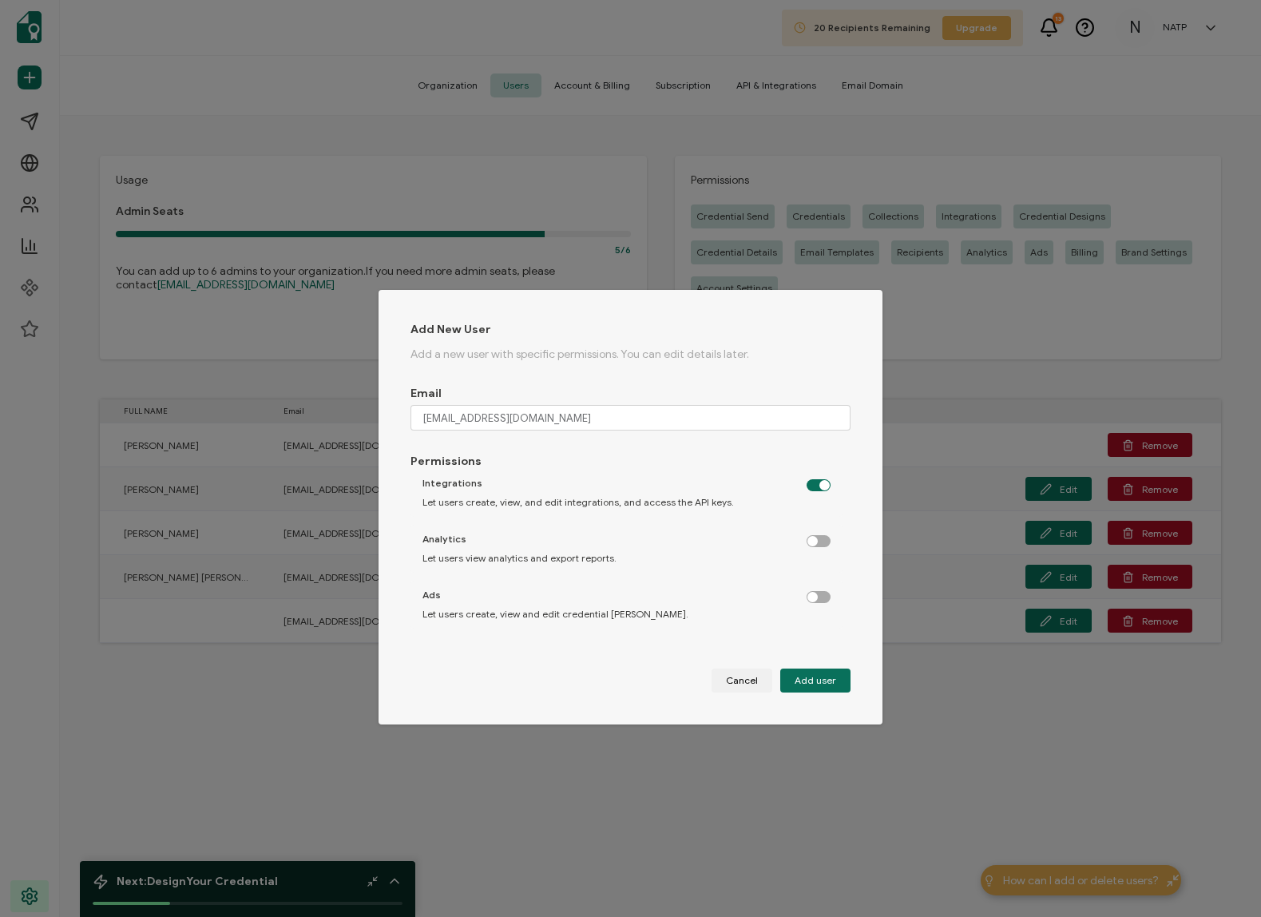
click at [810, 536] on label "dialog" at bounding box center [827, 537] width 40 height 4
click at [815, 537] on input "dialog" at bounding box center [820, 542] width 10 height 10
checkbox input "true"
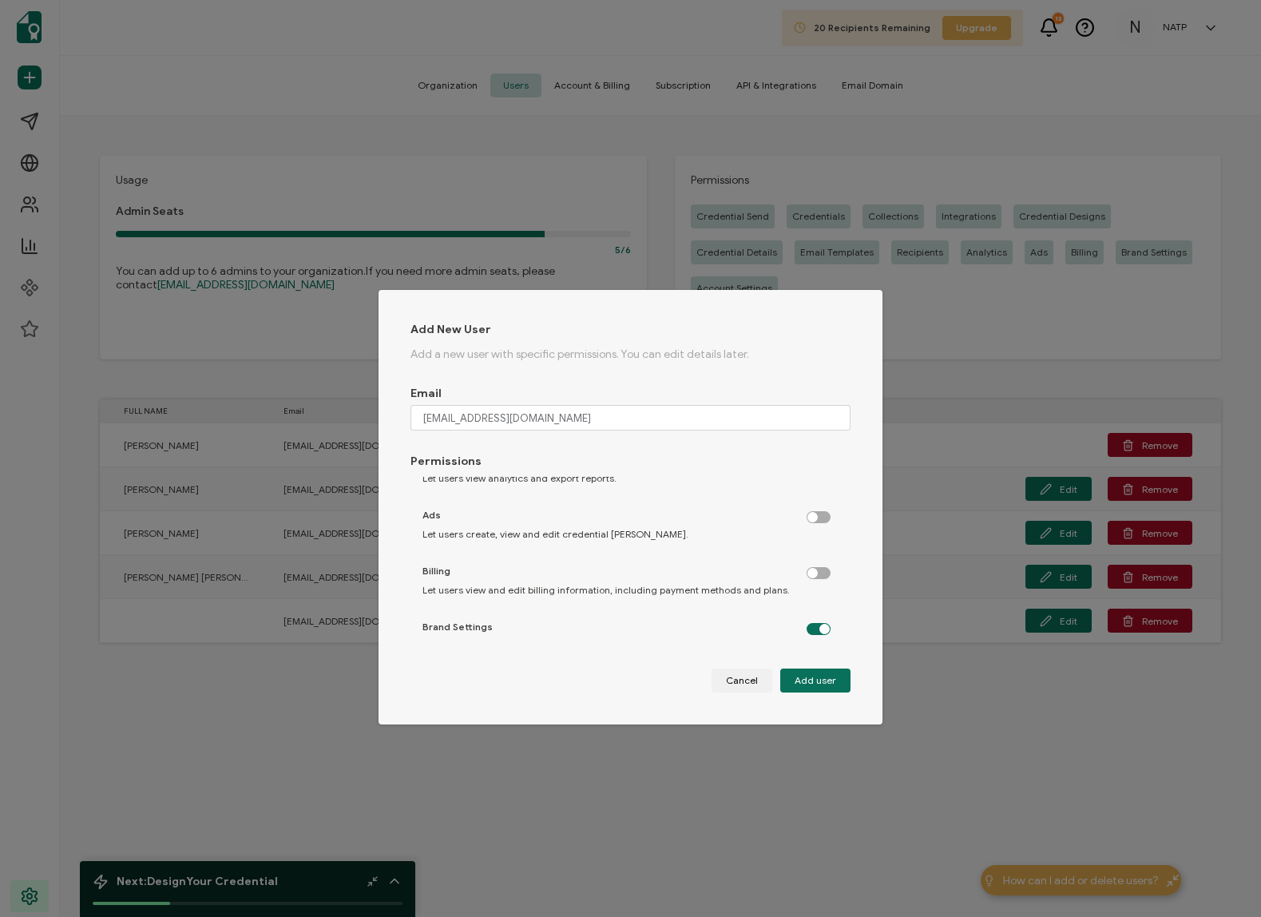
click at [812, 514] on label "dialog" at bounding box center [827, 513] width 40 height 4
click at [815, 514] on input "dialog" at bounding box center [820, 518] width 10 height 10
checkbox input "true"
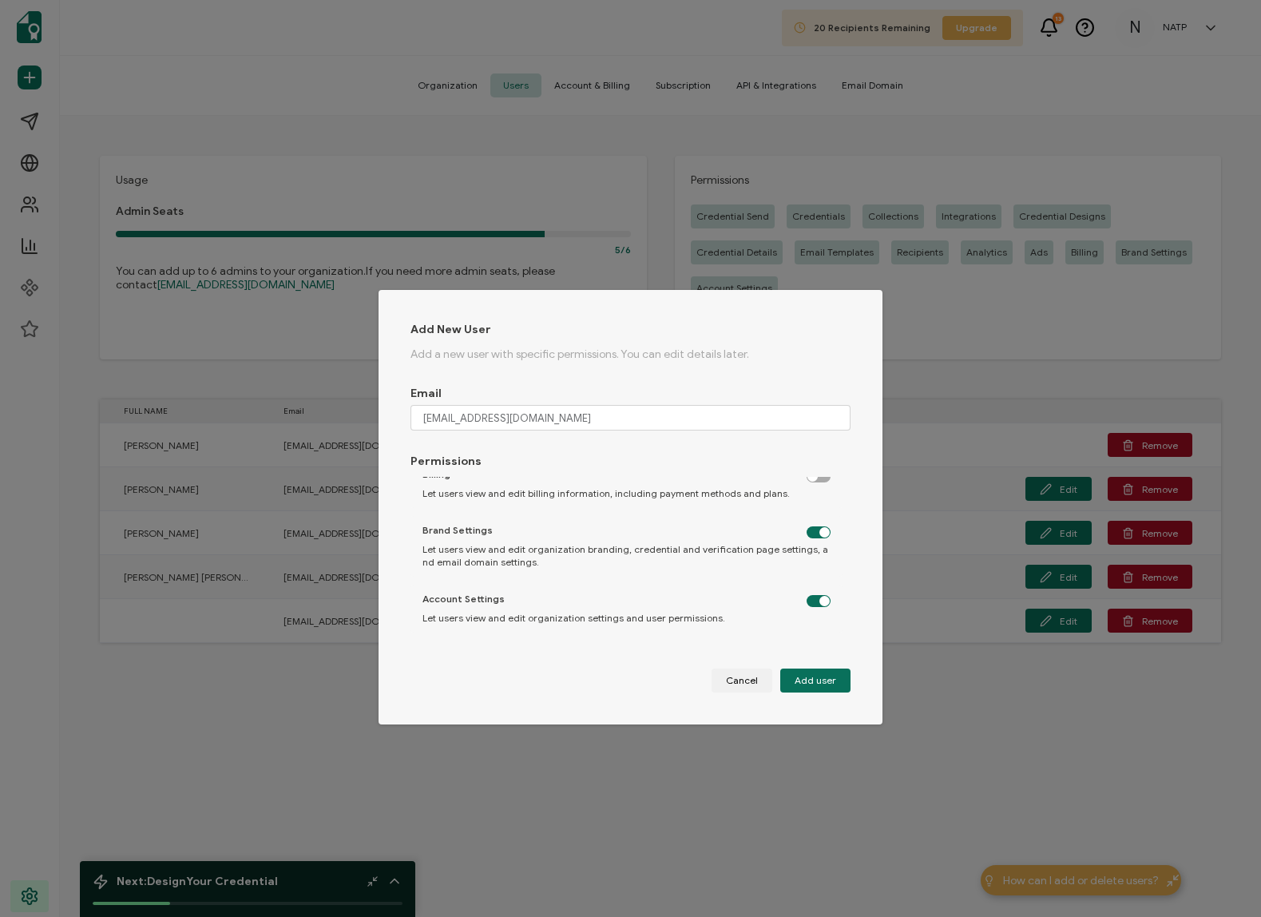
scroll to position [580, 0]
click at [822, 582] on button "Add user" at bounding box center [815, 681] width 70 height 24
checkbox input "false"
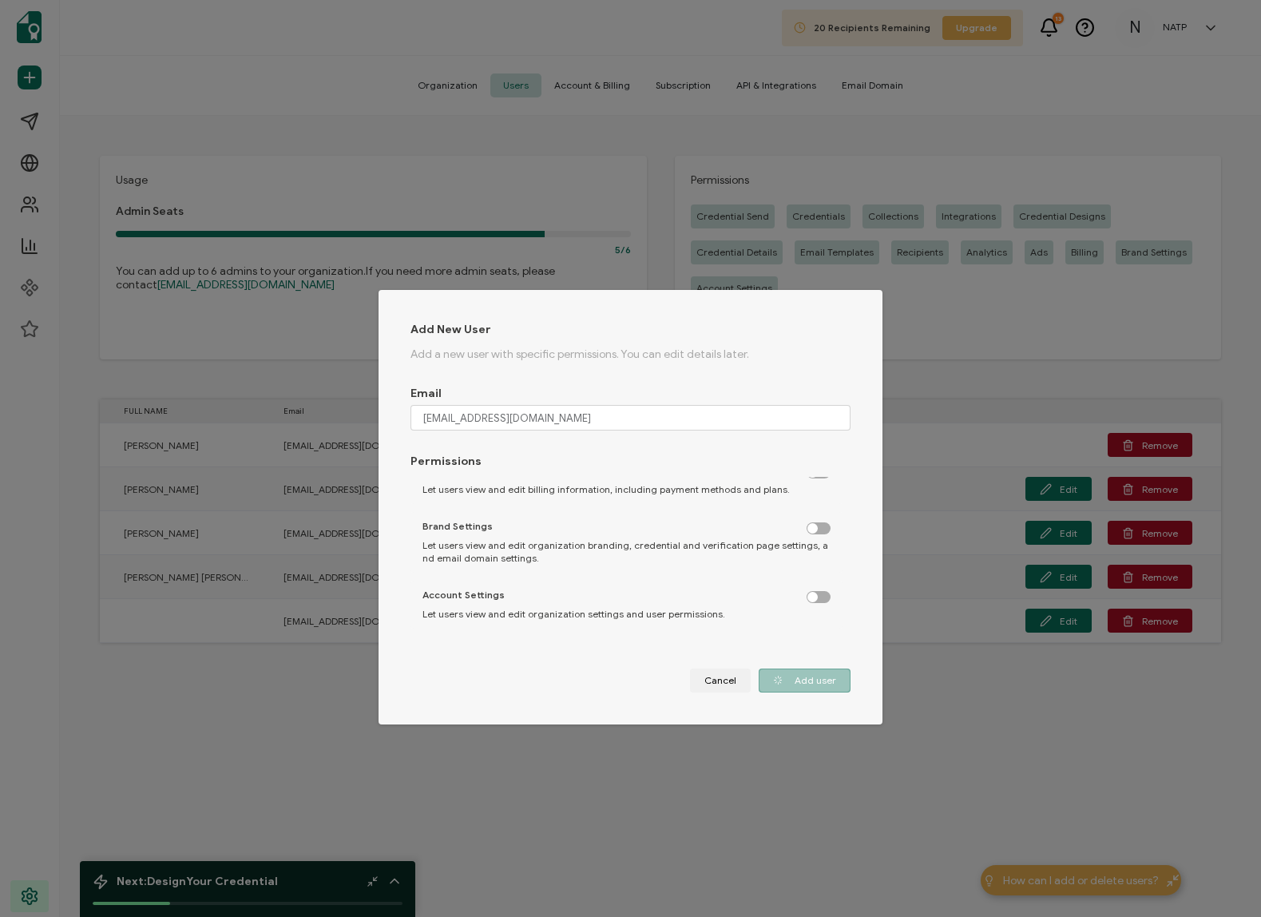
checkbox input "false"
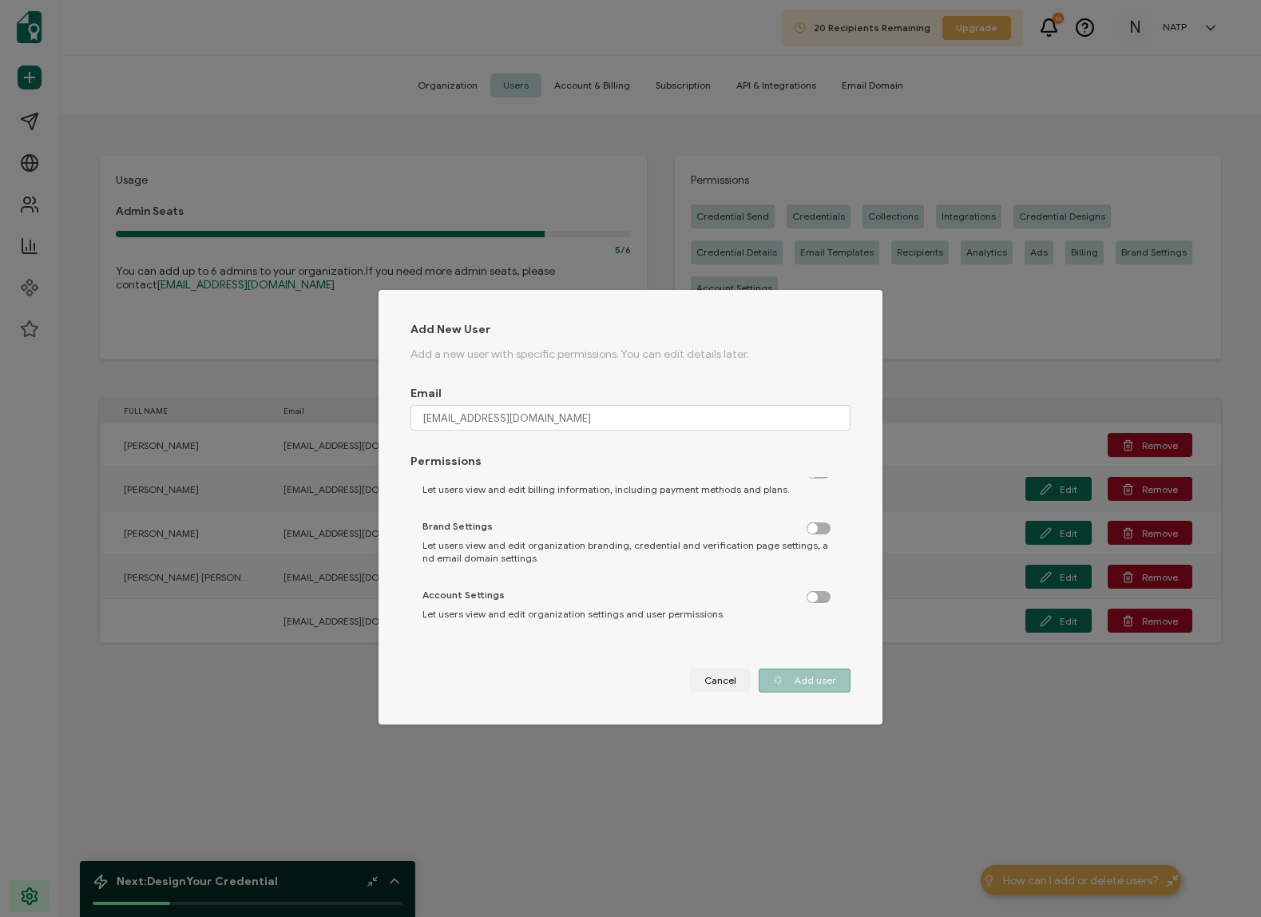
checkbox input "false"
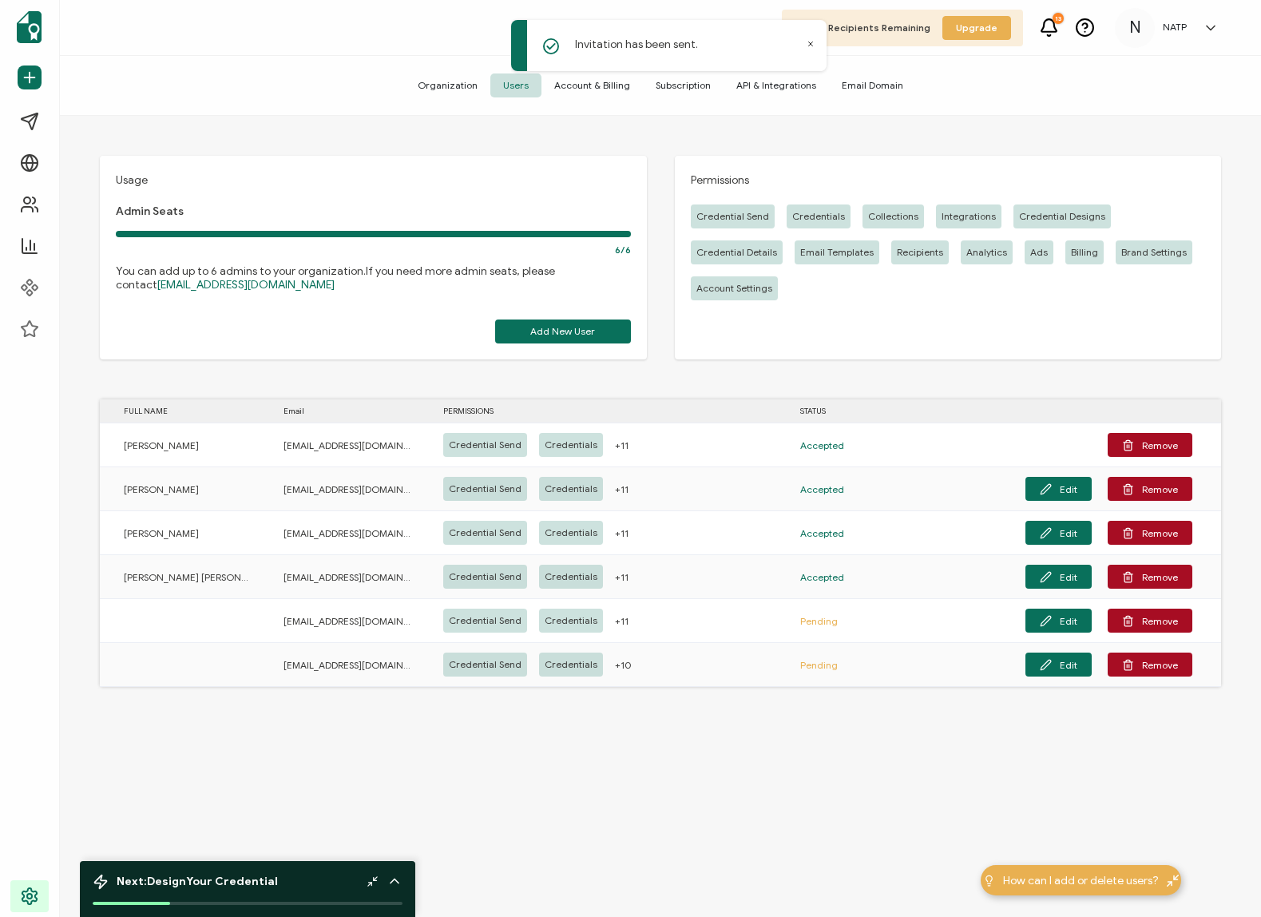
click at [706, 582] on div "Usage Admin Seats 6/6 You can add up to 6 admins to your organization. If you n…" at bounding box center [660, 518] width 1201 height 805
click at [812, 43] on icon at bounding box center [810, 44] width 4 height 4
click at [764, 93] on span "API & Integrations" at bounding box center [776, 85] width 105 height 24
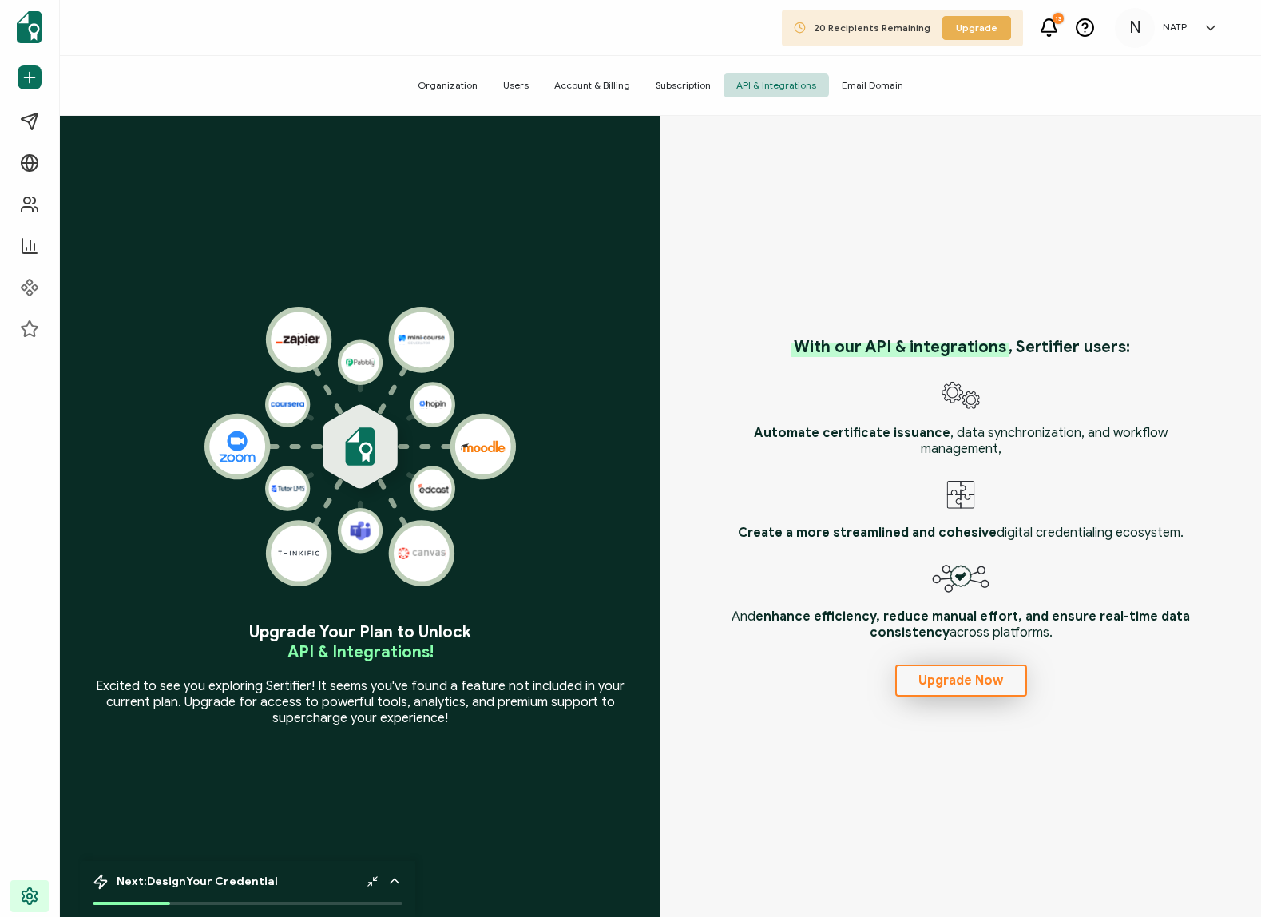
click at [941, 582] on span "Upgrade Now" at bounding box center [961, 680] width 85 height 13
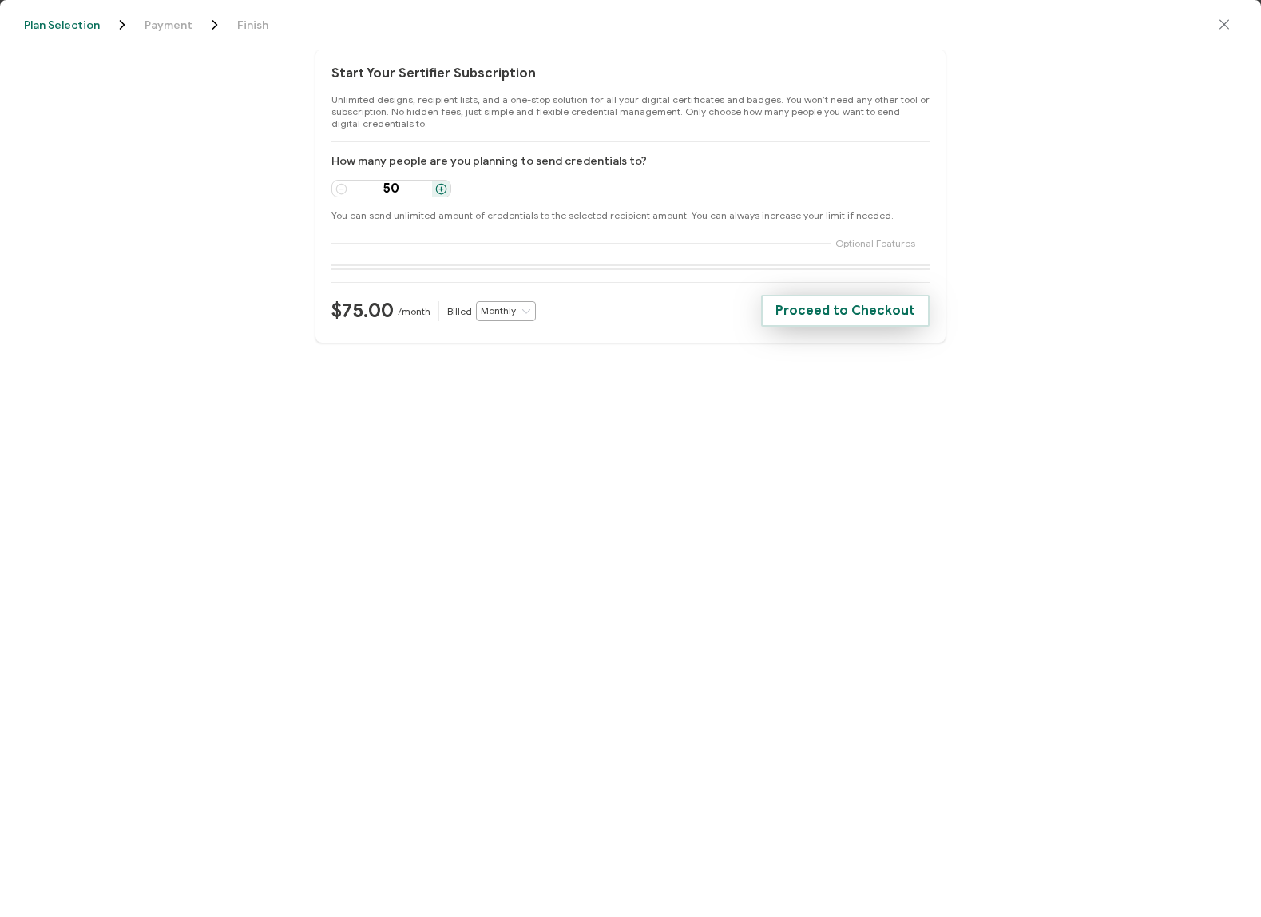
click at [878, 315] on span "Proceed to Checkout" at bounding box center [846, 310] width 140 height 13
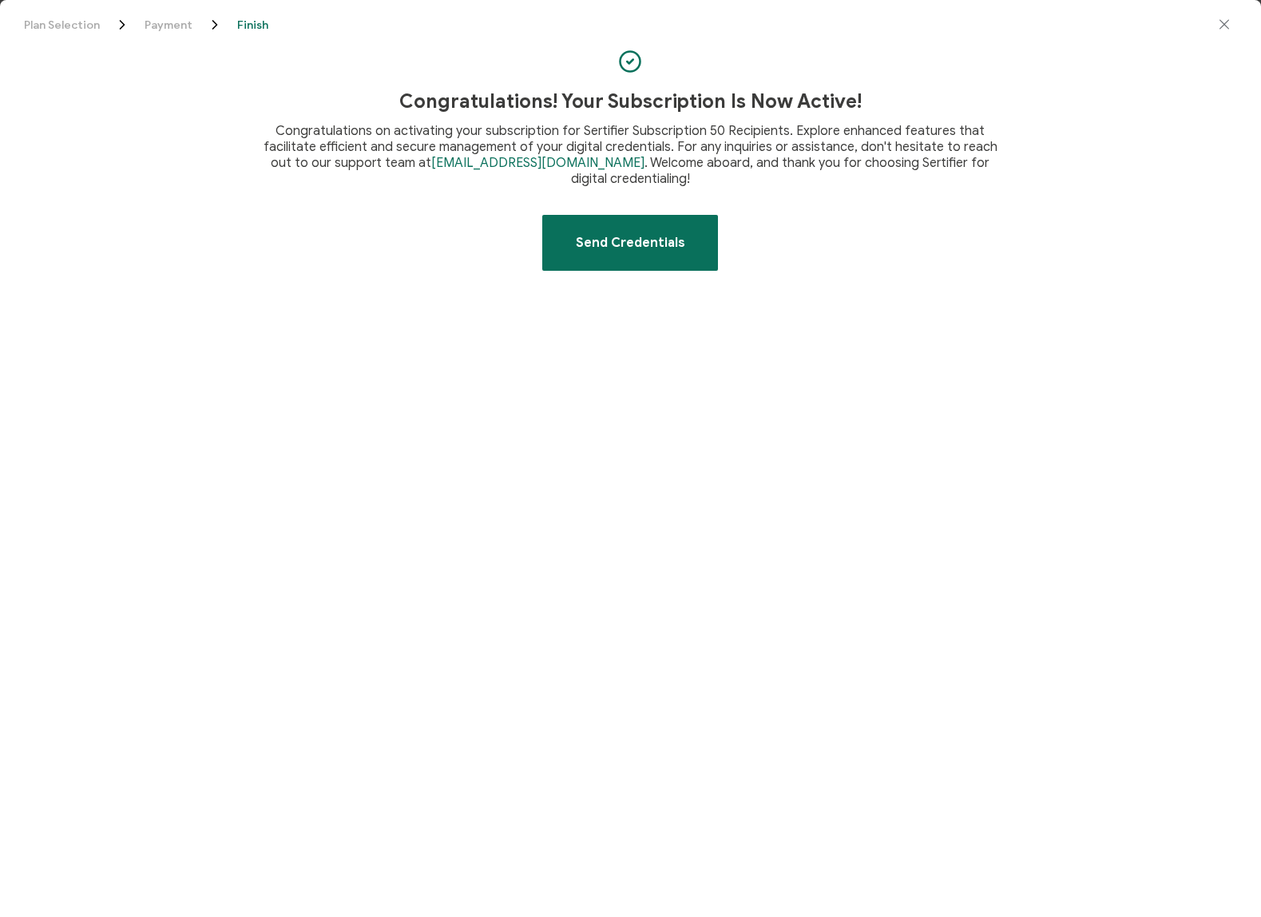
drag, startPoint x: 397, startPoint y: 125, endPoint x: 867, endPoint y: 130, distance: 469.7
click at [867, 130] on p "Congratulations on activating your subscription for Sertifier Subscription 50 R…" at bounding box center [630, 155] width 756 height 64
click at [1132, 22] on icon "close drawer" at bounding box center [1225, 25] width 16 height 16
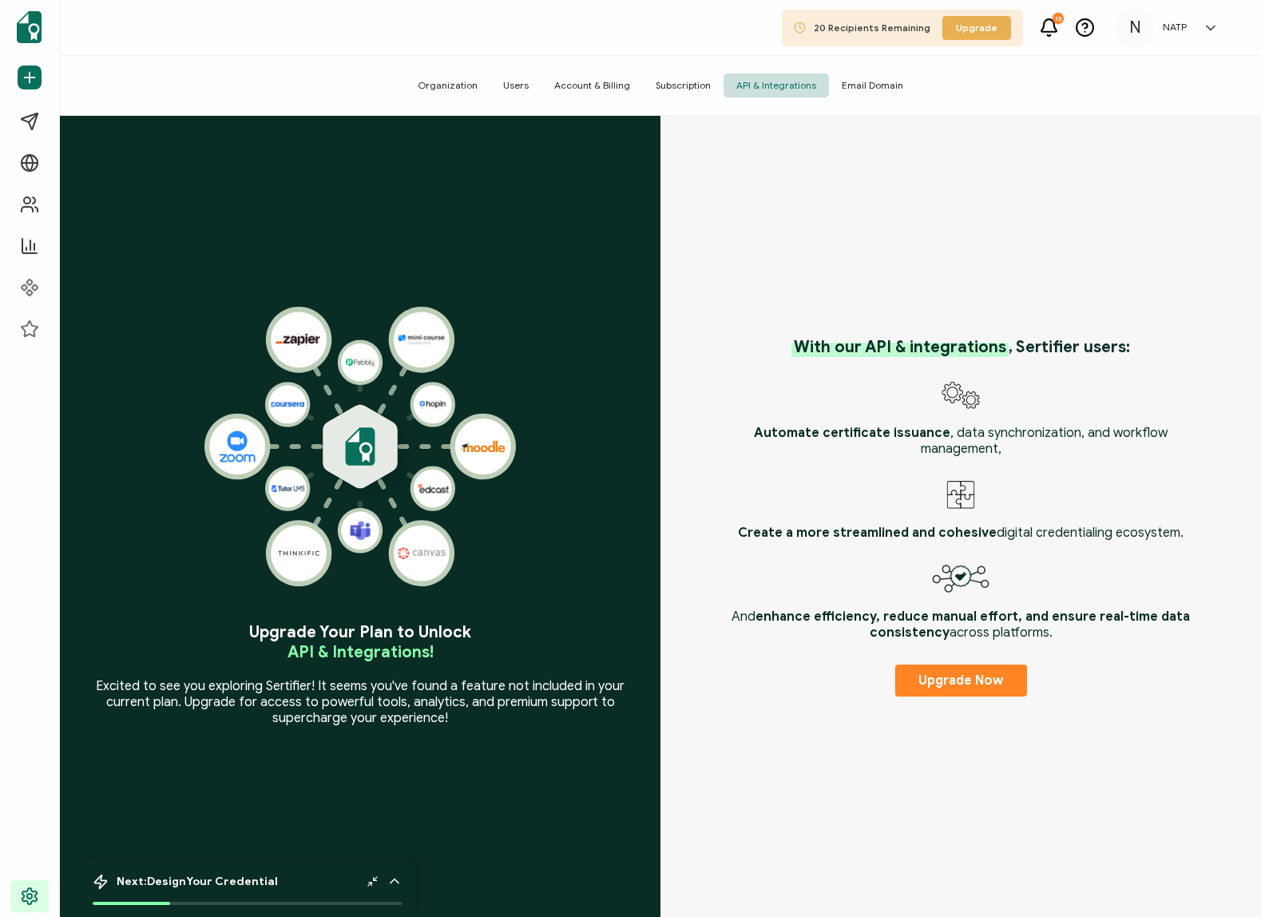
click at [989, 234] on div "With our API & integrations , Sertifier users: Automate certificate issuance , …" at bounding box center [961, 516] width 601 height 801
